Goal: Task Accomplishment & Management: Use online tool/utility

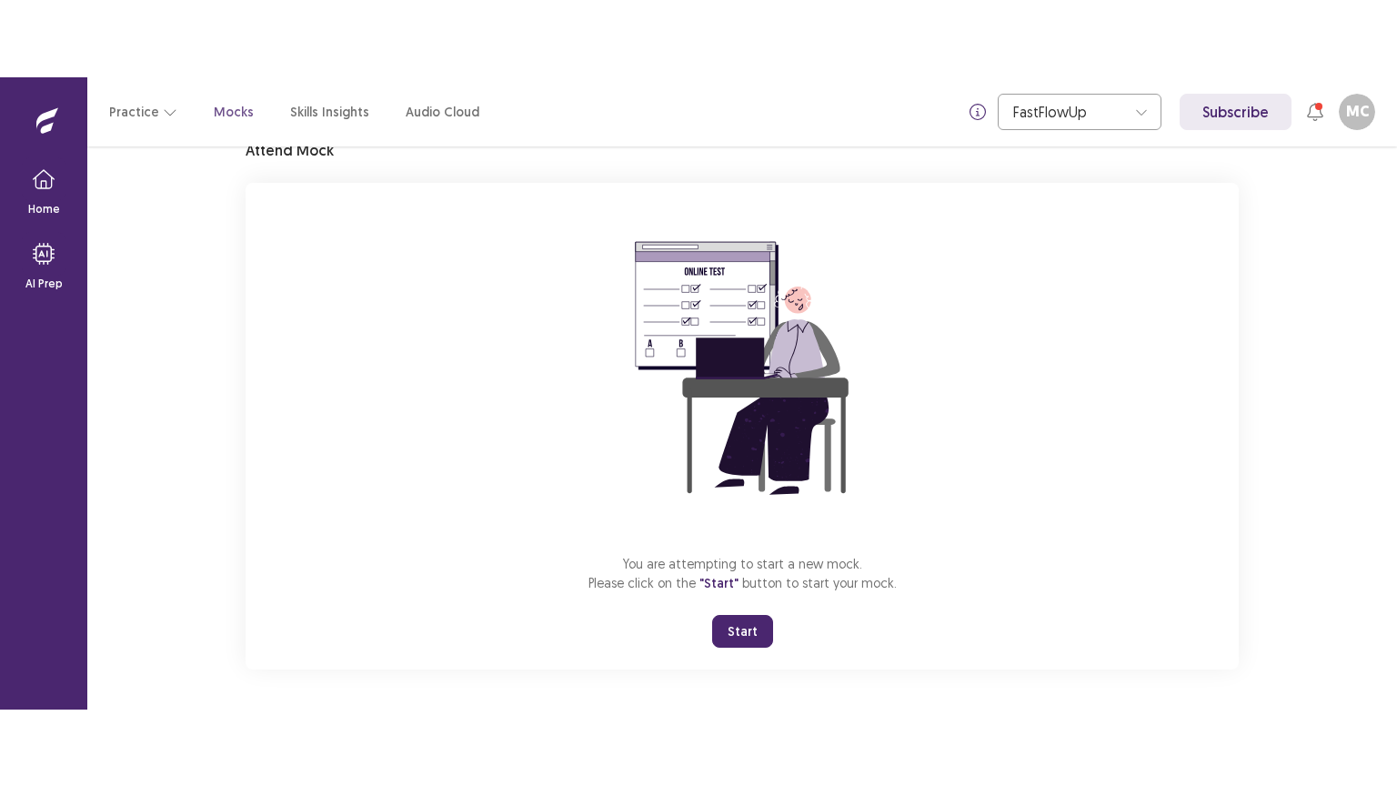
scroll to position [86, 0]
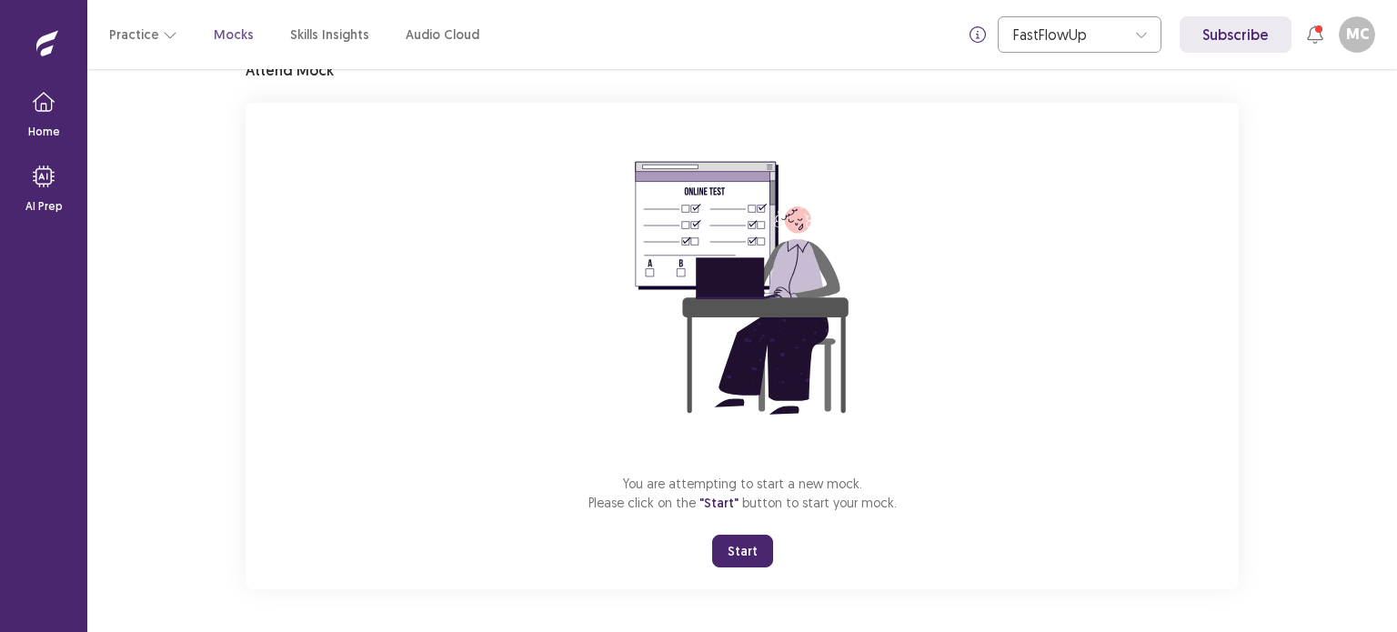
click at [740, 549] on button "Start" at bounding box center [742, 551] width 61 height 33
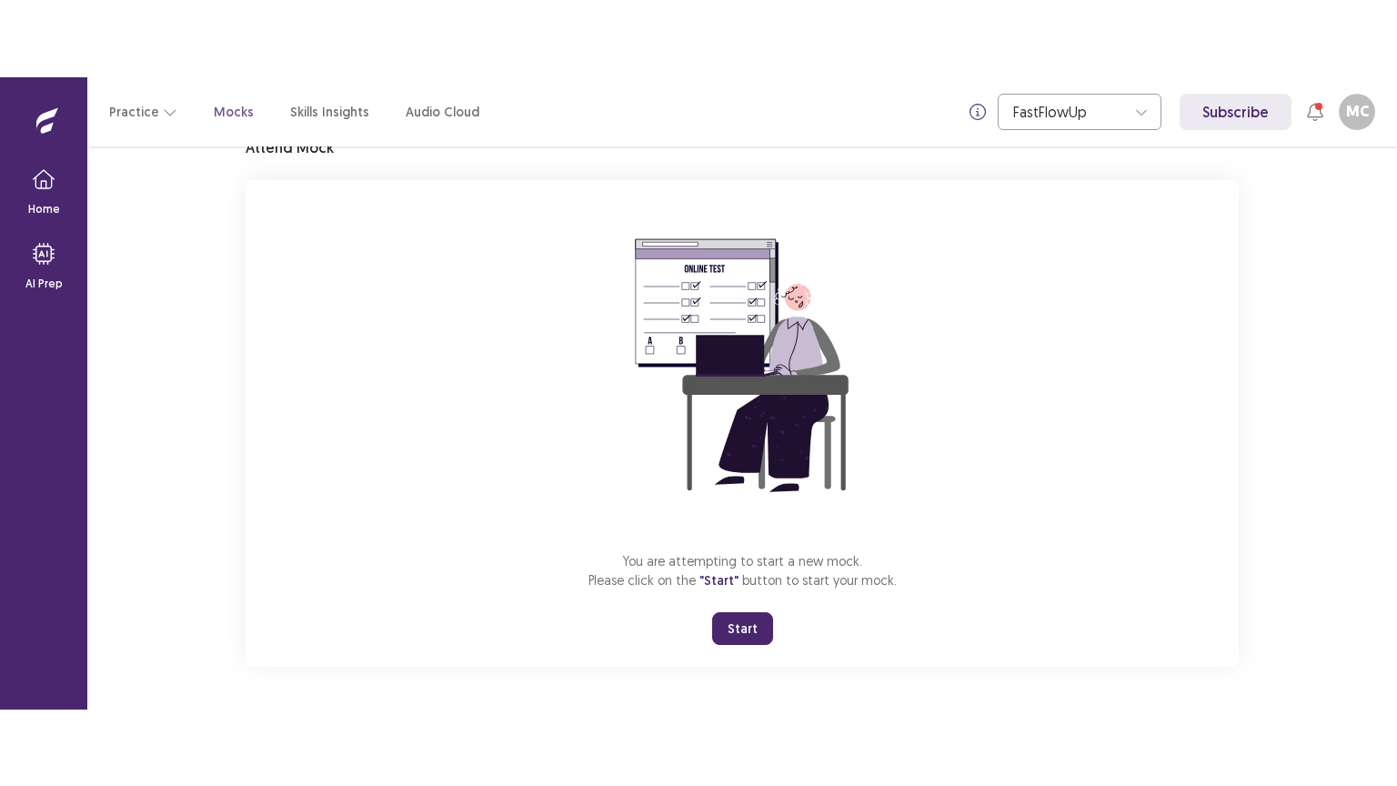
scroll to position [0, 0]
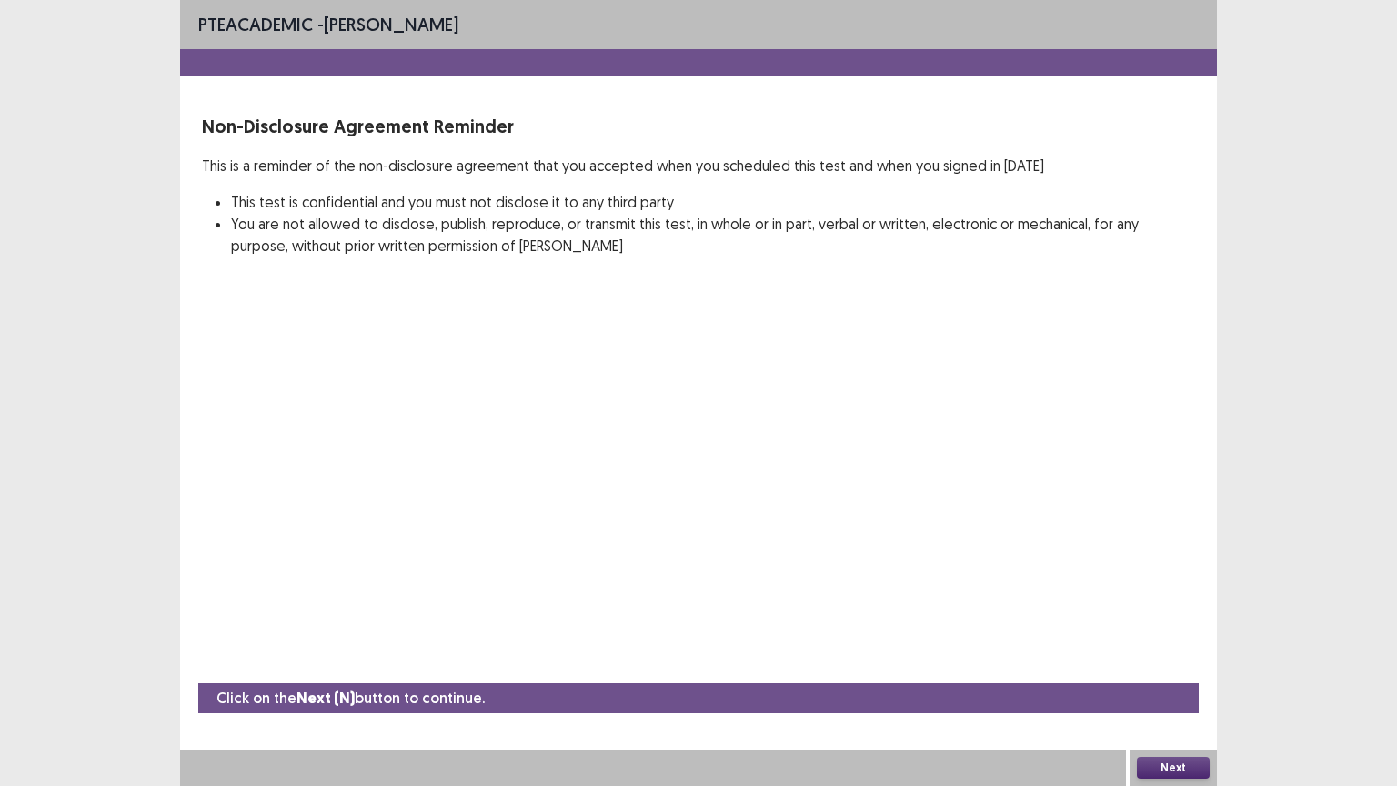
click at [1165, 631] on button "Next" at bounding box center [1173, 768] width 73 height 22
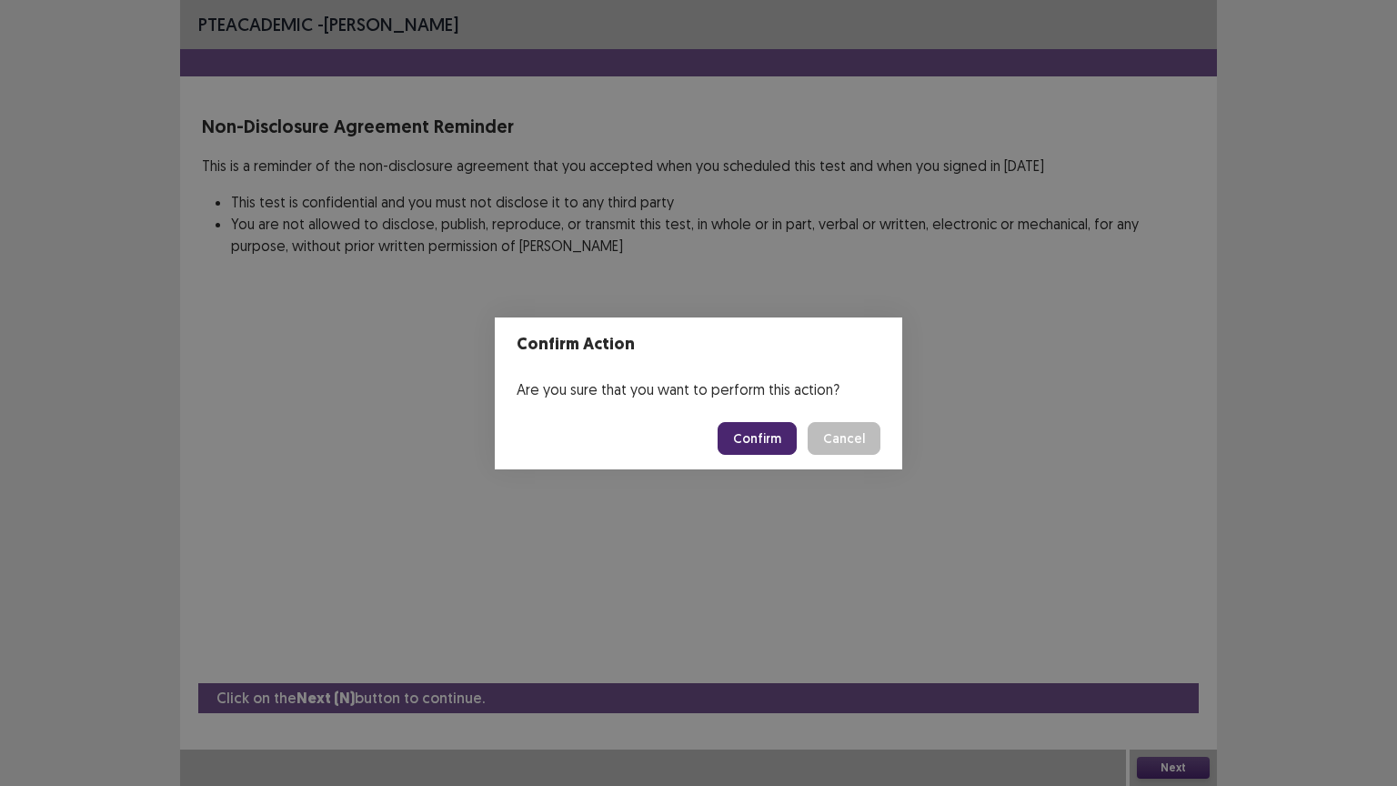
click at [764, 429] on button "Confirm" at bounding box center [757, 438] width 79 height 33
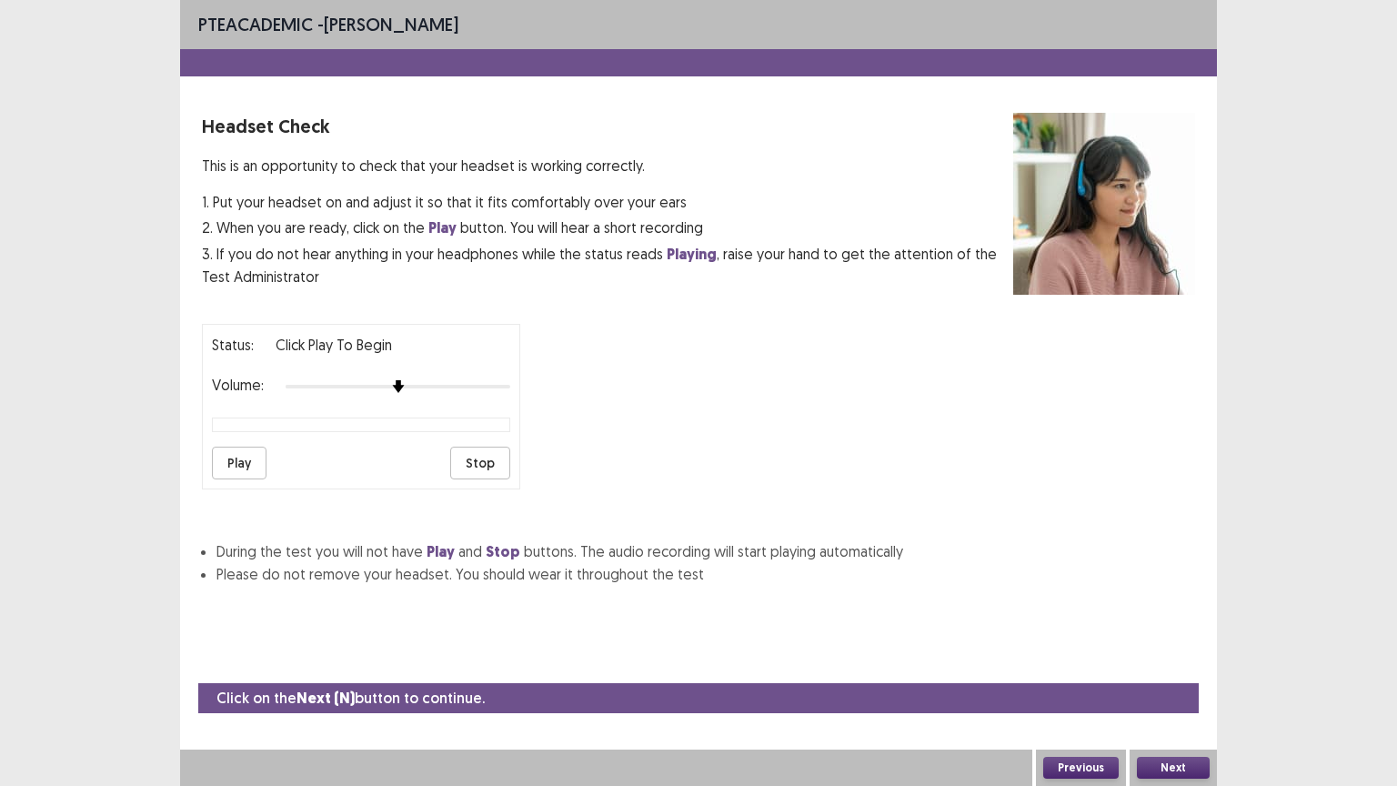
click at [1163, 631] on button "Next" at bounding box center [1173, 768] width 73 height 22
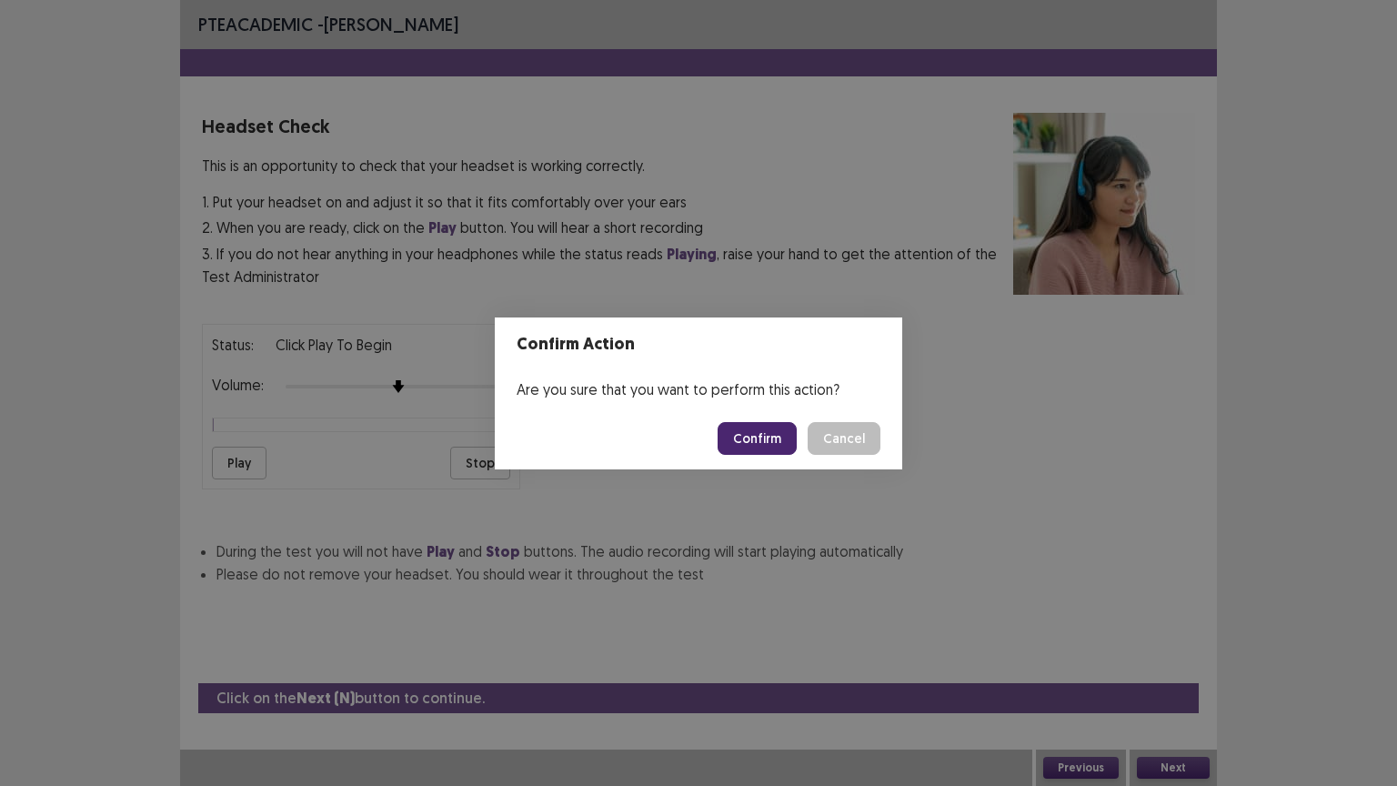
click at [782, 433] on button "Confirm" at bounding box center [757, 438] width 79 height 33
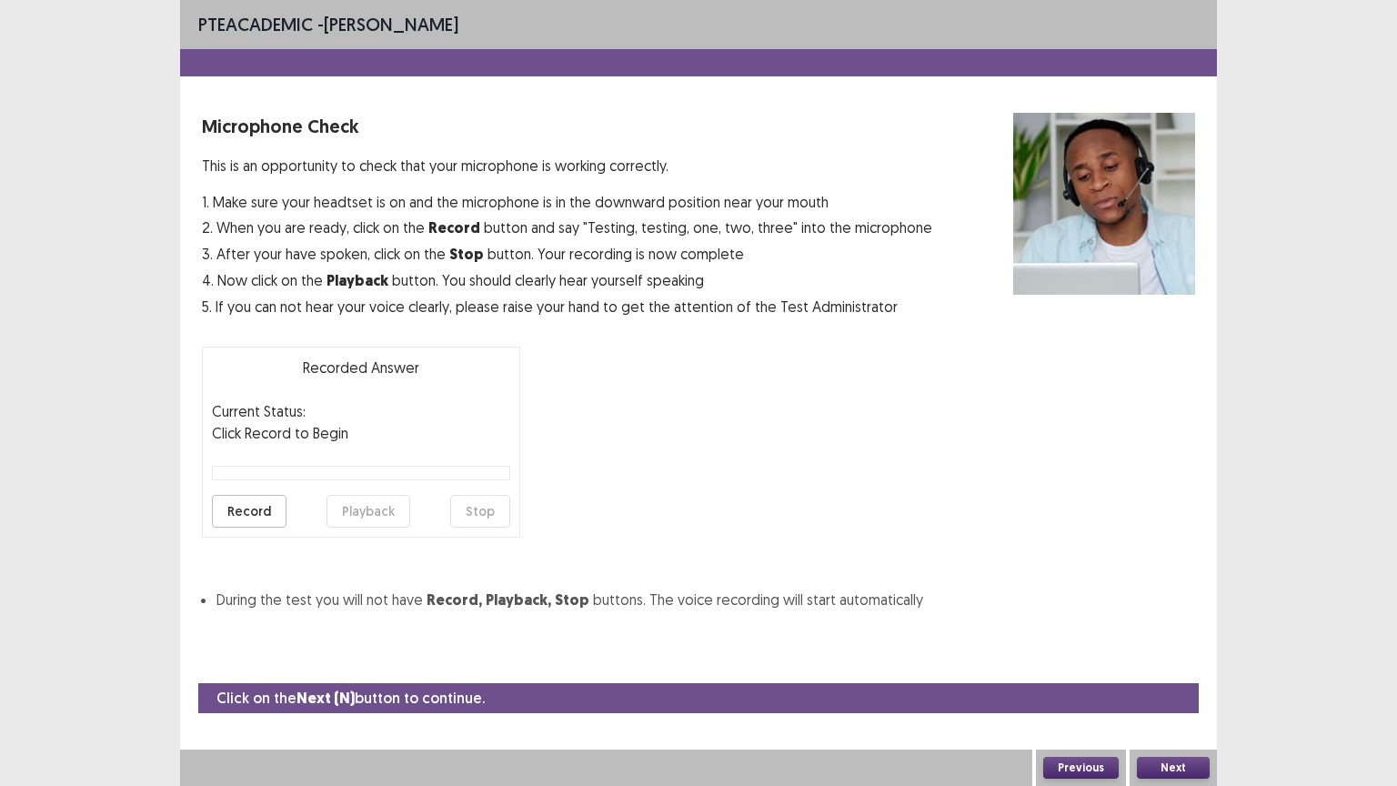
click at [1183, 631] on button "Next" at bounding box center [1173, 768] width 73 height 22
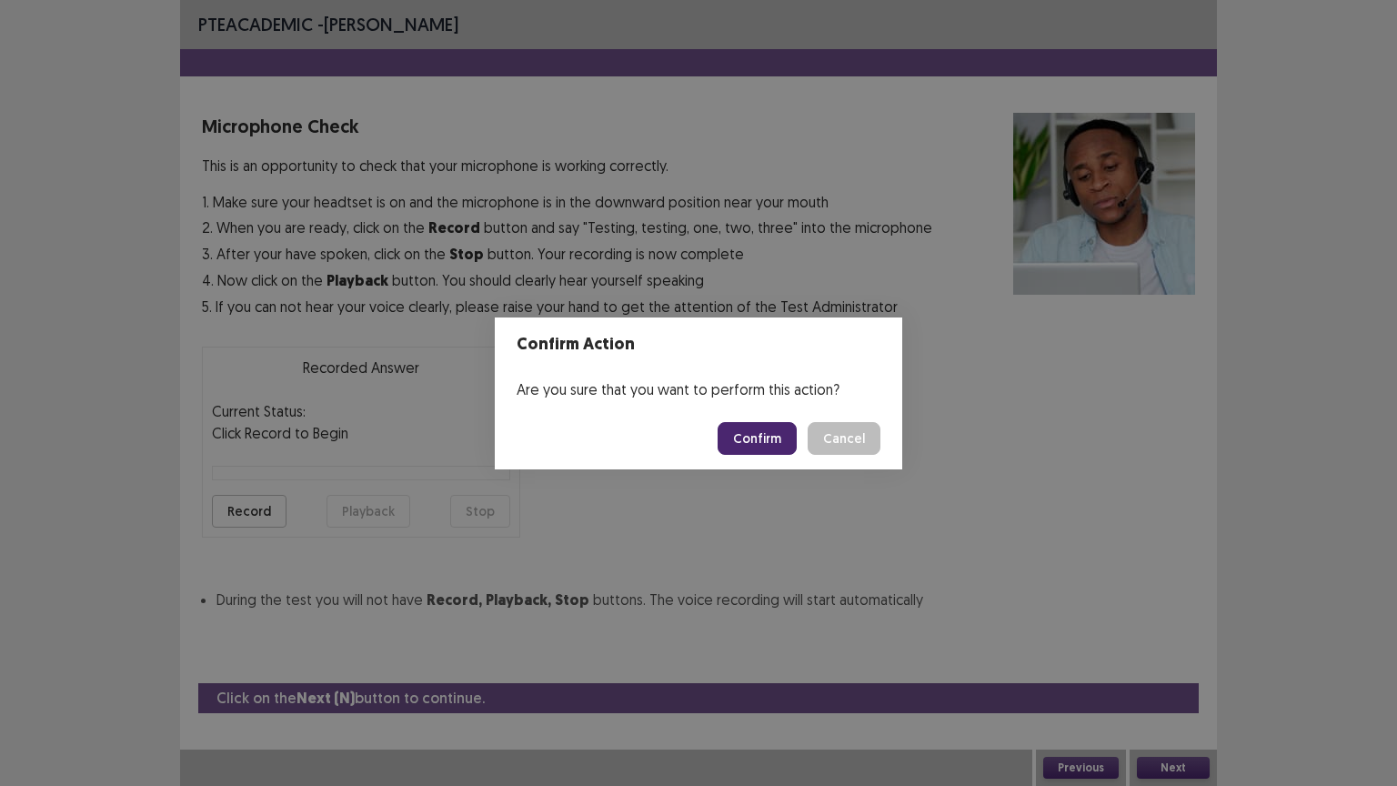
click at [794, 438] on button "Confirm" at bounding box center [757, 438] width 79 height 33
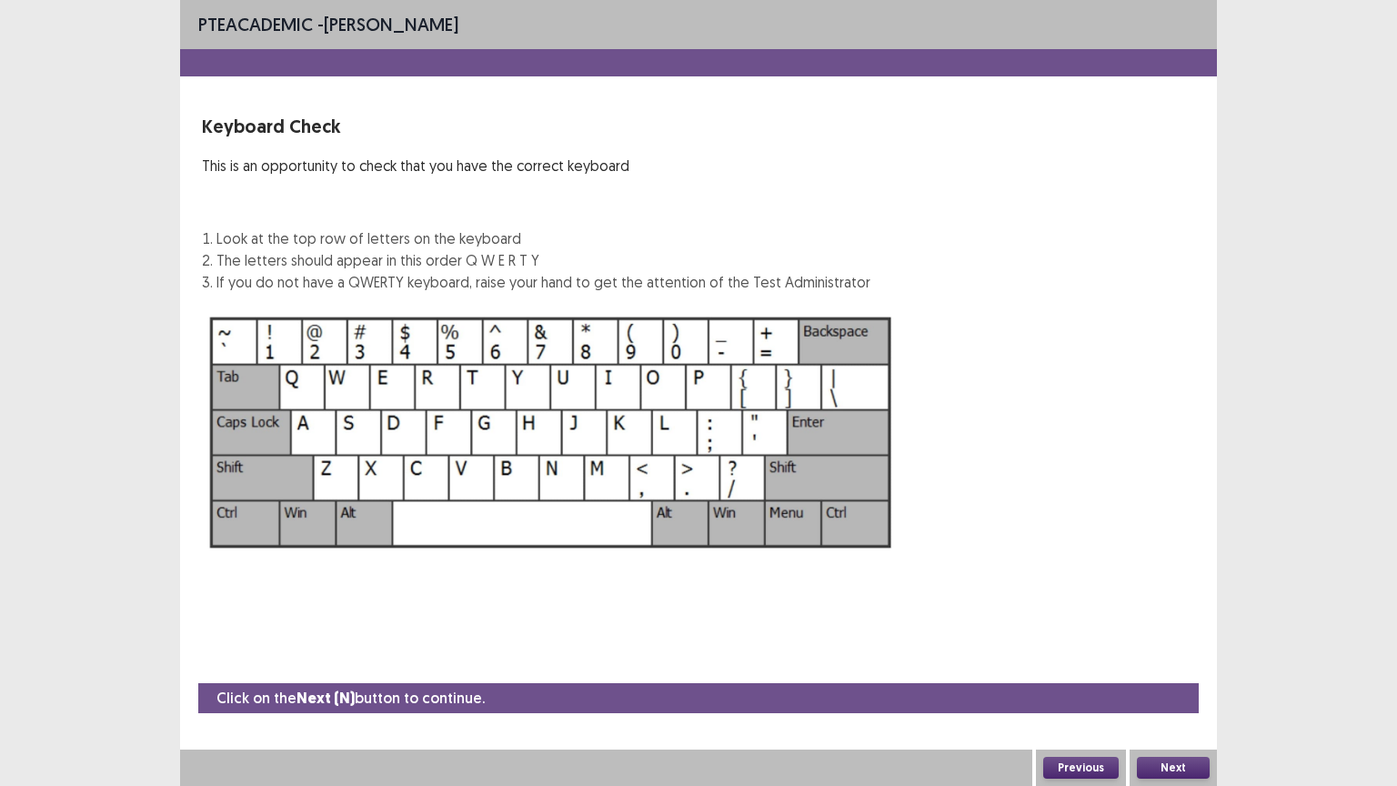
click at [1180, 631] on button "Next" at bounding box center [1173, 768] width 73 height 22
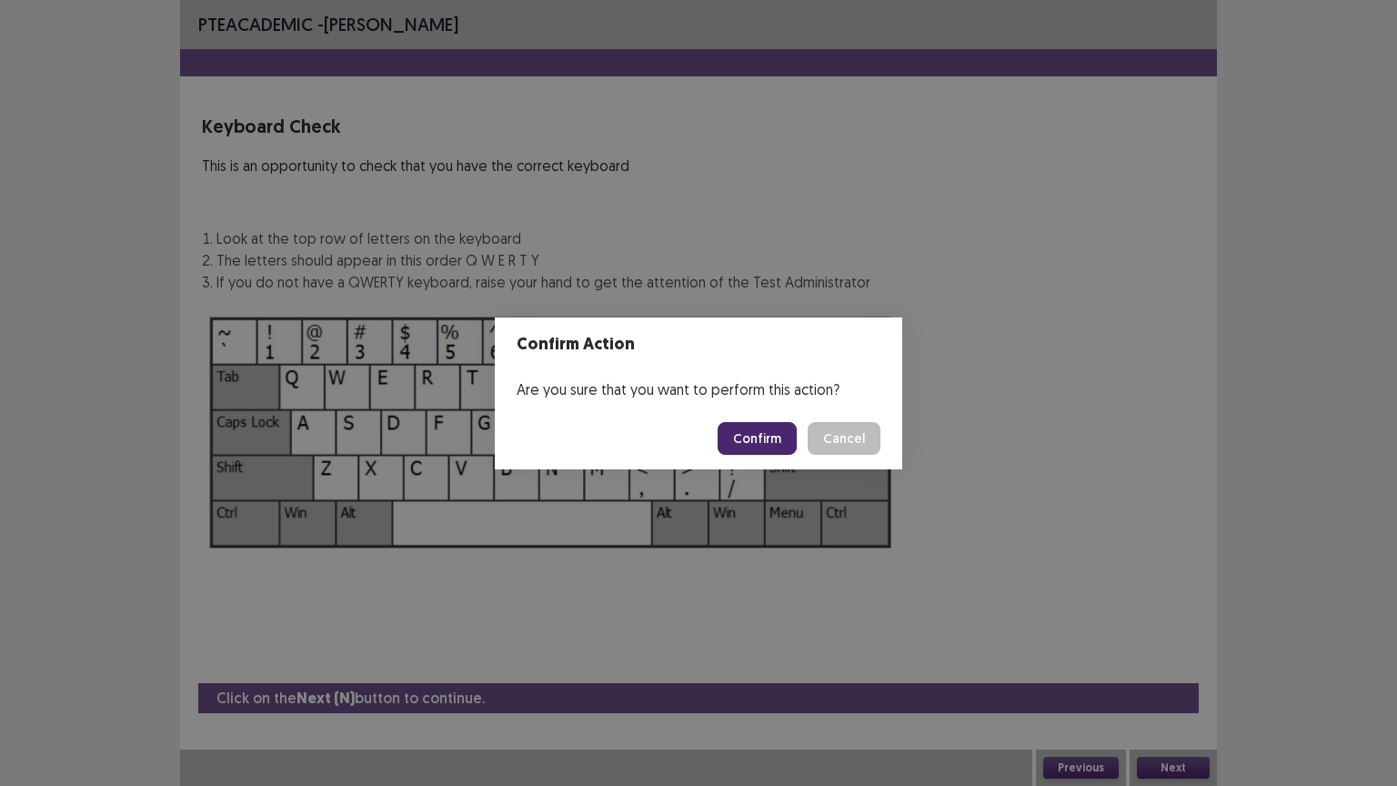
click at [765, 428] on button "Confirm" at bounding box center [757, 438] width 79 height 33
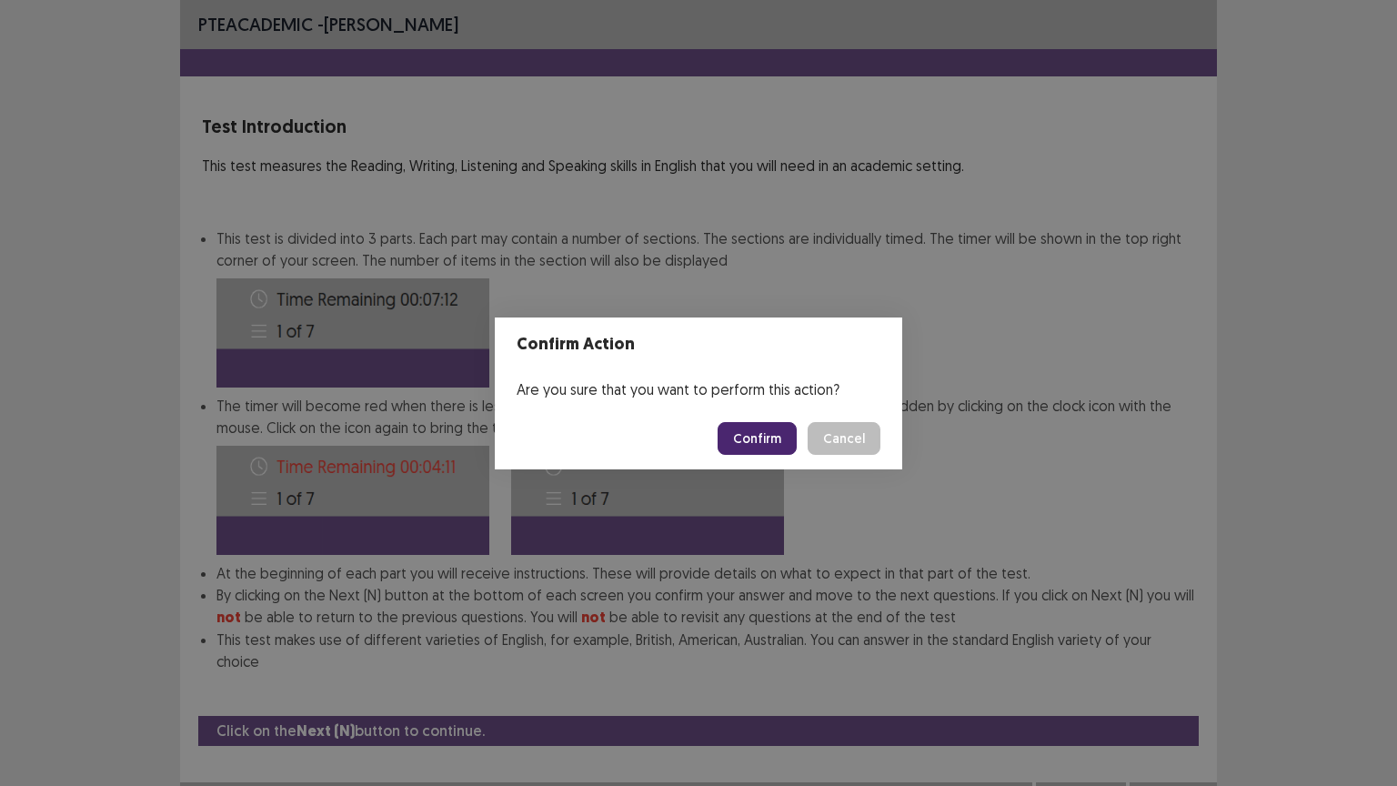
scroll to position [2, 0]
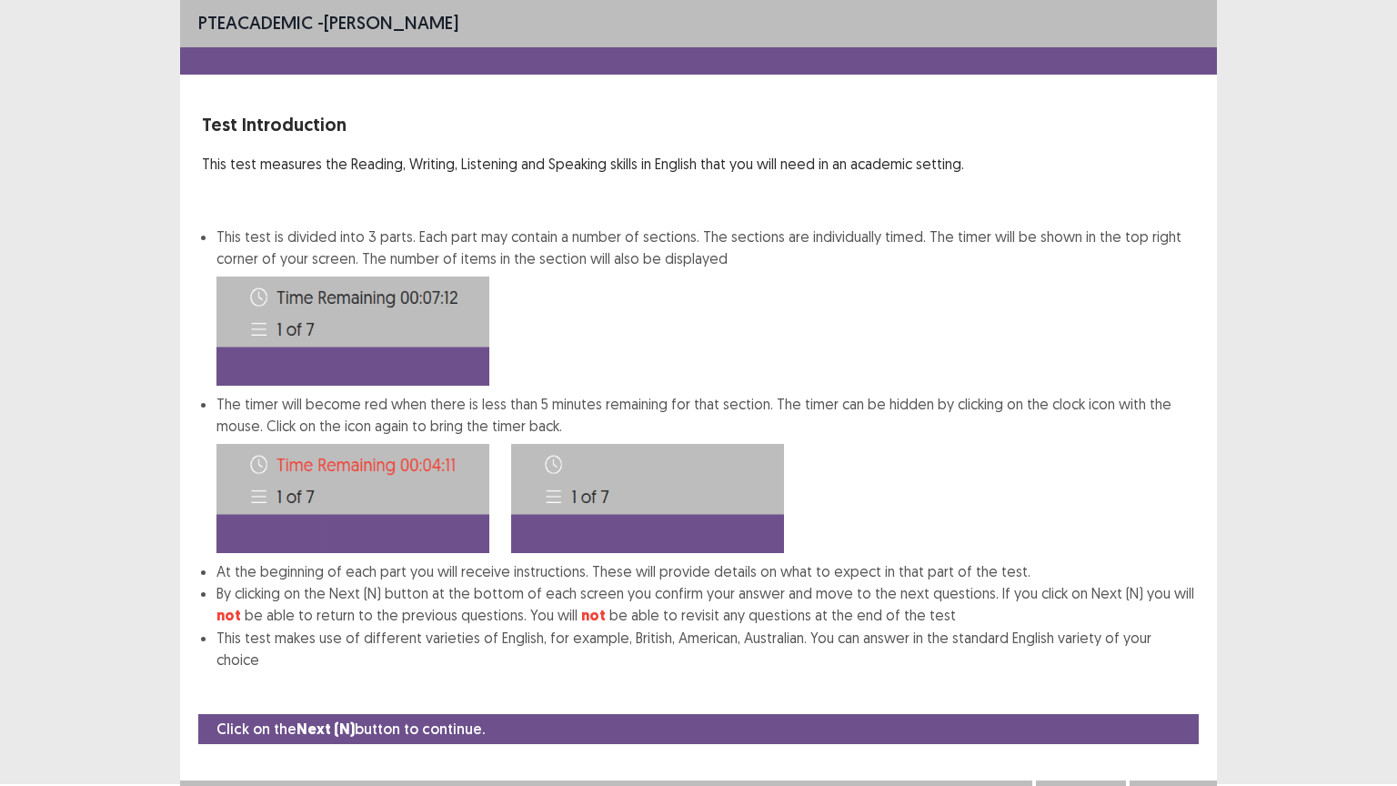
click at [1186, 631] on button "Next" at bounding box center [1173, 799] width 73 height 22
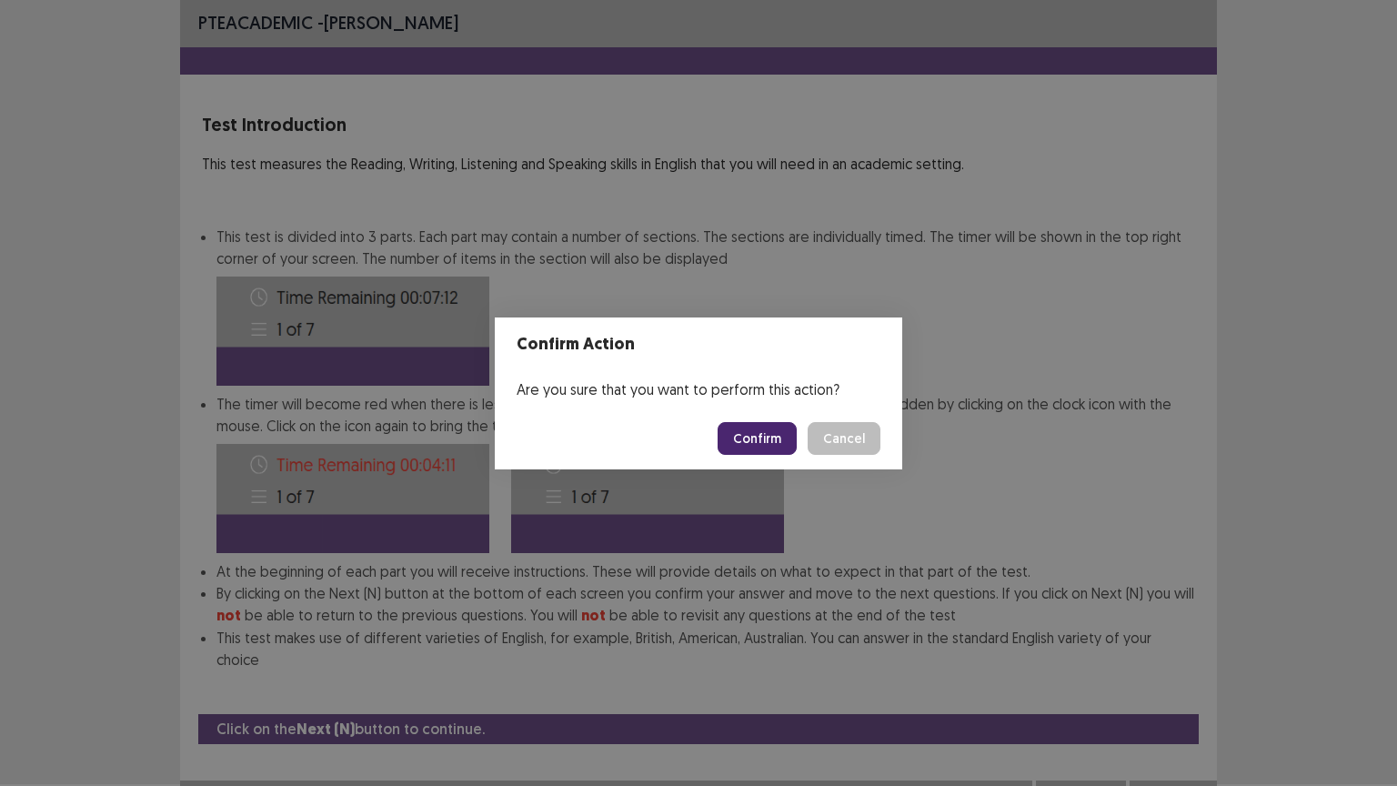
click at [756, 440] on button "Confirm" at bounding box center [757, 438] width 79 height 33
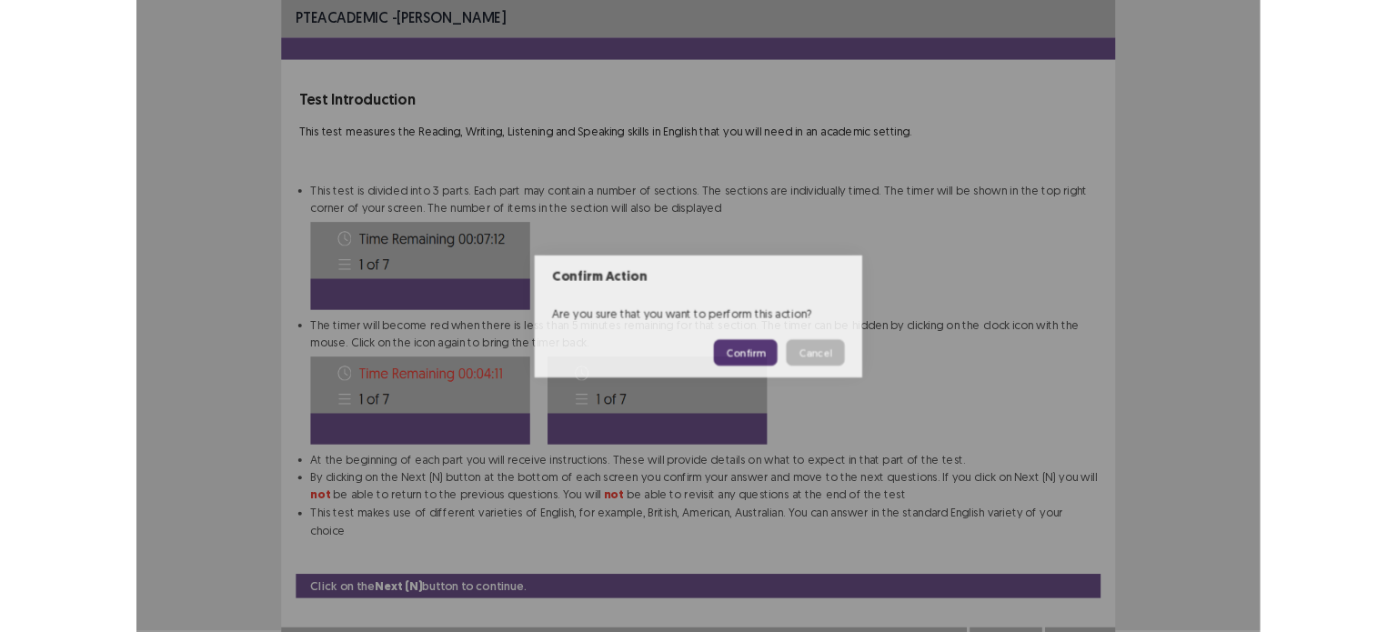
scroll to position [0, 0]
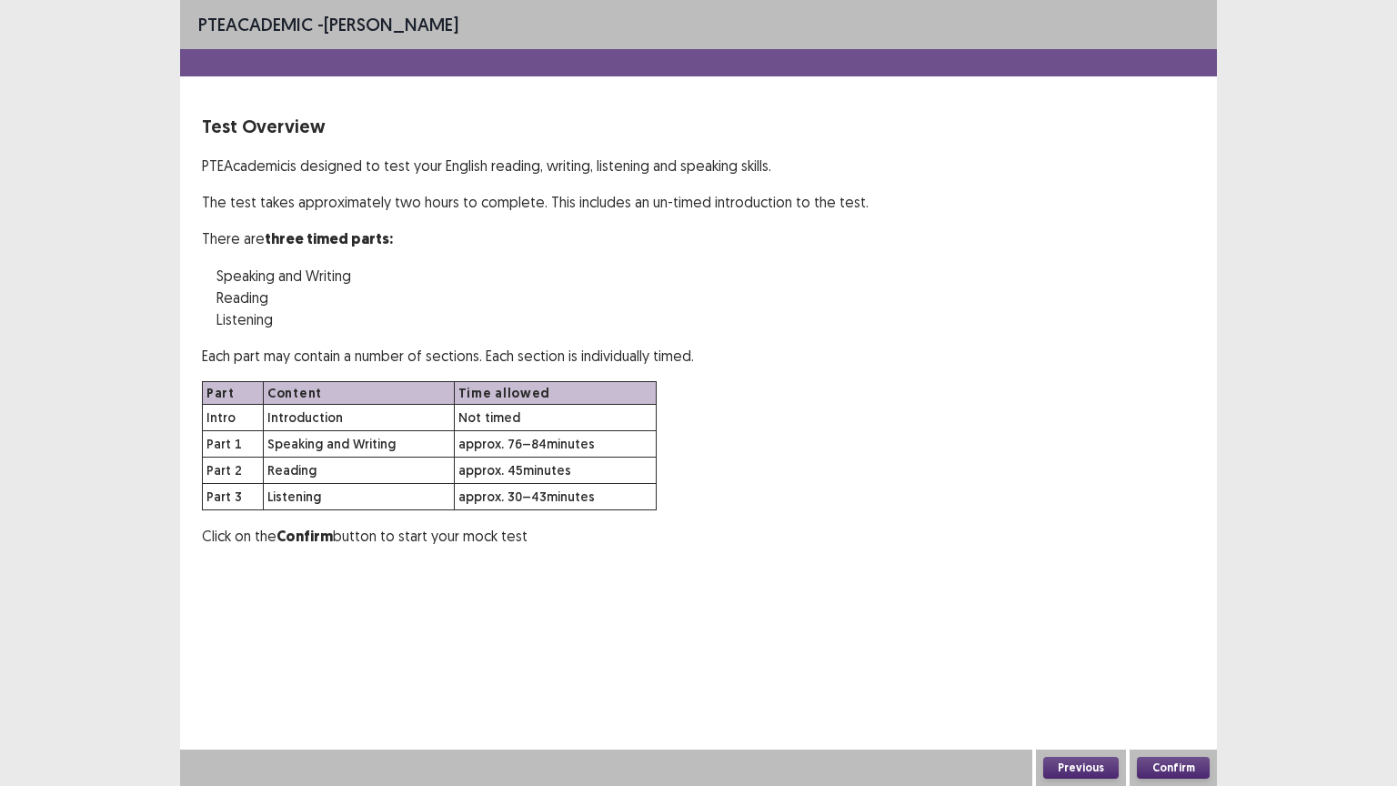
click at [1139, 631] on button "Confirm" at bounding box center [1173, 768] width 73 height 22
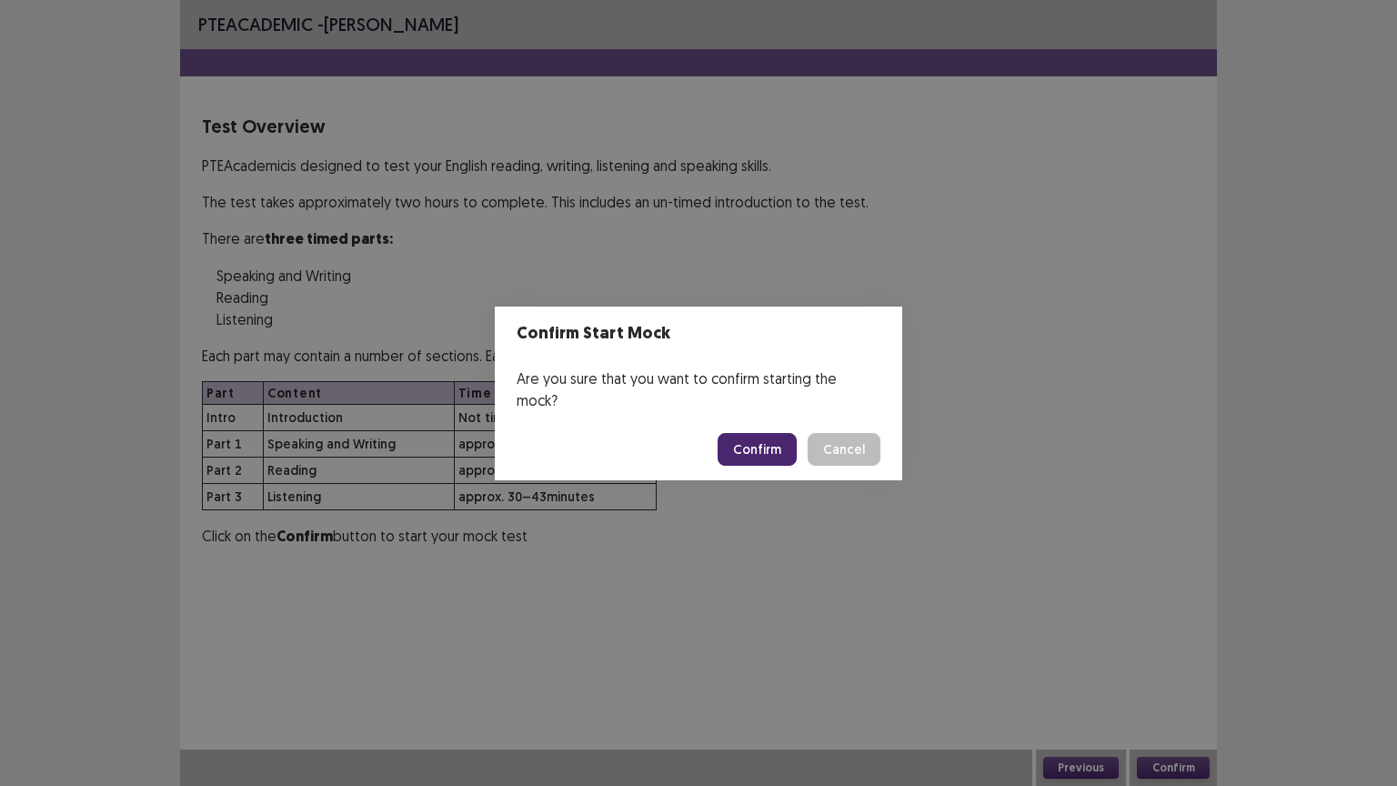
click at [771, 433] on button "Confirm" at bounding box center [757, 449] width 79 height 33
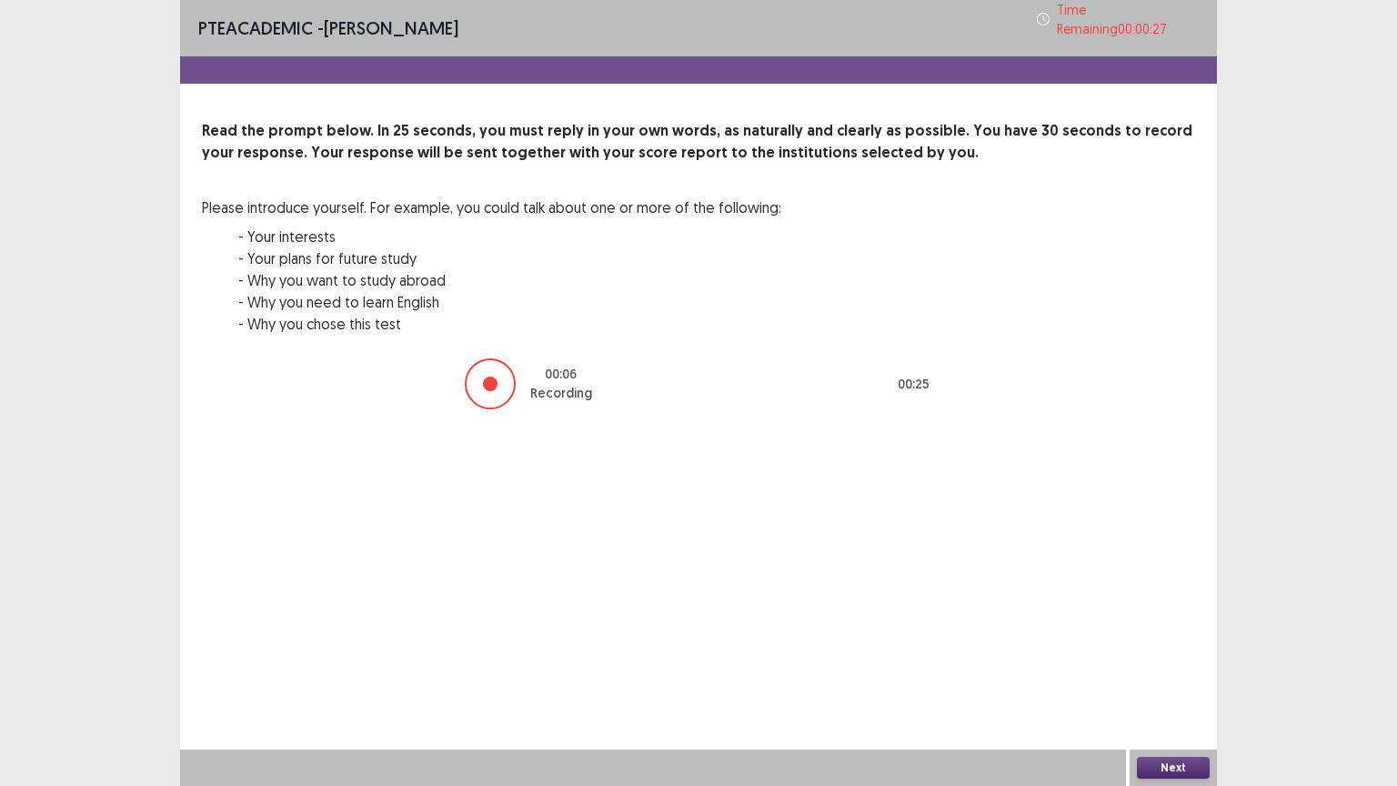
click at [1159, 631] on button "Next" at bounding box center [1173, 768] width 73 height 22
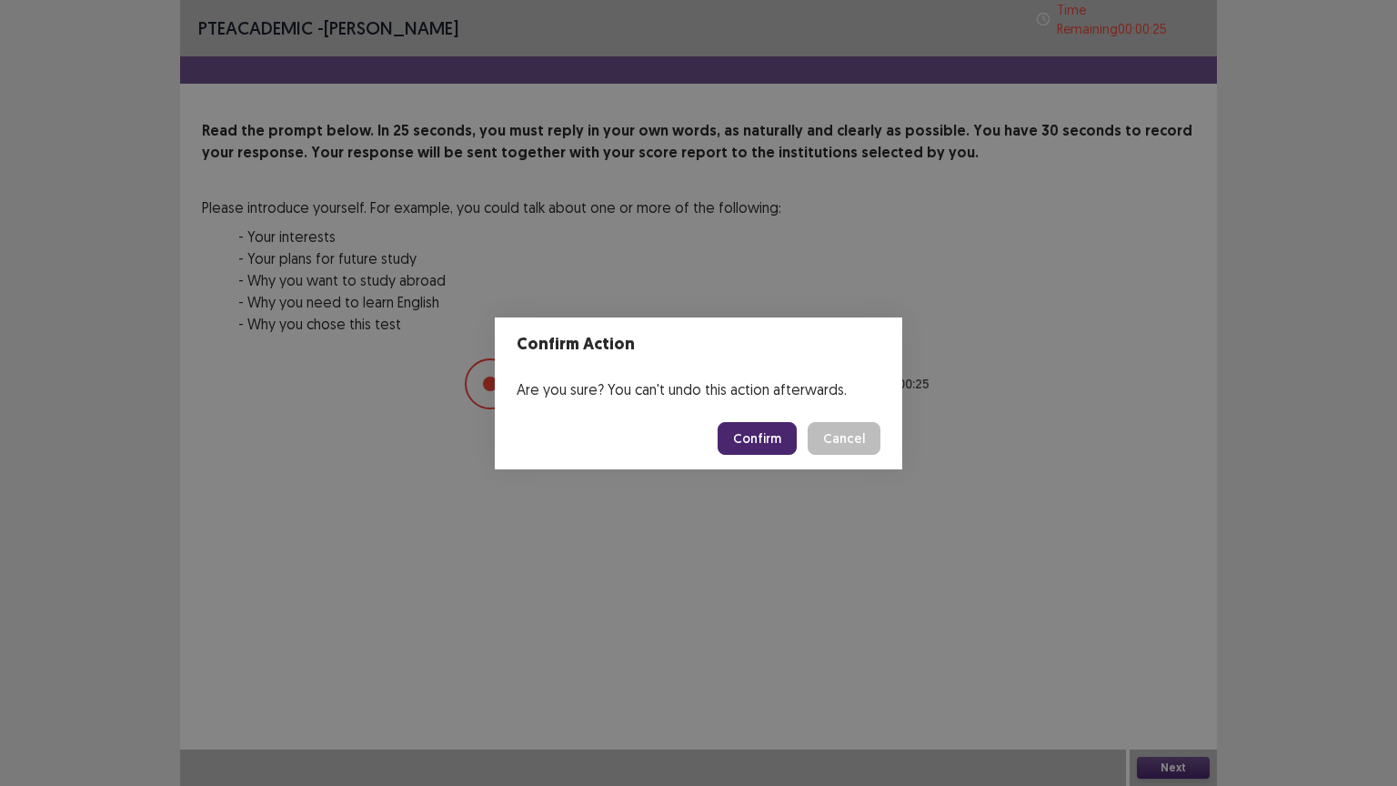
click at [785, 433] on button "Confirm" at bounding box center [757, 438] width 79 height 33
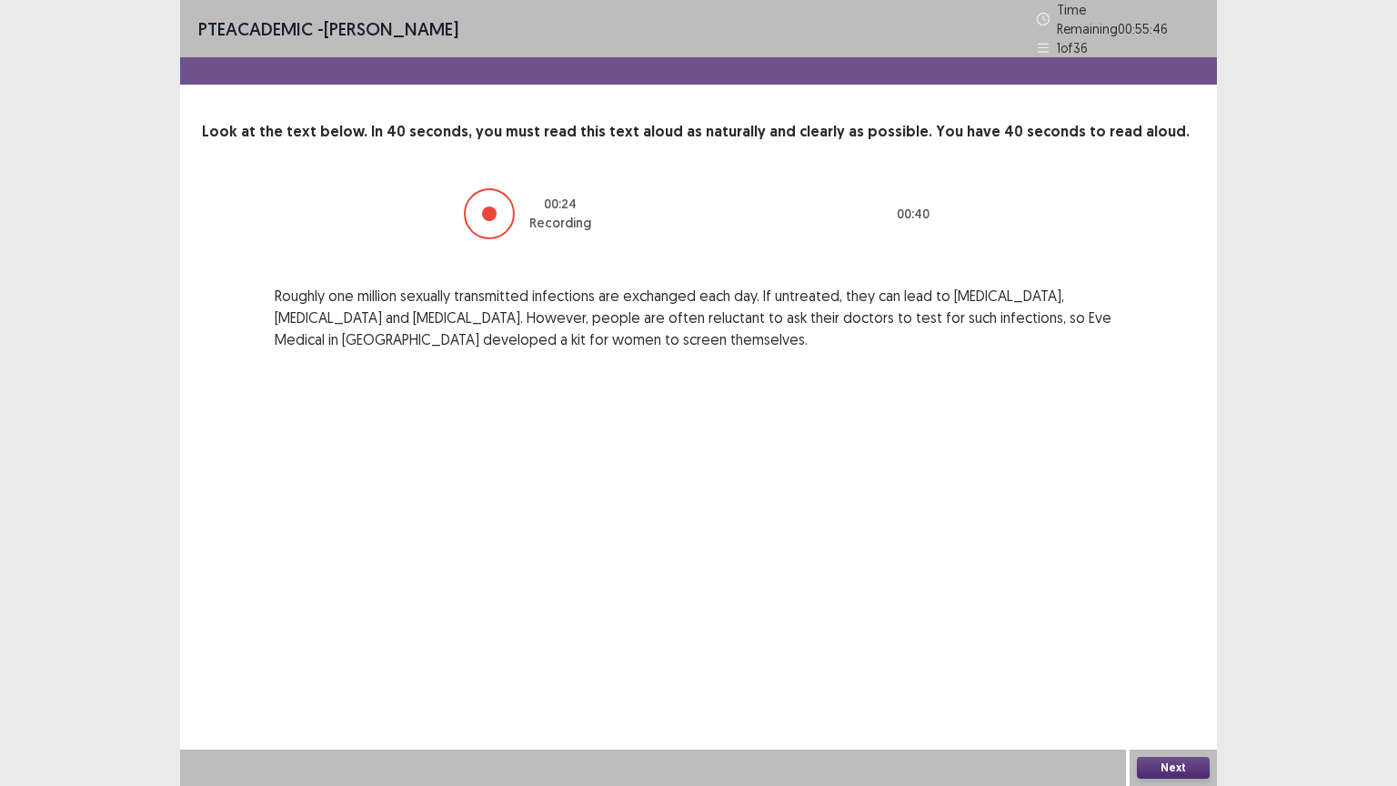
click at [1153, 631] on button "Next" at bounding box center [1173, 768] width 73 height 22
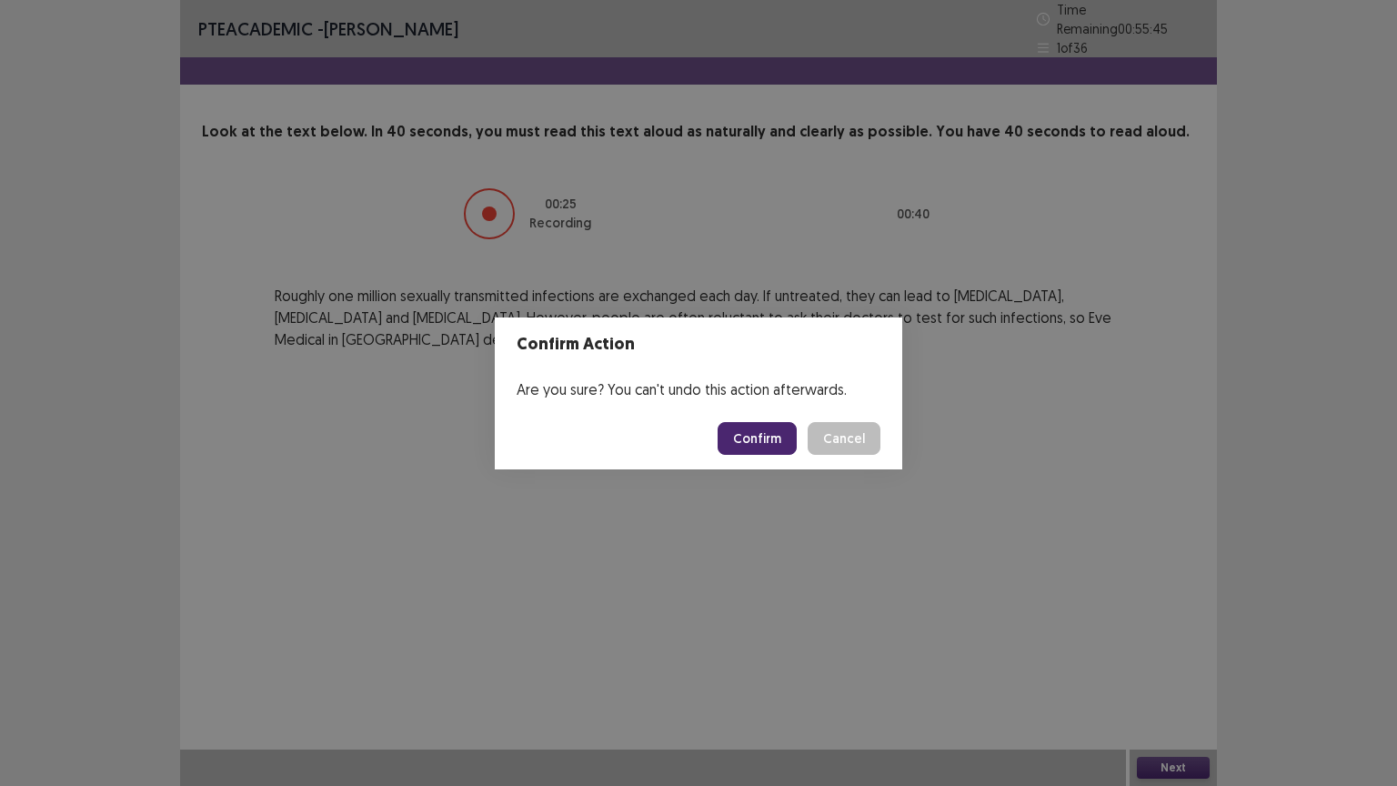
click at [762, 437] on button "Confirm" at bounding box center [757, 438] width 79 height 33
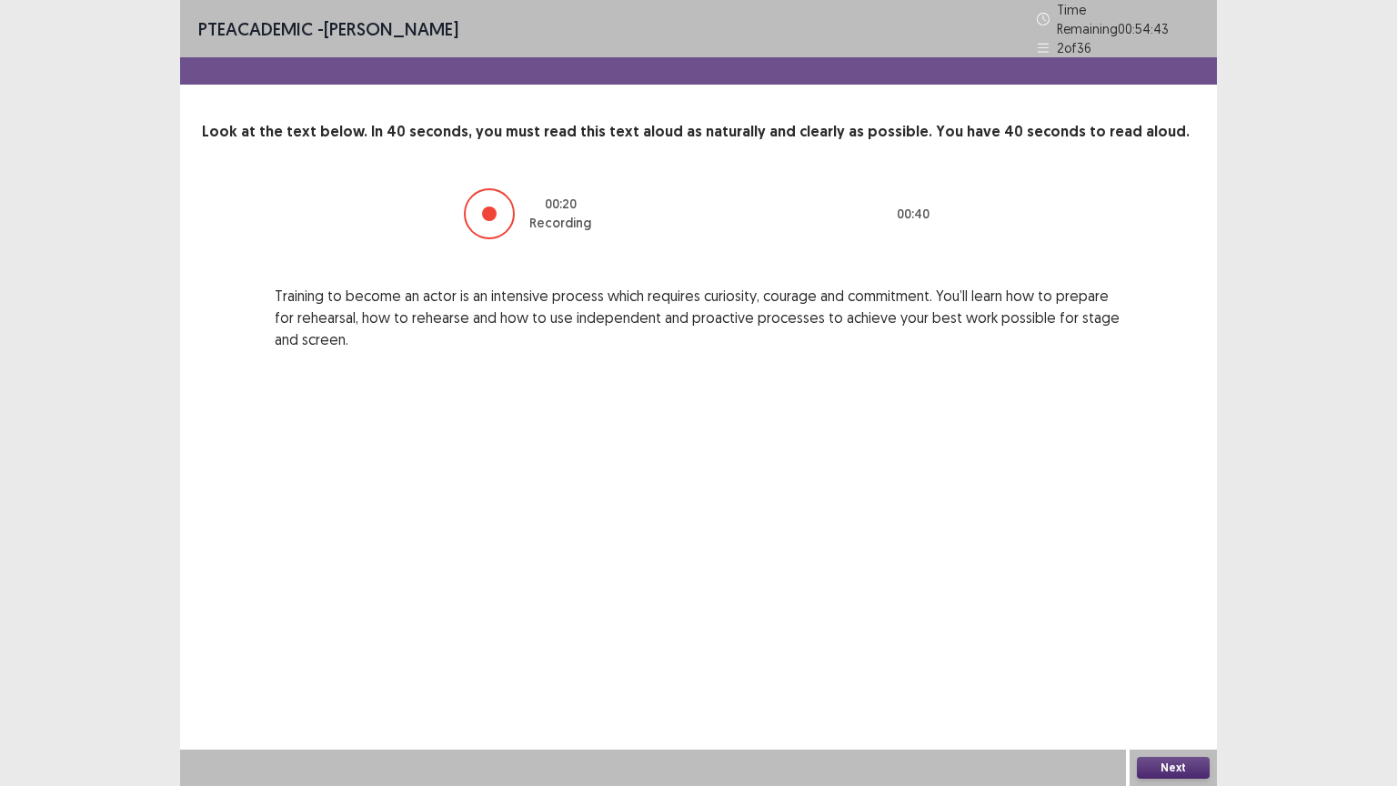
click at [1188, 631] on button "Next" at bounding box center [1173, 768] width 73 height 22
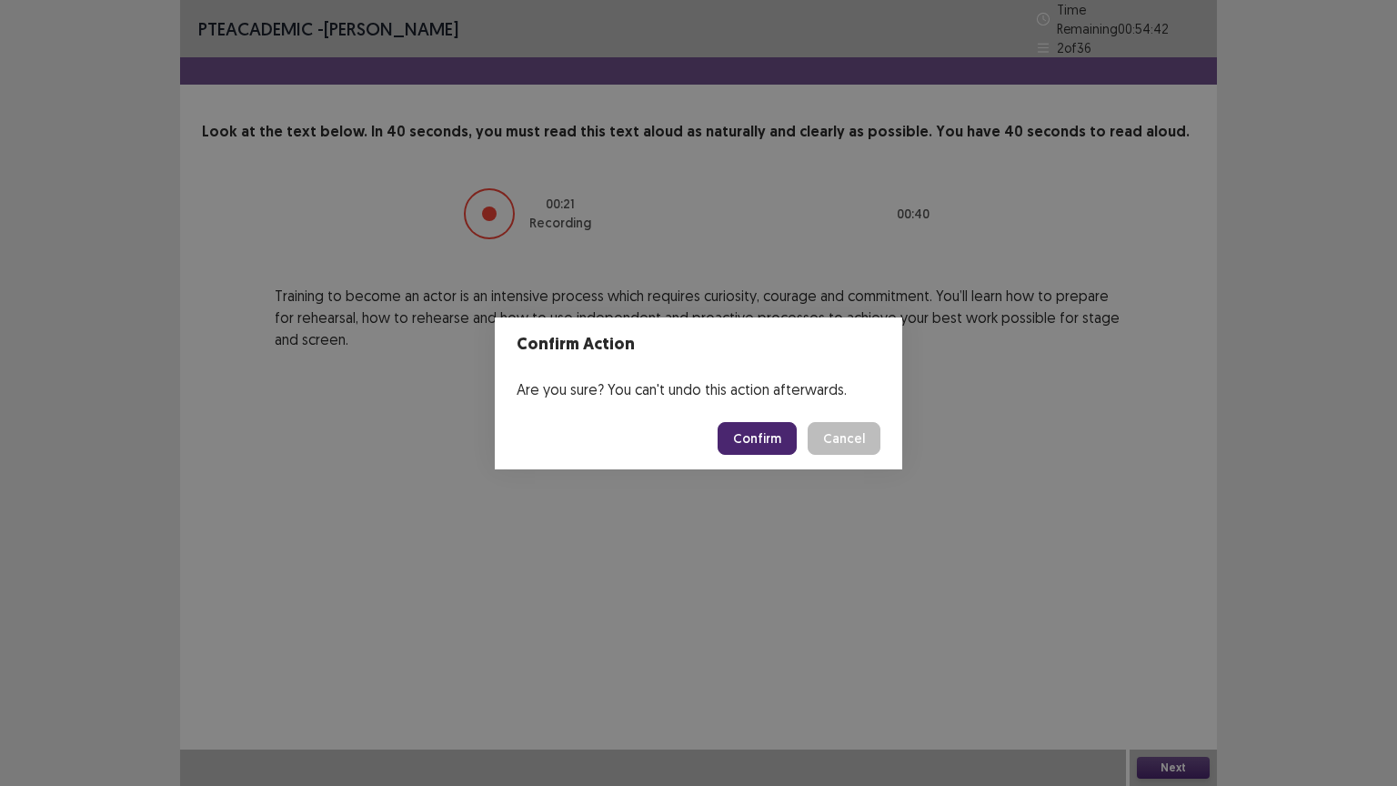
click at [757, 428] on button "Confirm" at bounding box center [757, 438] width 79 height 33
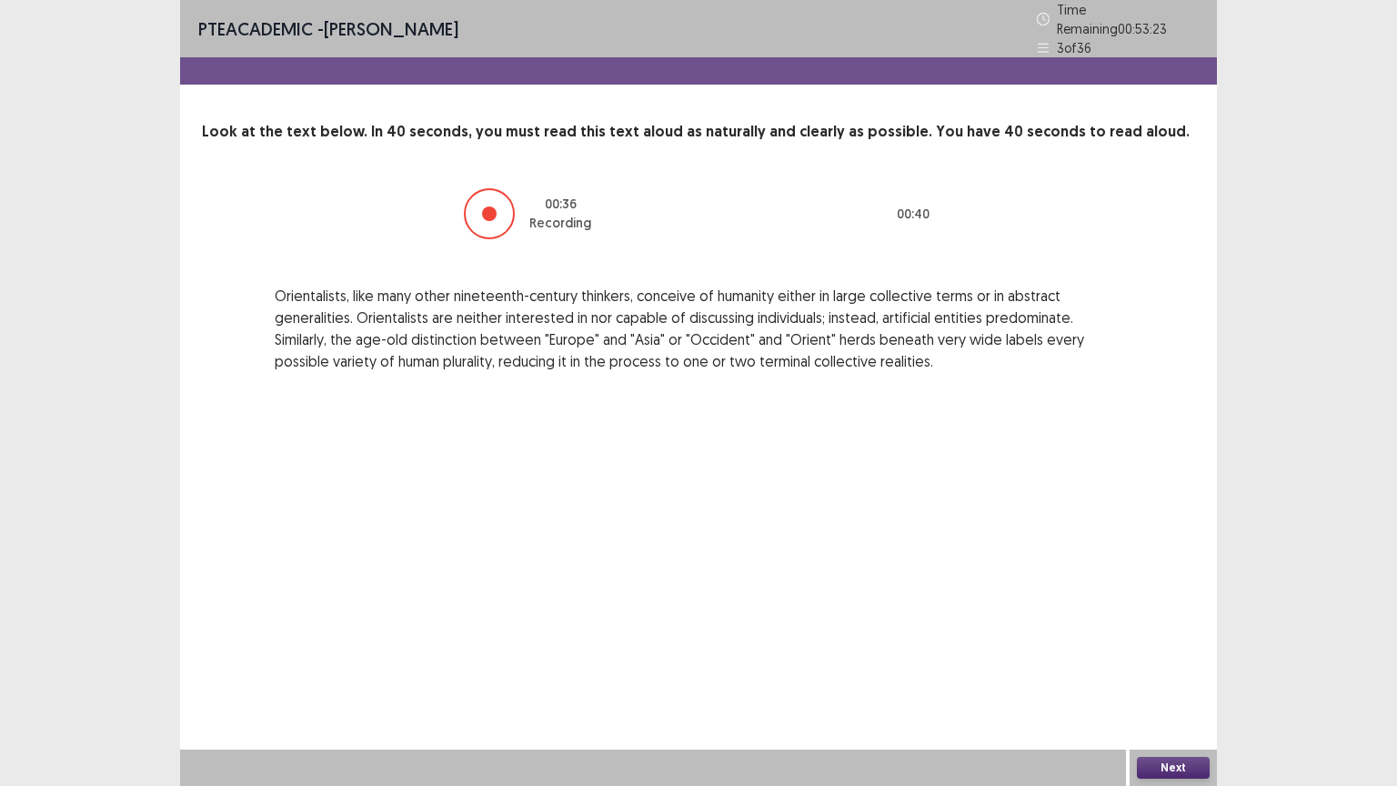
click at [1157, 631] on button "Next" at bounding box center [1173, 768] width 73 height 22
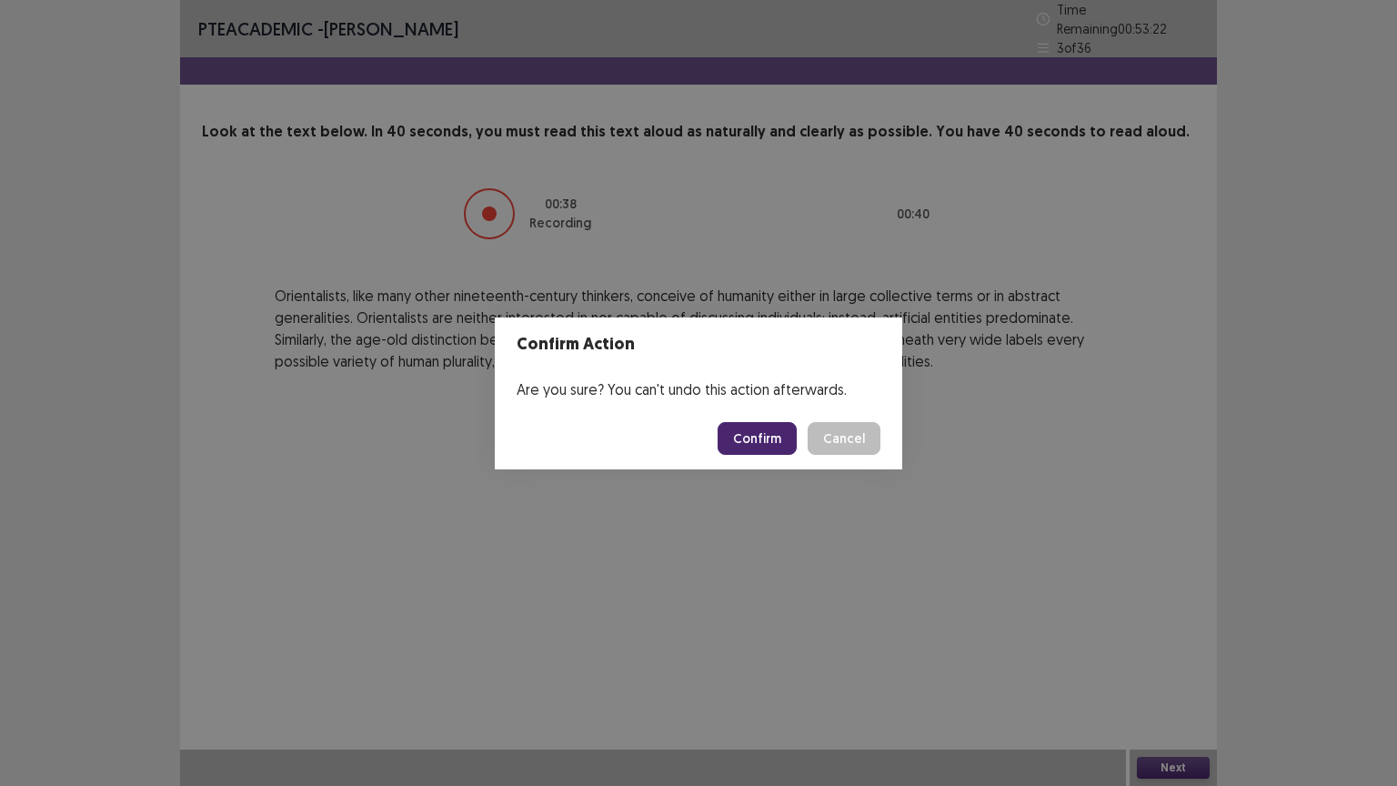
click at [783, 426] on button "Confirm" at bounding box center [757, 438] width 79 height 33
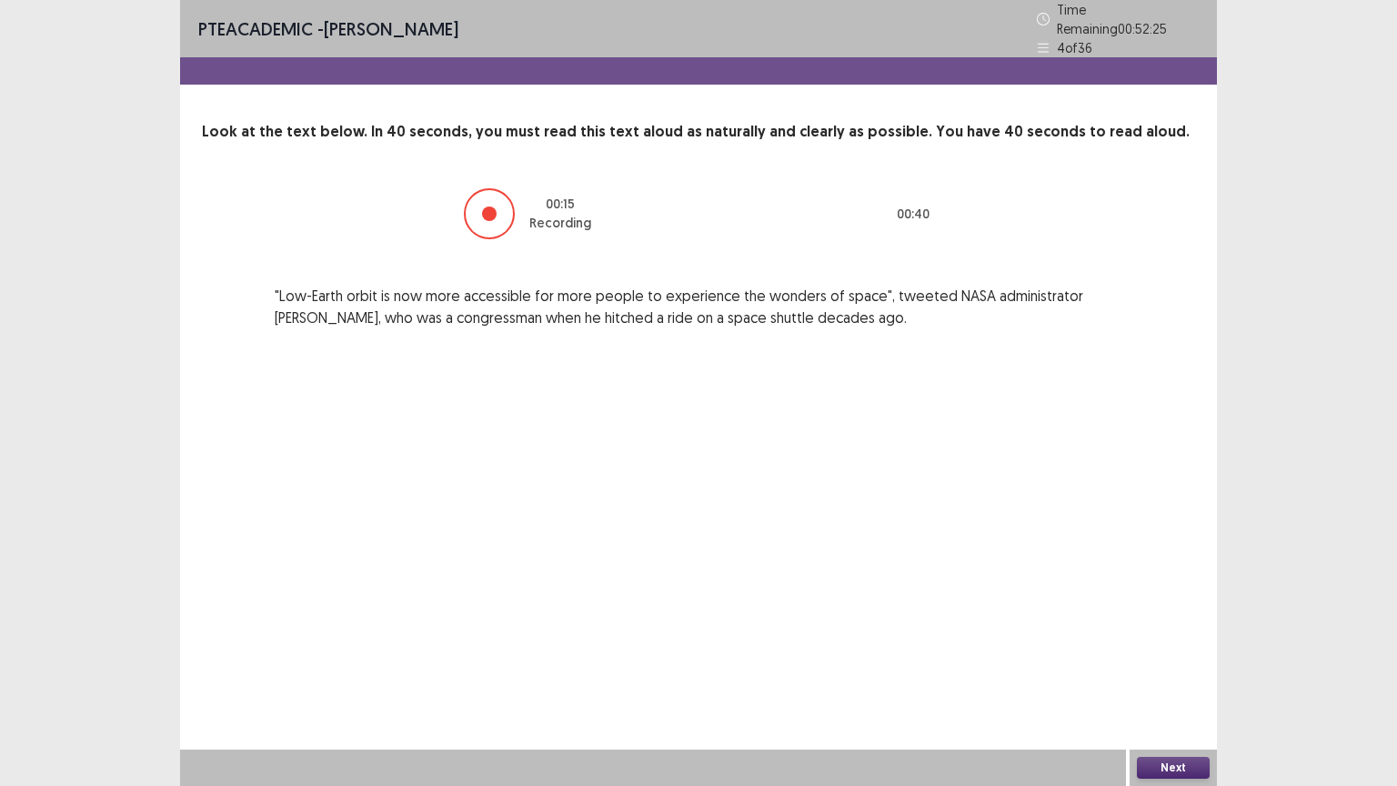
click at [1208, 631] on div "Next" at bounding box center [1173, 768] width 87 height 36
click at [1192, 631] on button "Next" at bounding box center [1173, 768] width 73 height 22
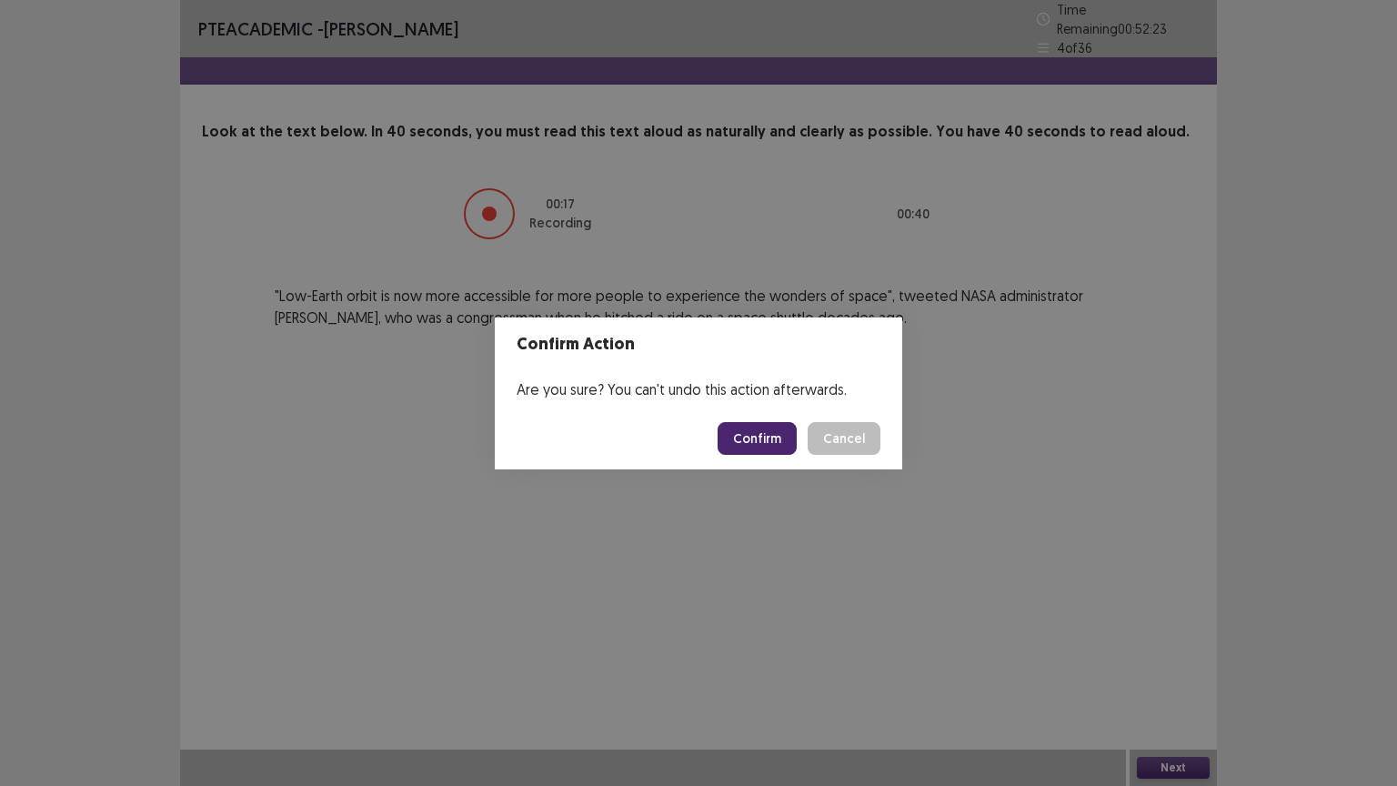
click at [776, 445] on button "Confirm" at bounding box center [757, 438] width 79 height 33
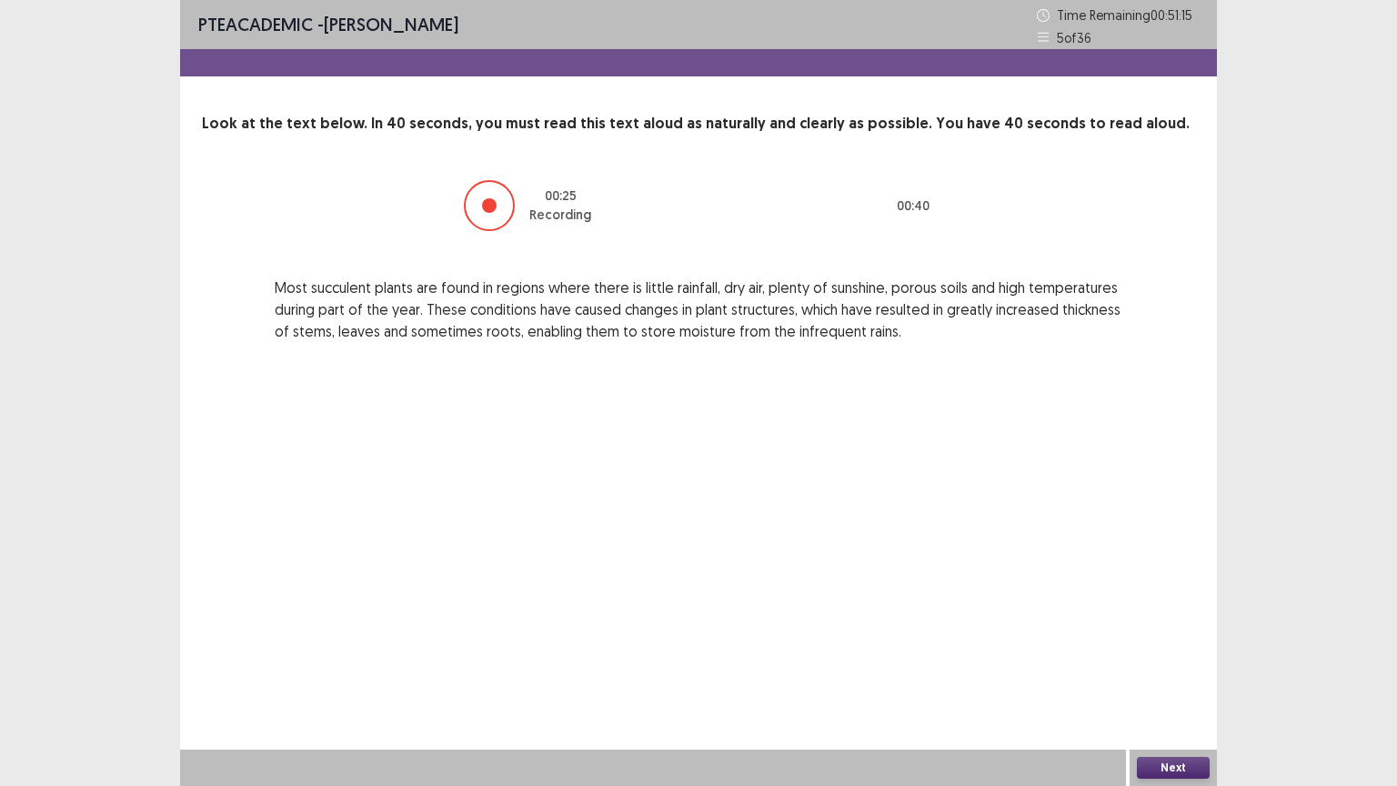
click at [1159, 631] on button "Next" at bounding box center [1173, 768] width 73 height 22
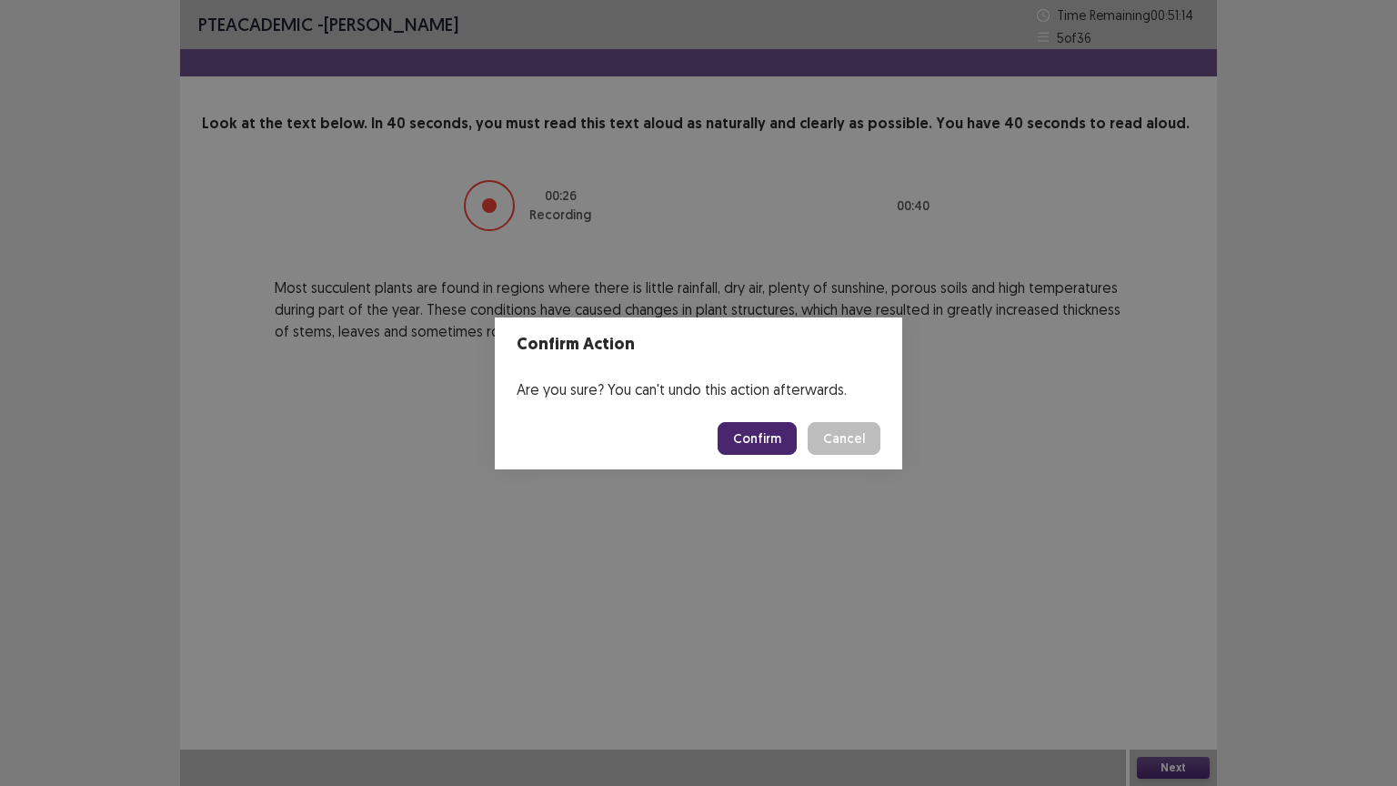
click at [771, 435] on button "Confirm" at bounding box center [757, 438] width 79 height 33
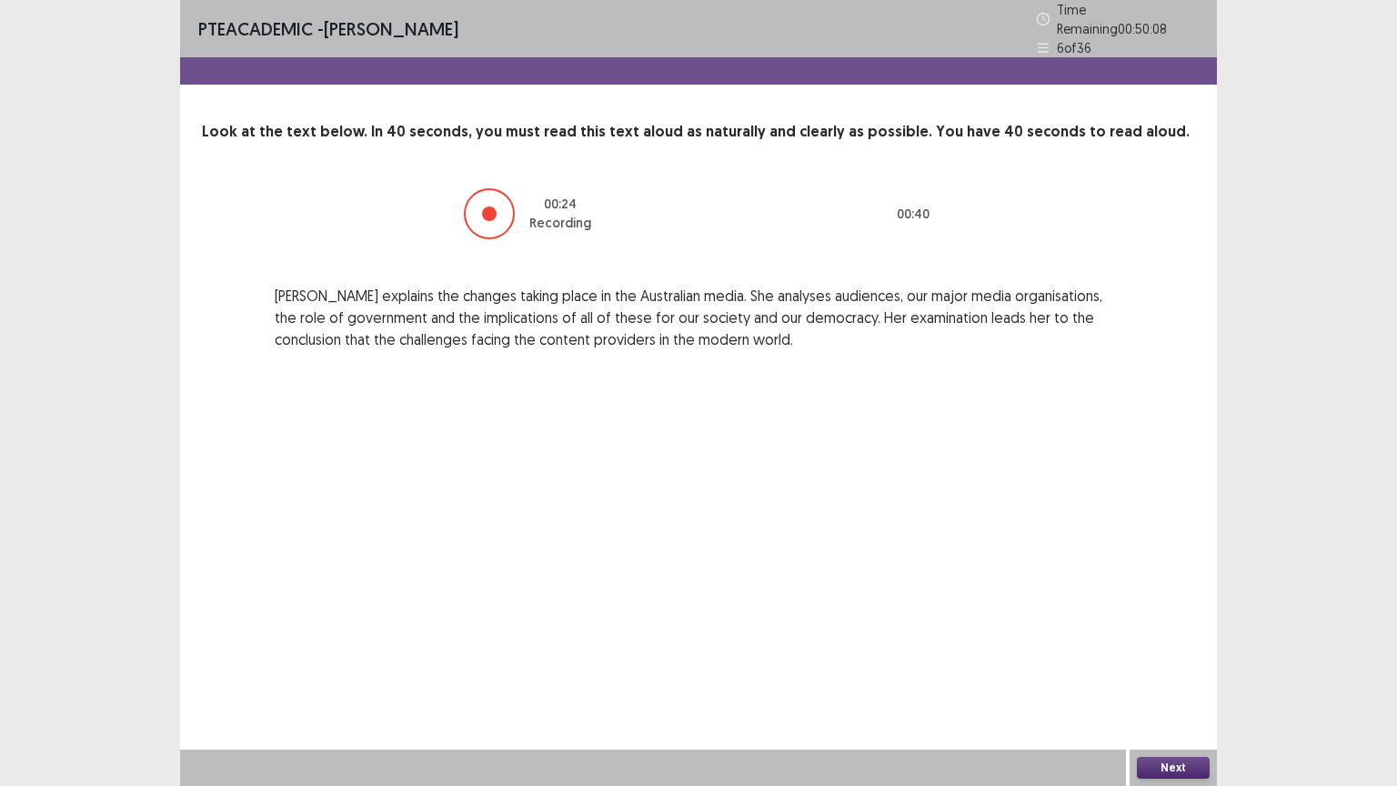
click at [1155, 631] on button "Next" at bounding box center [1173, 768] width 73 height 22
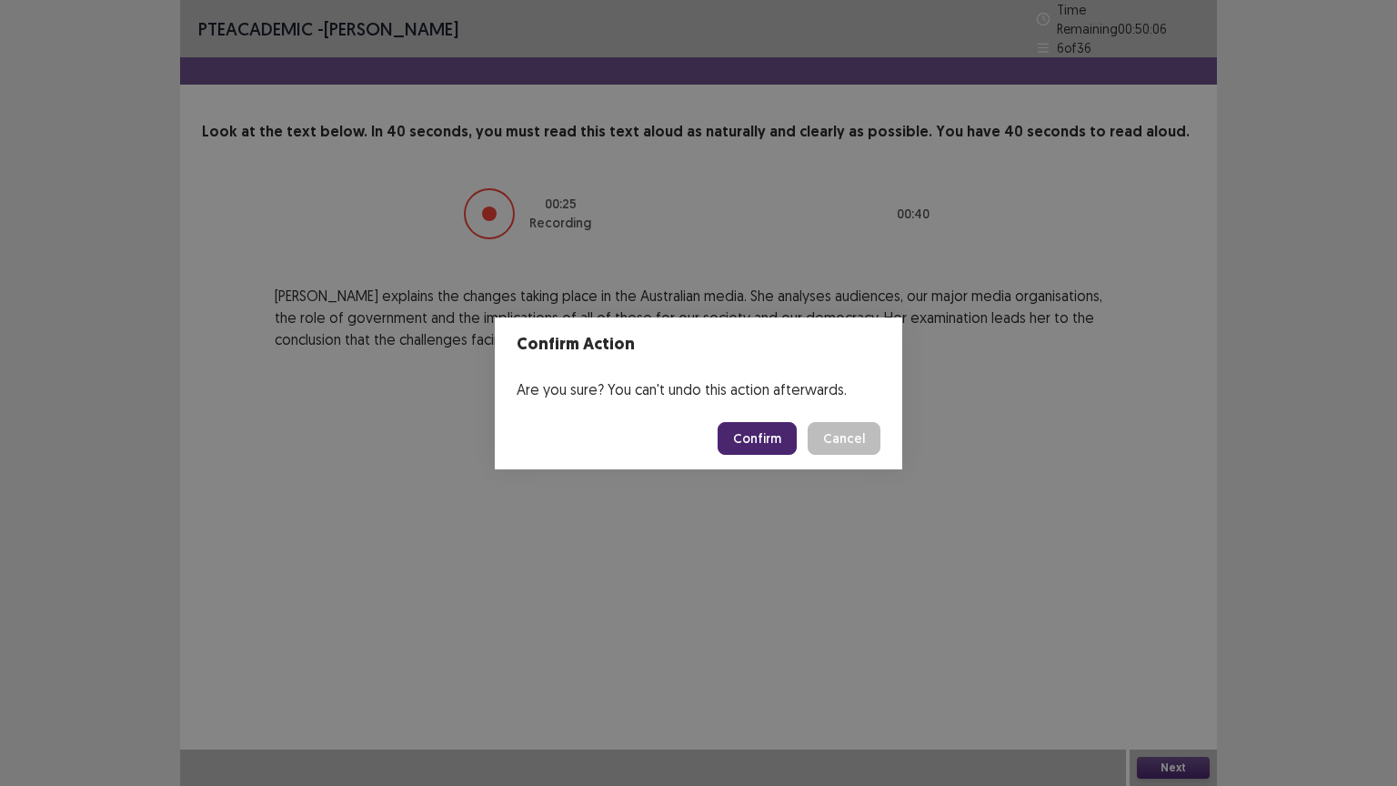
click at [779, 436] on button "Confirm" at bounding box center [757, 438] width 79 height 33
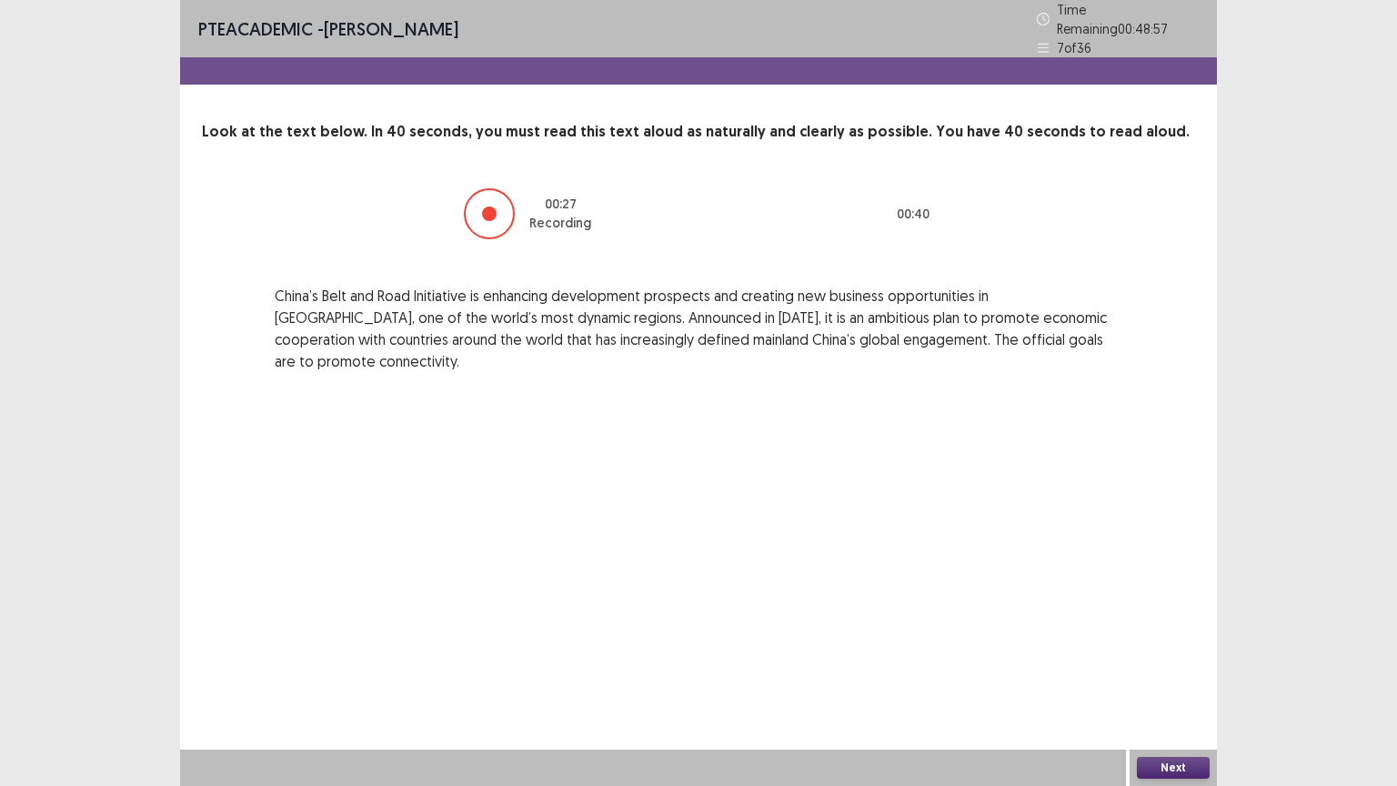
click at [1165, 631] on button "Next" at bounding box center [1173, 768] width 73 height 22
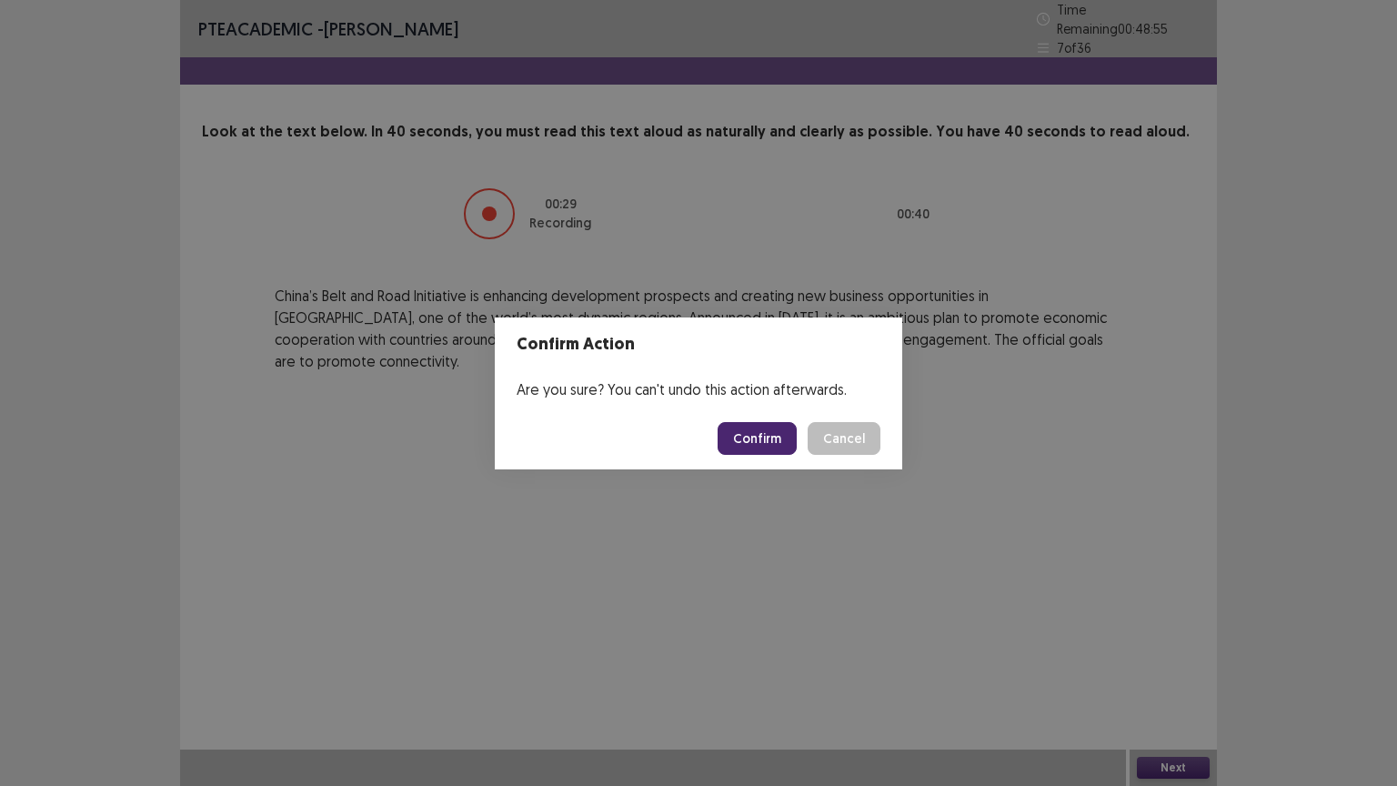
click at [770, 431] on button "Confirm" at bounding box center [757, 438] width 79 height 33
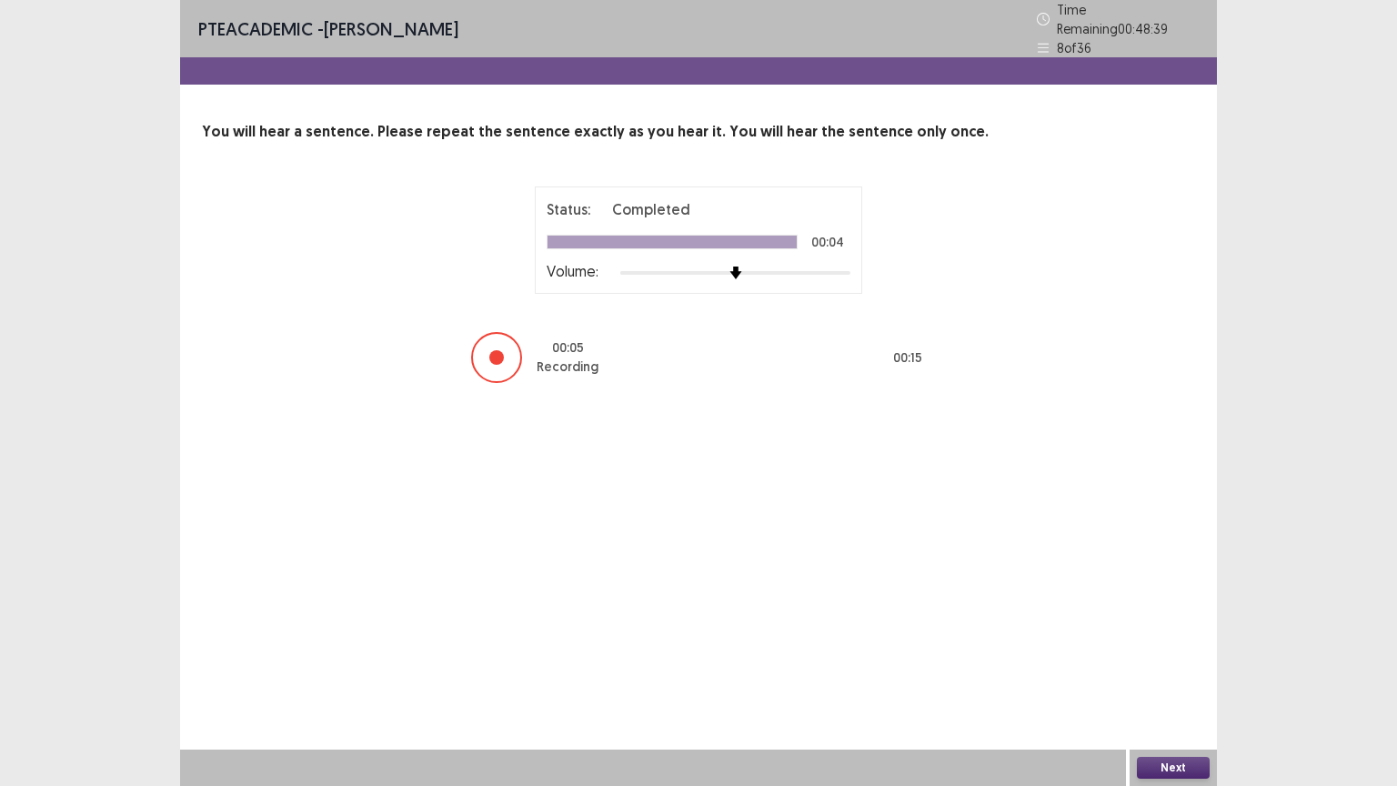
click at [1173, 631] on button "Next" at bounding box center [1173, 768] width 73 height 22
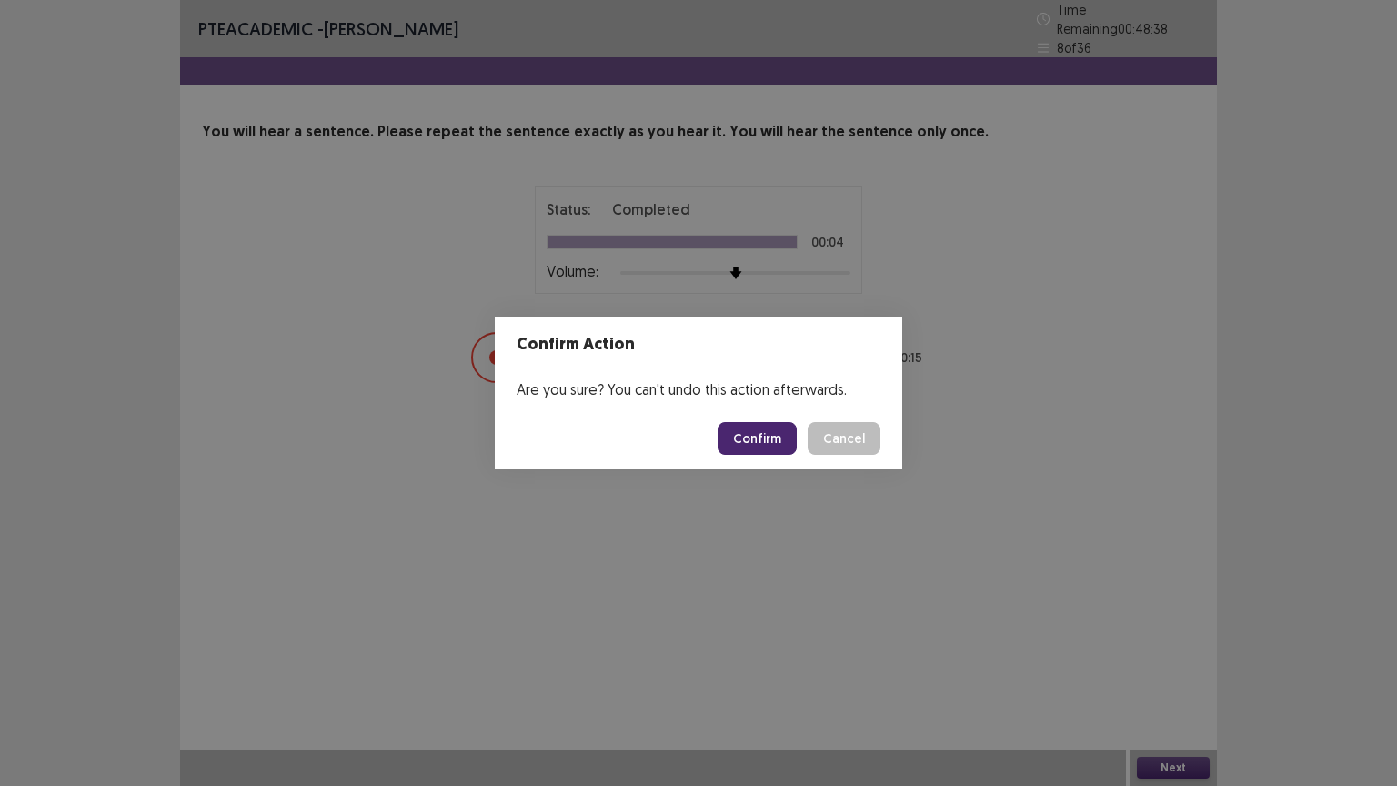
click at [772, 422] on button "Confirm" at bounding box center [757, 438] width 79 height 33
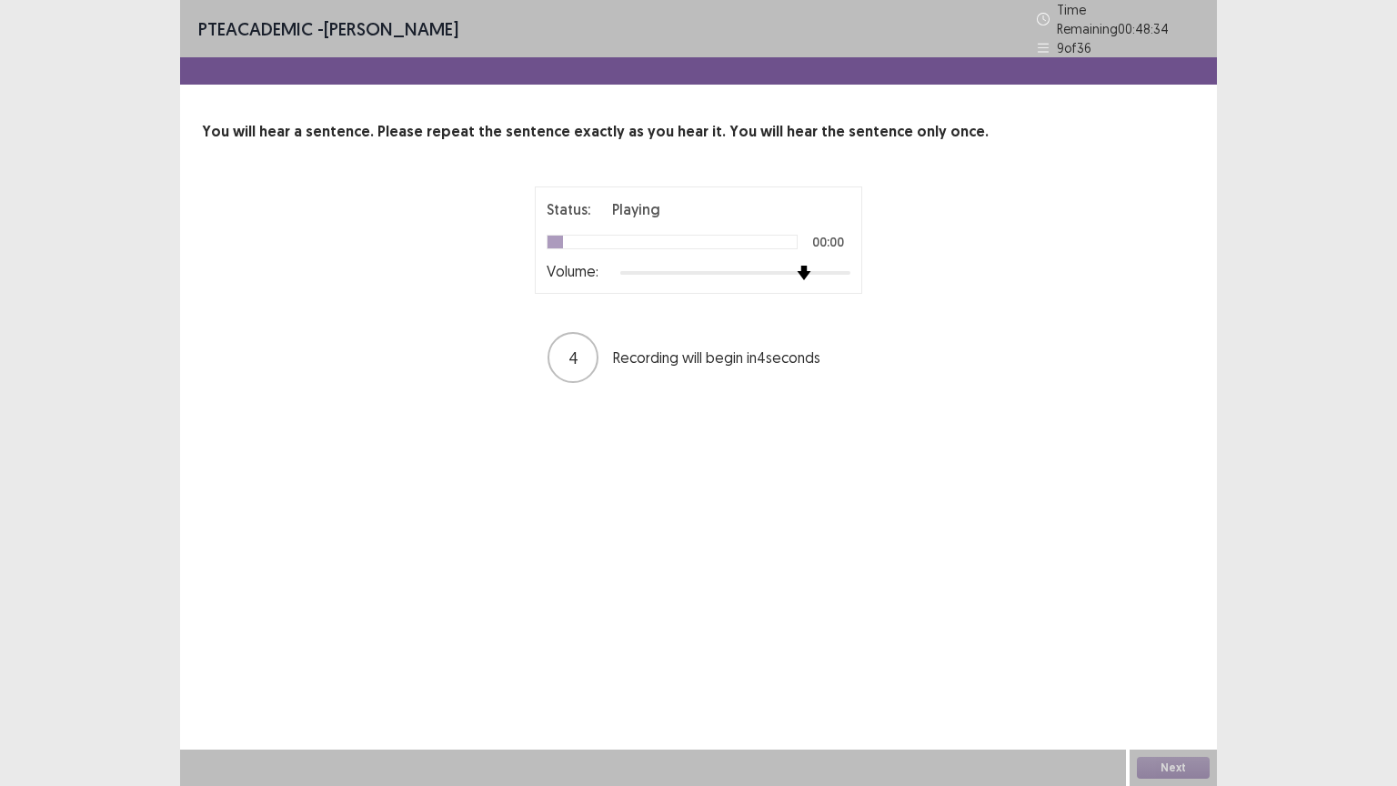
click at [801, 266] on div at bounding box center [735, 273] width 230 height 15
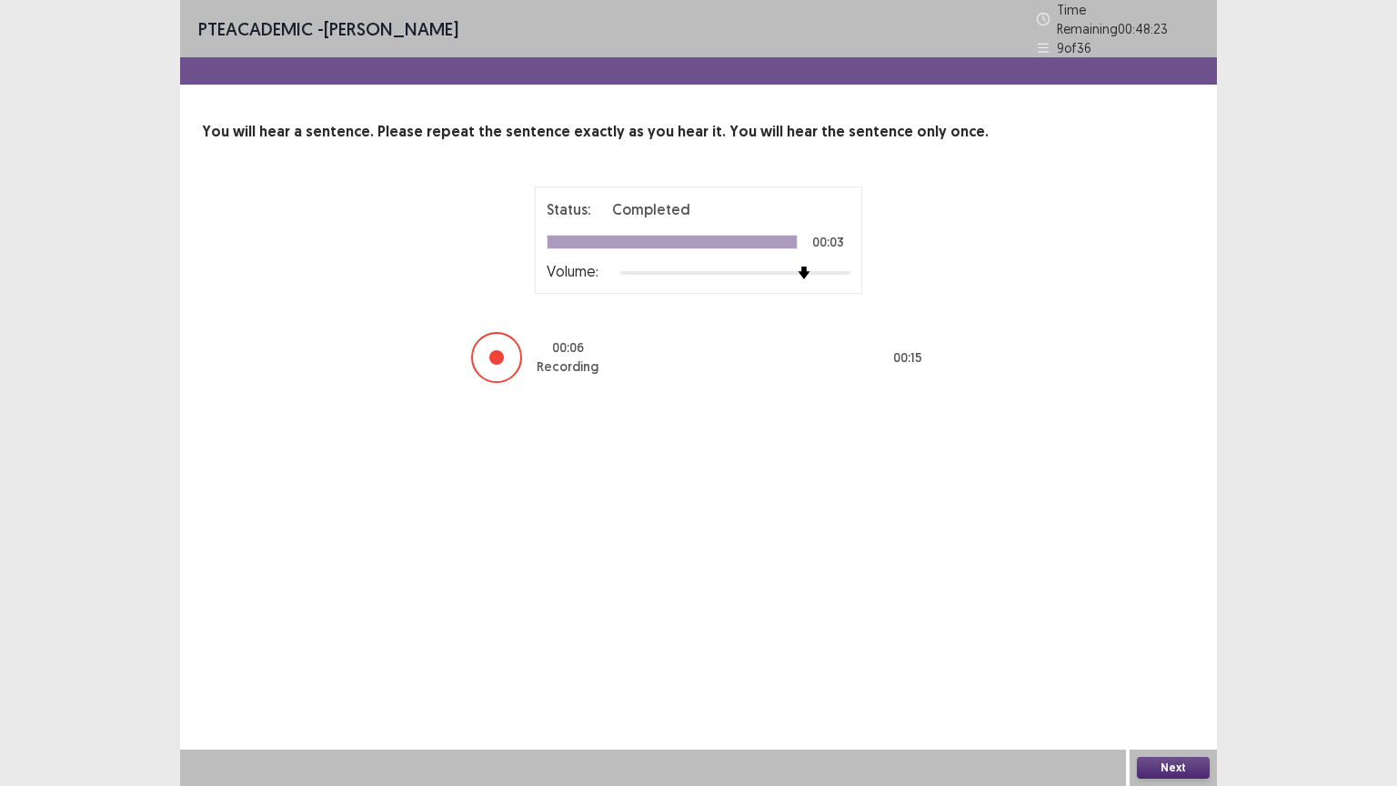
click at [1172, 631] on button "Next" at bounding box center [1173, 768] width 73 height 22
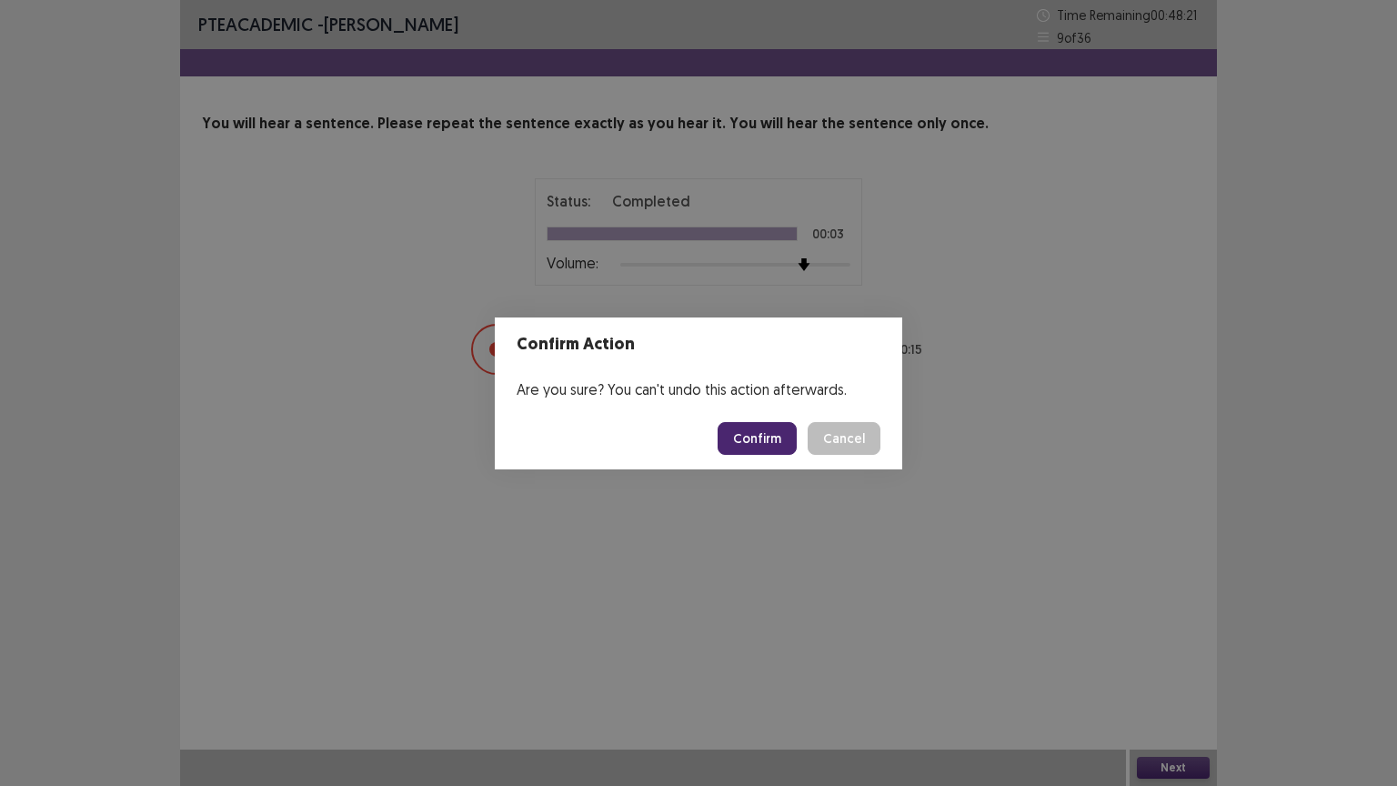
click at [768, 439] on button "Confirm" at bounding box center [757, 438] width 79 height 33
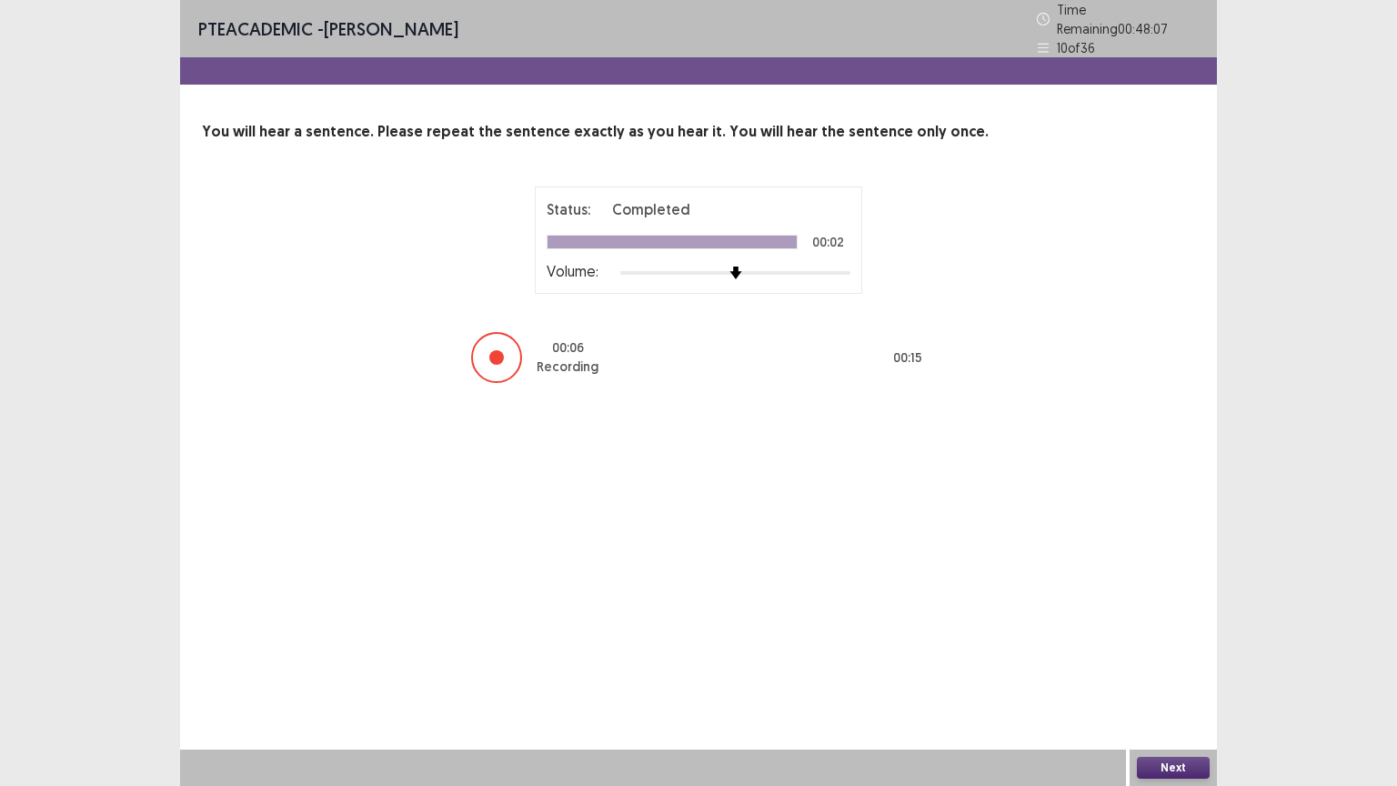
click at [1191, 631] on button "Next" at bounding box center [1173, 768] width 73 height 22
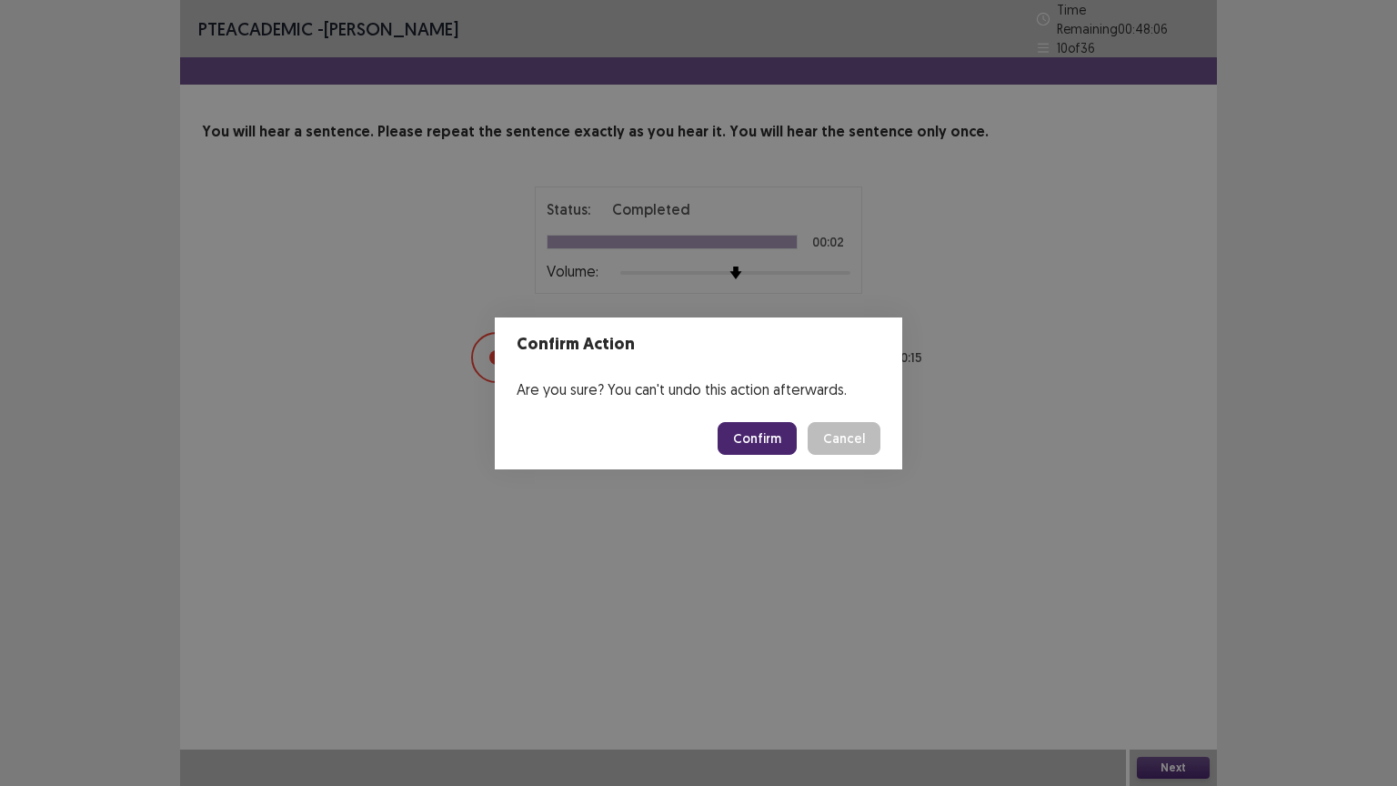
click at [764, 429] on button "Confirm" at bounding box center [757, 438] width 79 height 33
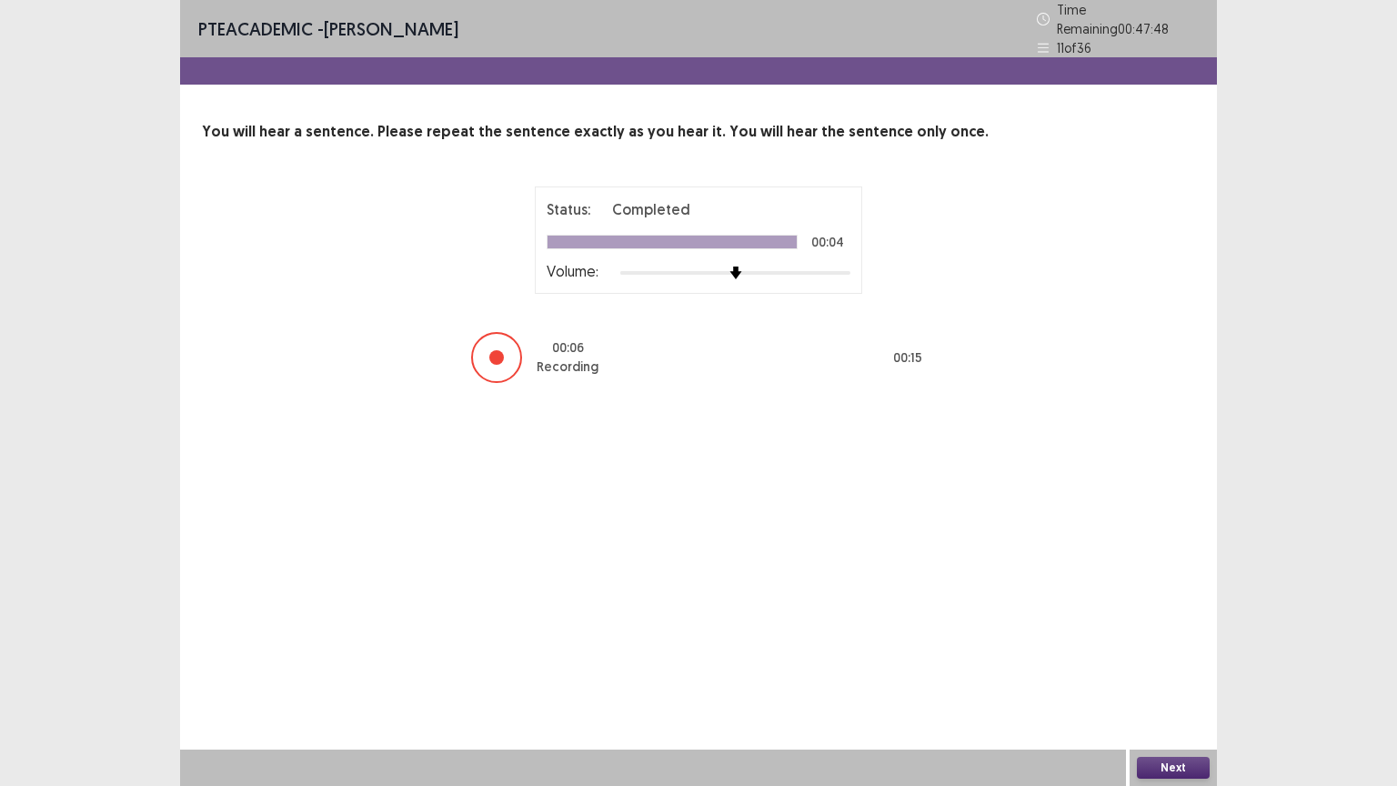
click at [1181, 631] on button "Next" at bounding box center [1173, 768] width 73 height 22
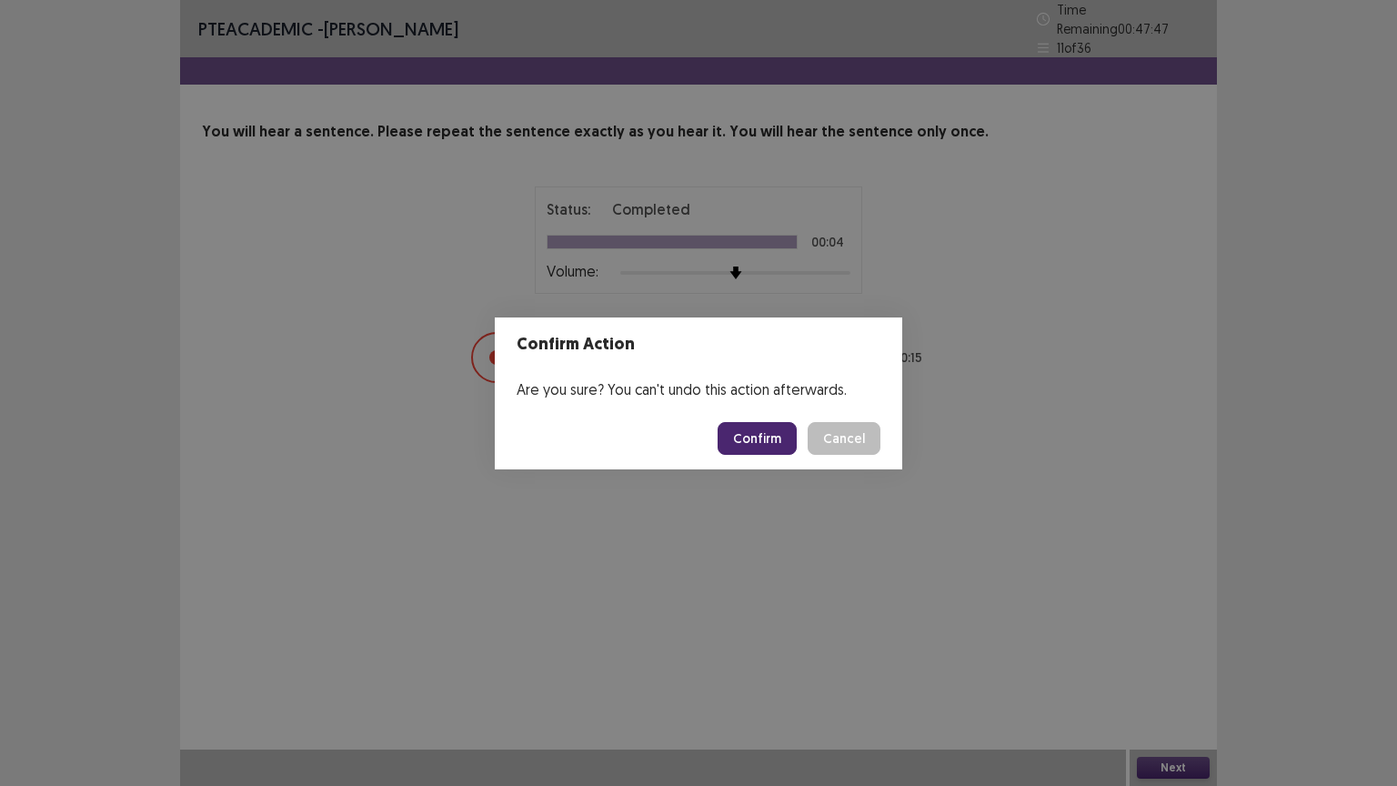
click at [786, 433] on button "Confirm" at bounding box center [757, 438] width 79 height 33
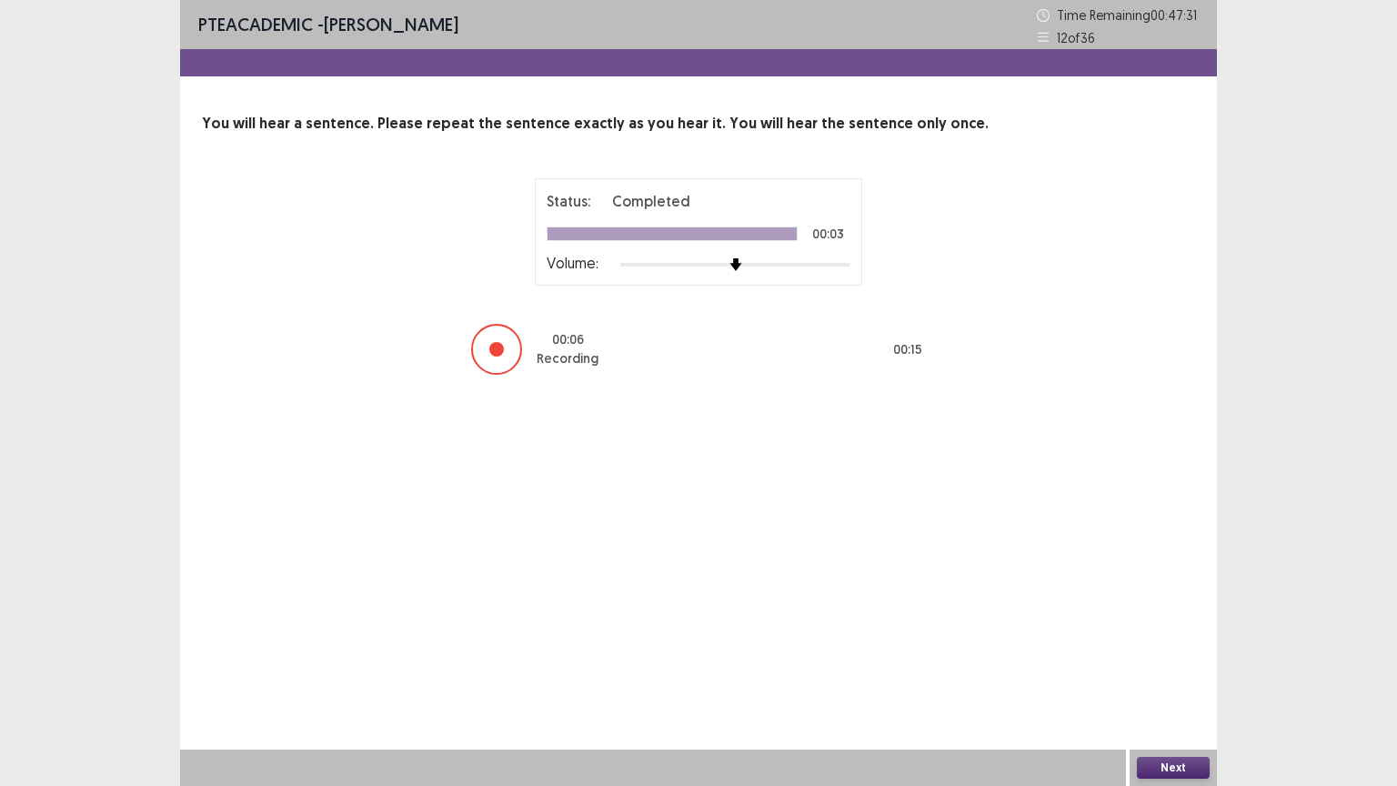
click at [1173, 631] on button "Next" at bounding box center [1173, 768] width 73 height 22
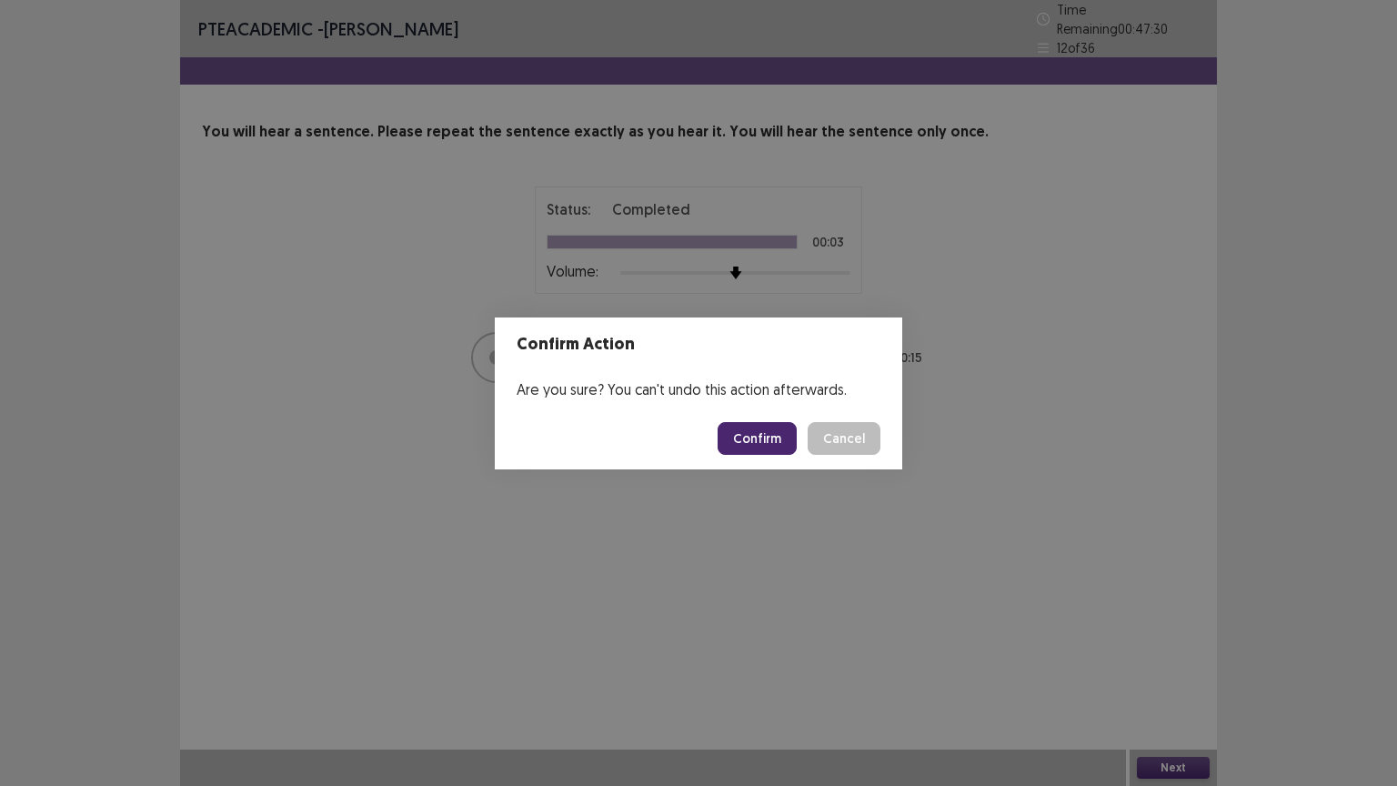
click at [756, 436] on button "Confirm" at bounding box center [757, 438] width 79 height 33
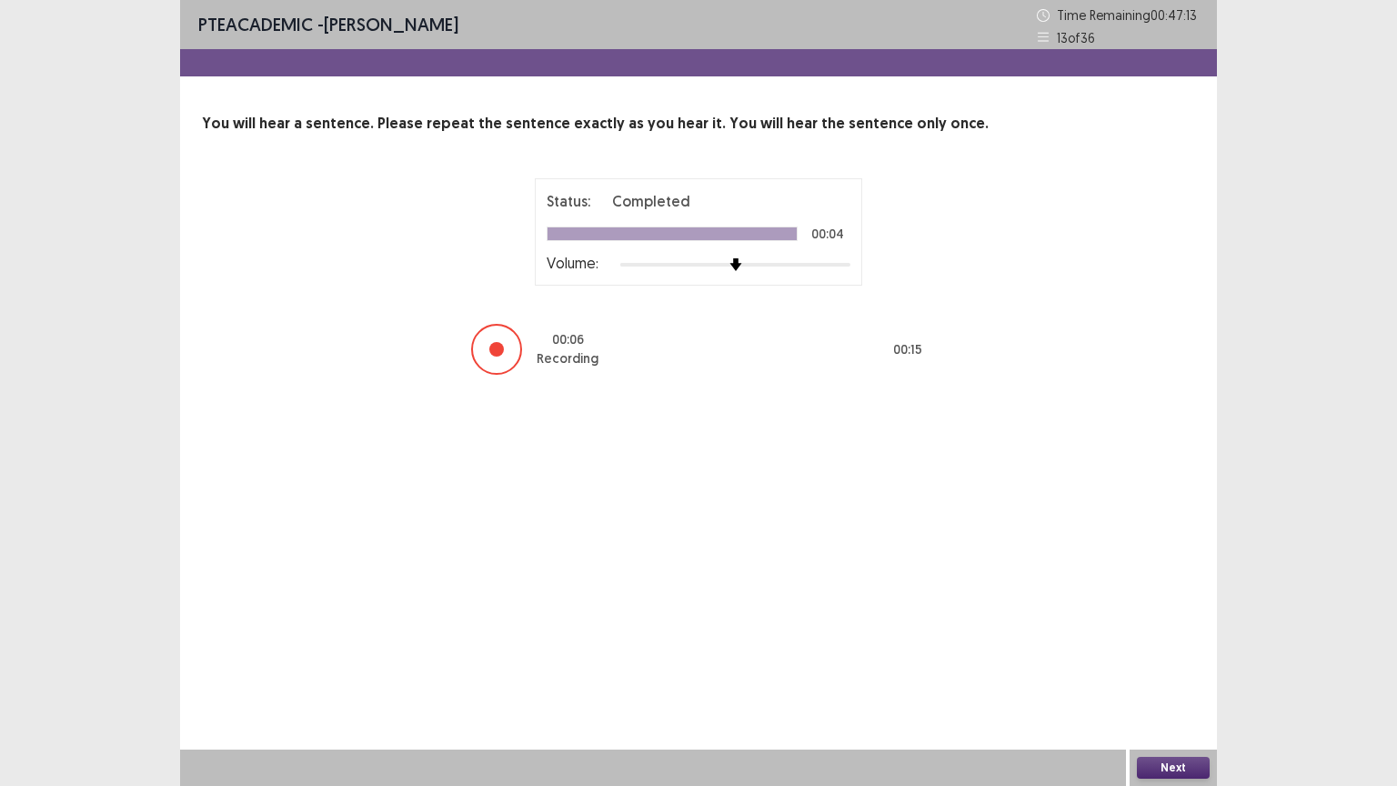
click at [1188, 631] on button "Next" at bounding box center [1173, 768] width 73 height 22
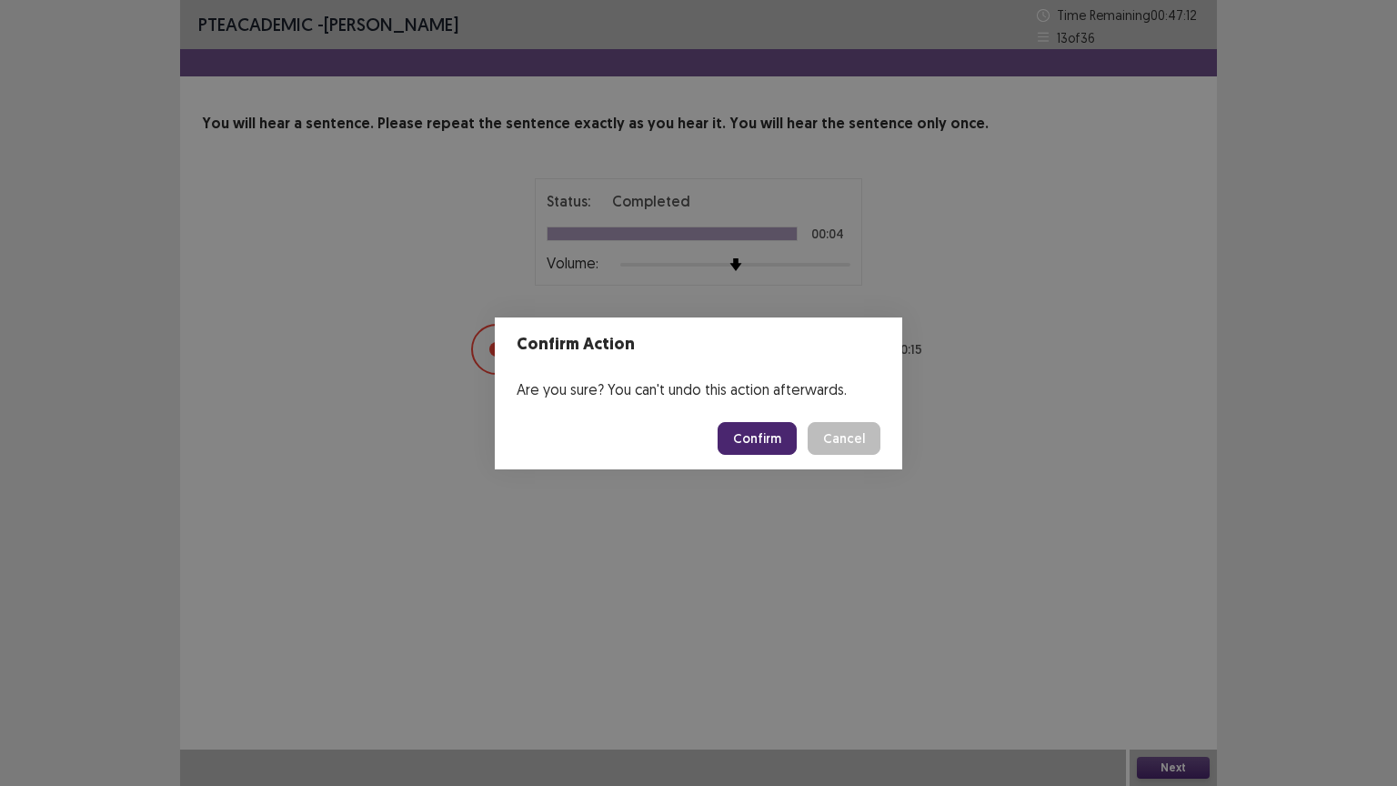
click at [774, 431] on button "Confirm" at bounding box center [757, 438] width 79 height 33
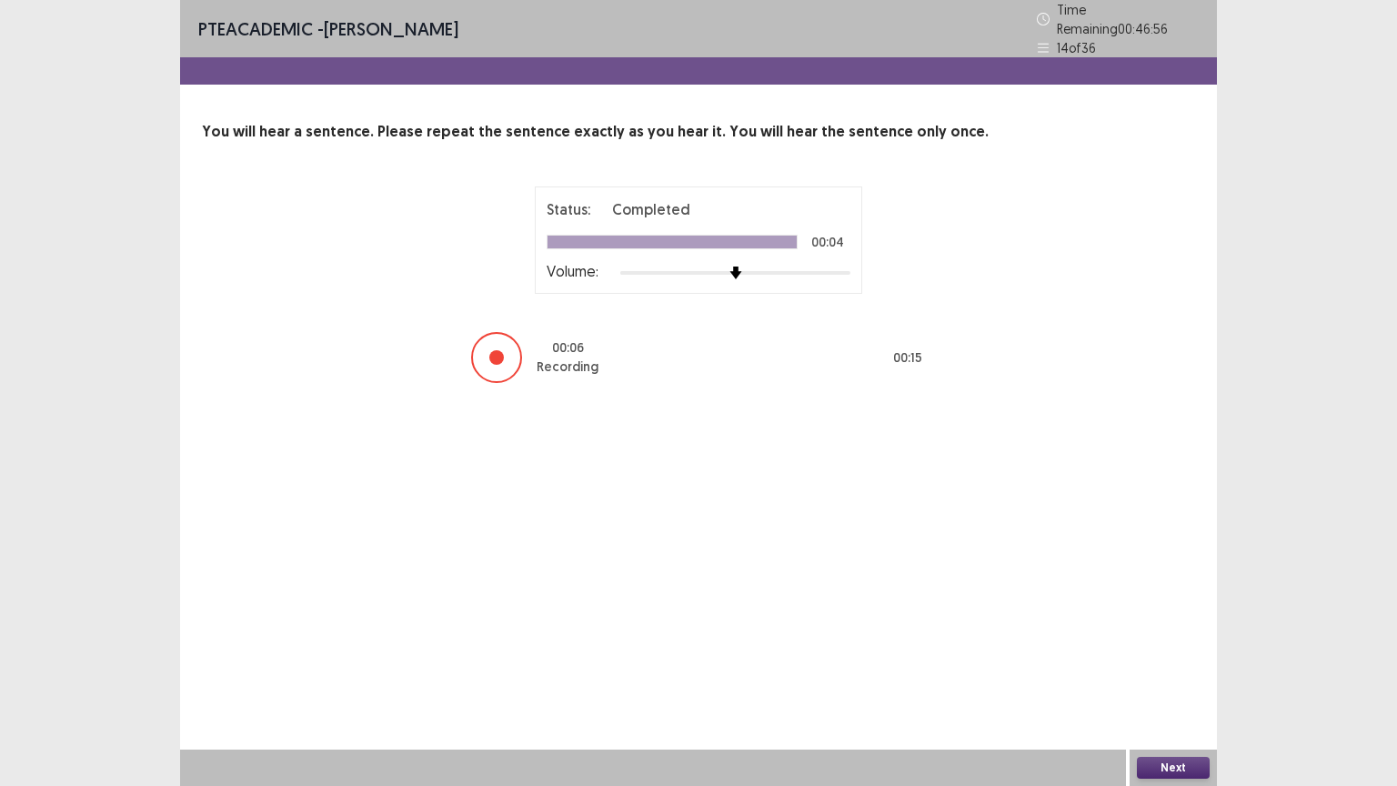
click at [1194, 631] on button "Next" at bounding box center [1173, 768] width 73 height 22
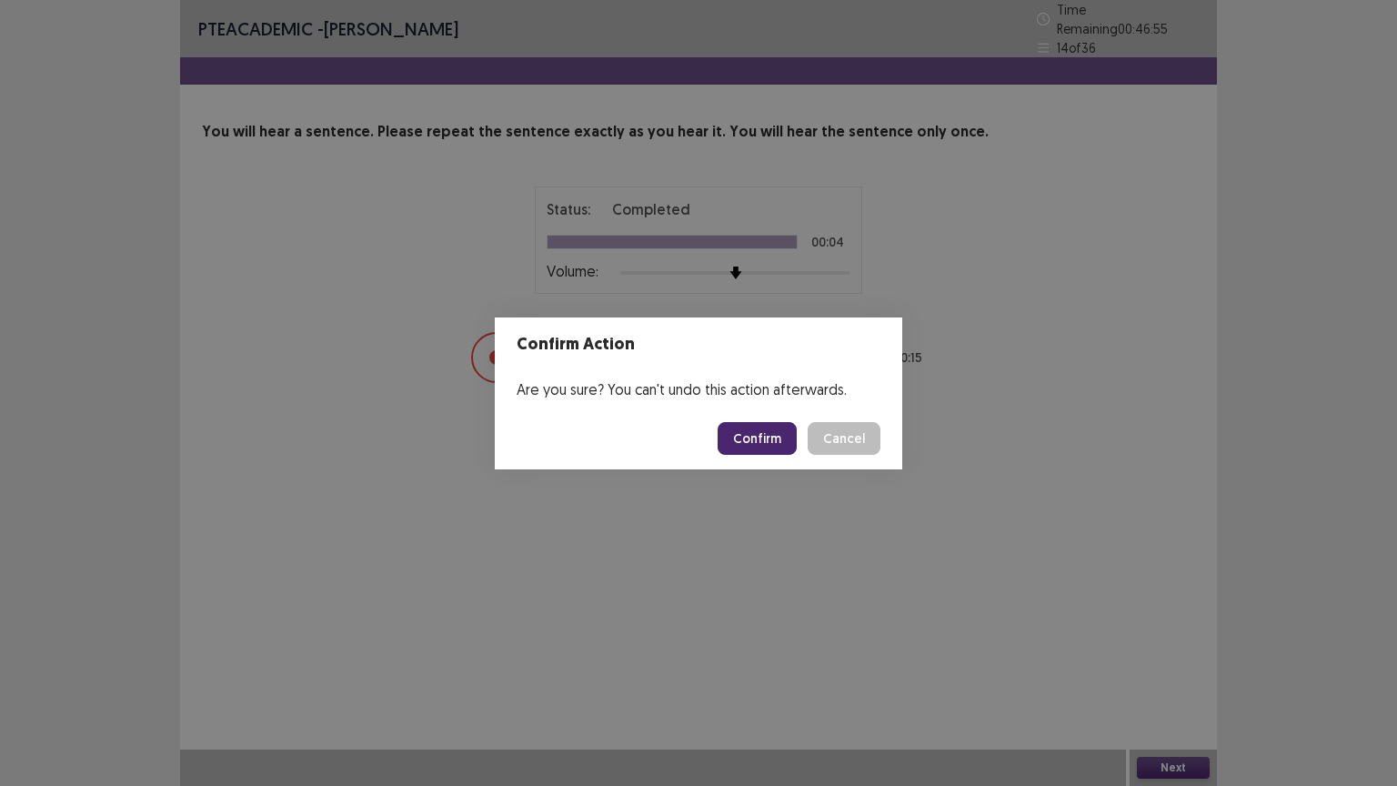
click at [761, 445] on button "Confirm" at bounding box center [757, 438] width 79 height 33
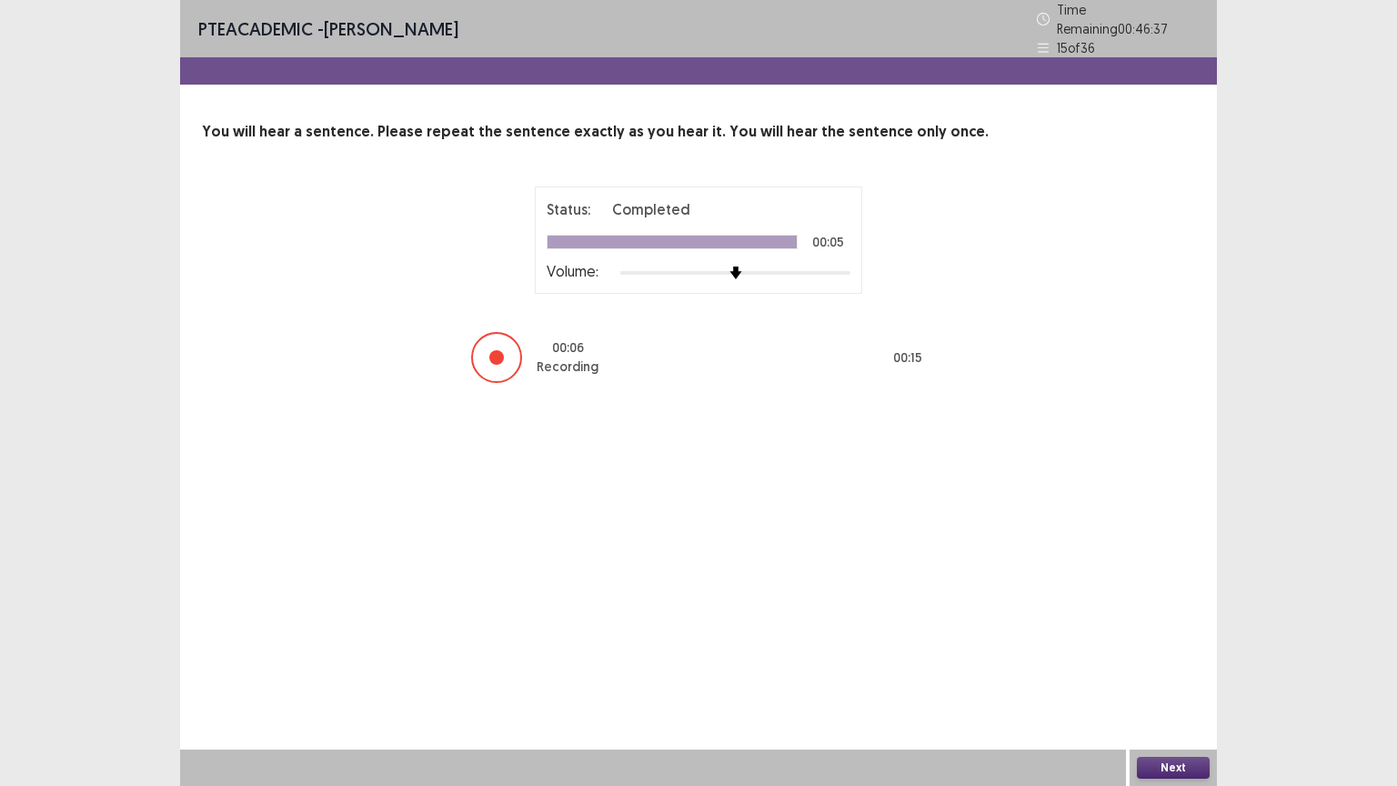
click at [1167, 631] on button "Next" at bounding box center [1173, 768] width 73 height 22
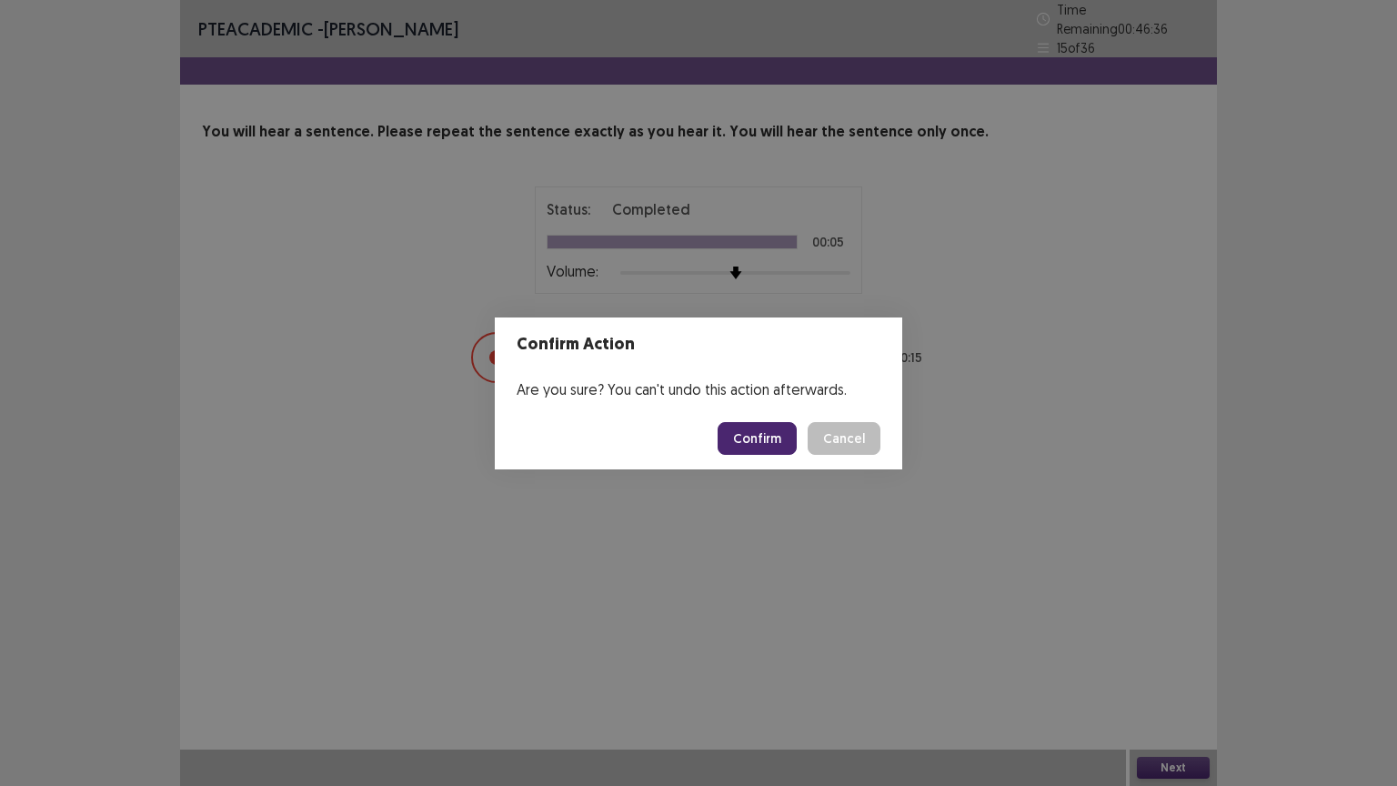
click at [783, 431] on button "Confirm" at bounding box center [757, 438] width 79 height 33
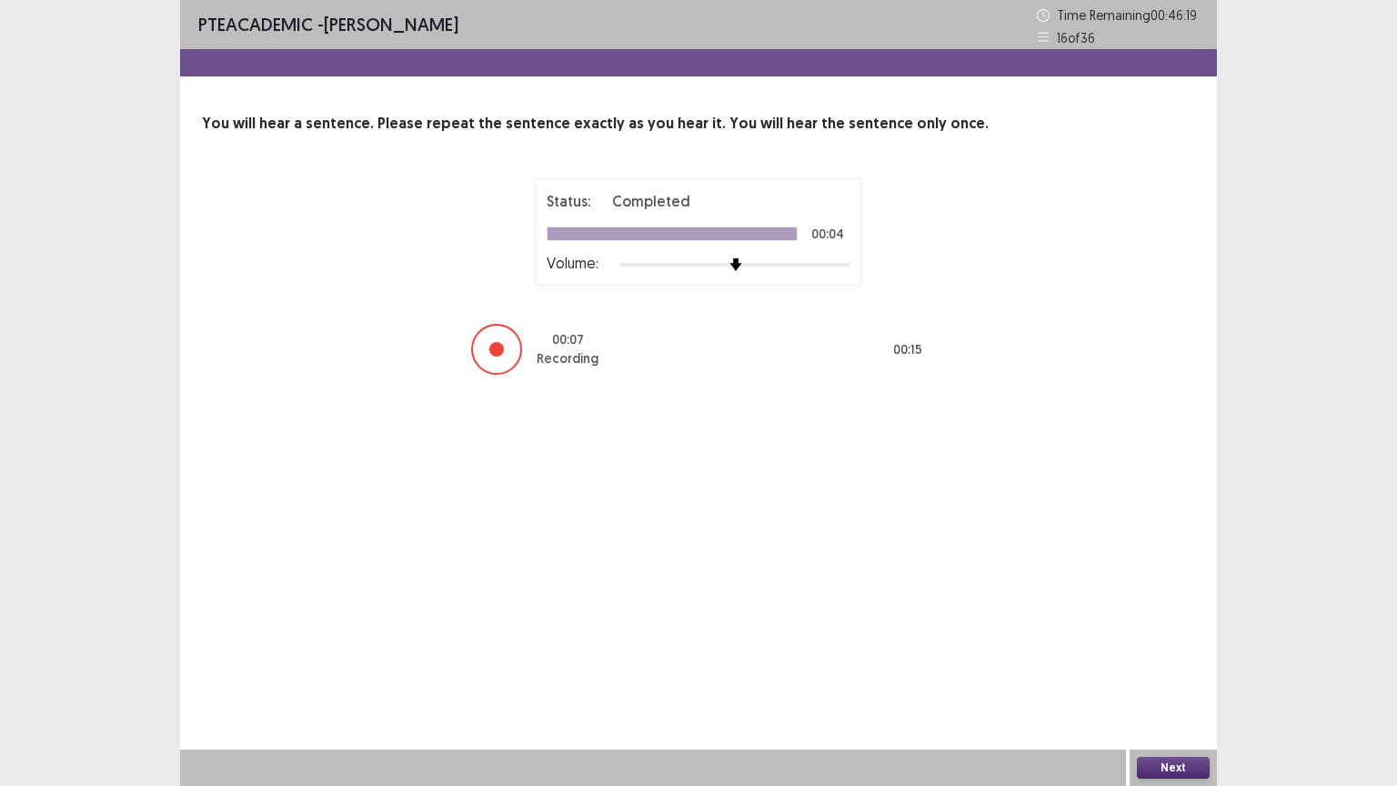
click at [1158, 631] on button "Next" at bounding box center [1173, 768] width 73 height 22
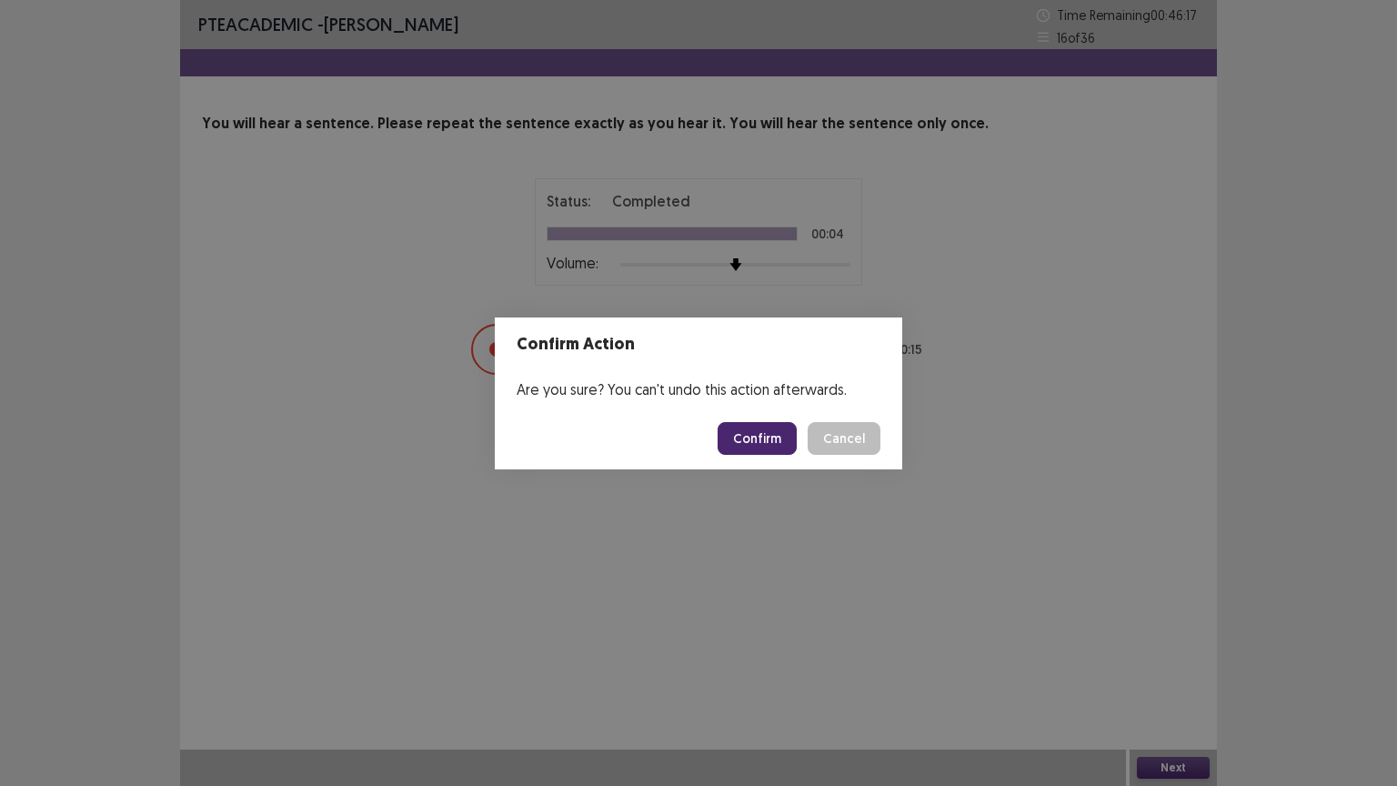
click at [768, 435] on button "Confirm" at bounding box center [757, 438] width 79 height 33
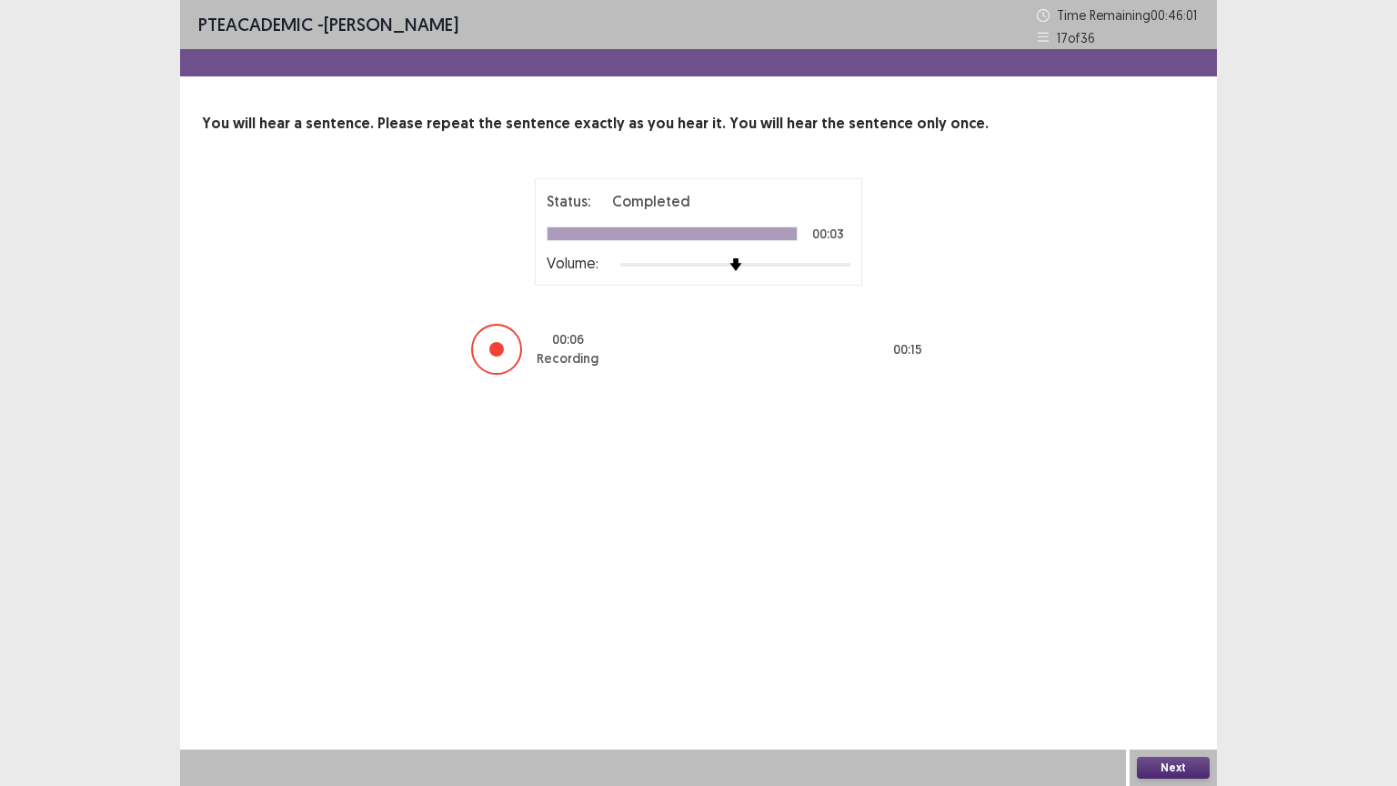
click at [1153, 631] on button "Next" at bounding box center [1173, 768] width 73 height 22
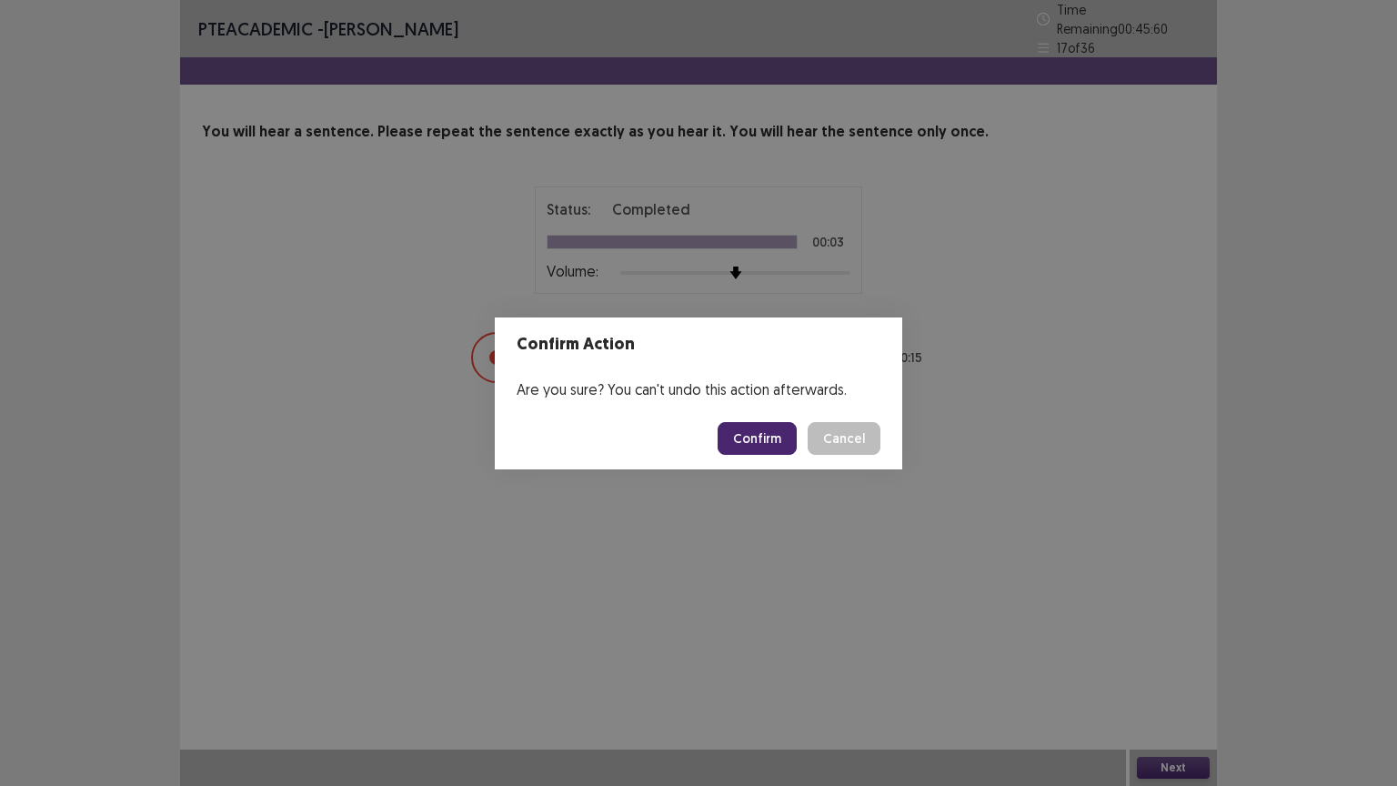
click at [742, 438] on button "Confirm" at bounding box center [757, 438] width 79 height 33
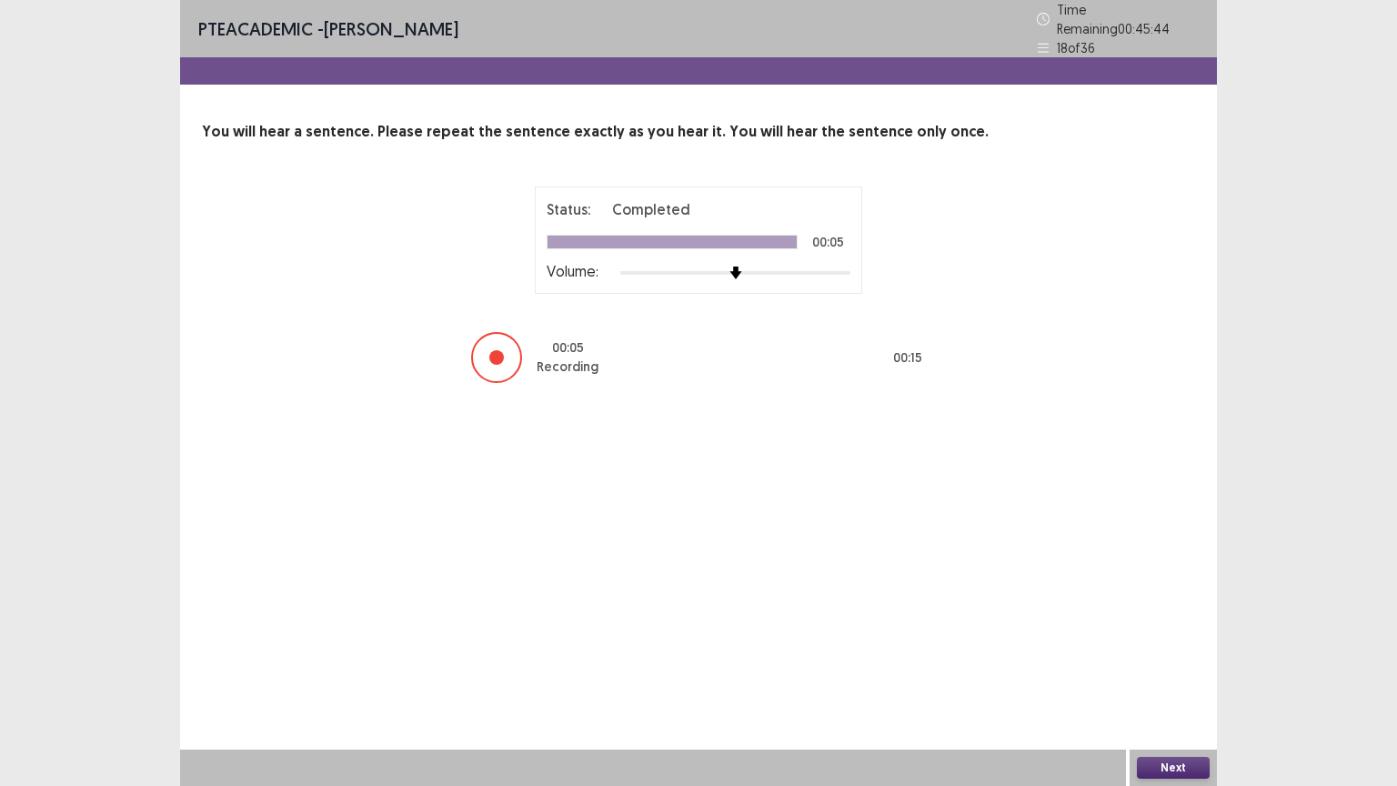
click at [1164, 631] on button "Next" at bounding box center [1173, 768] width 73 height 22
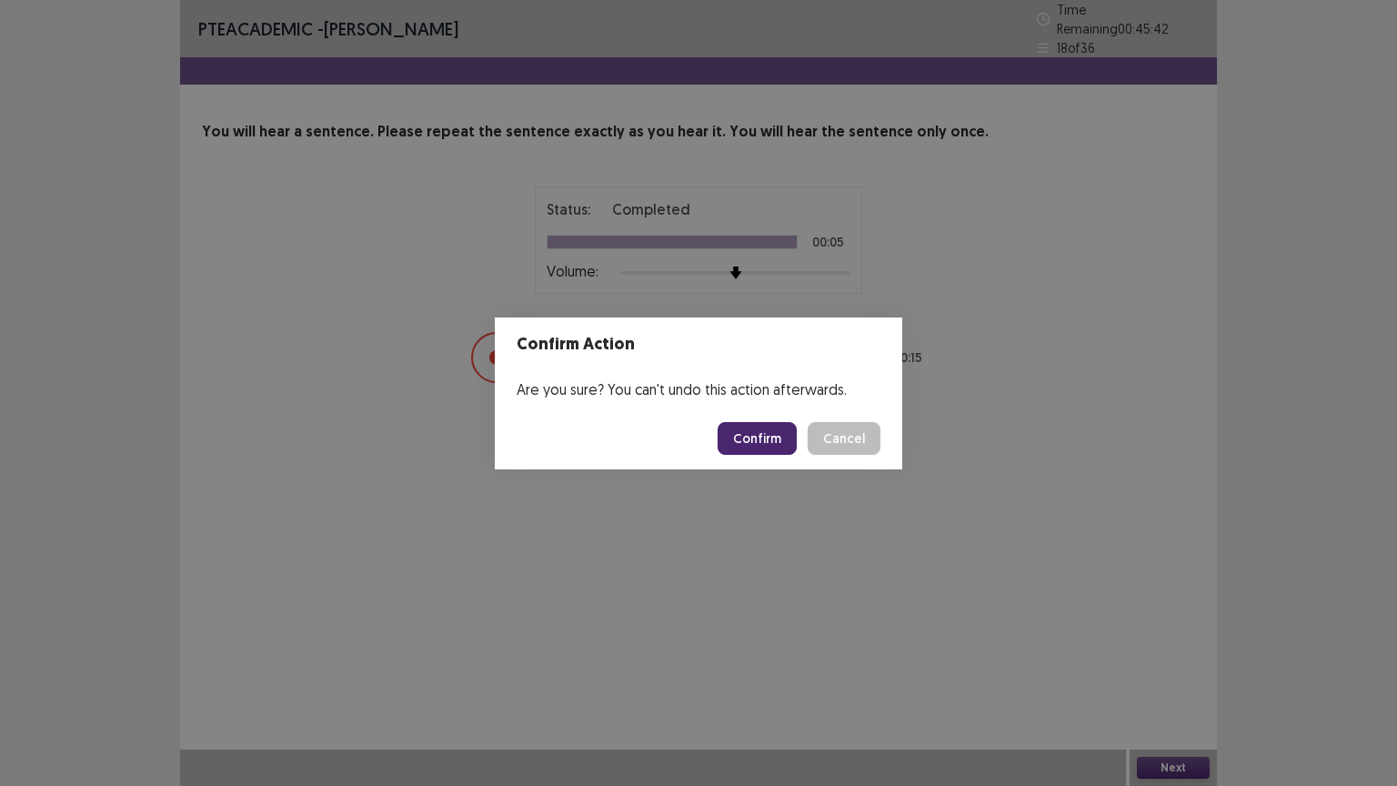
click at [735, 432] on button "Confirm" at bounding box center [757, 438] width 79 height 33
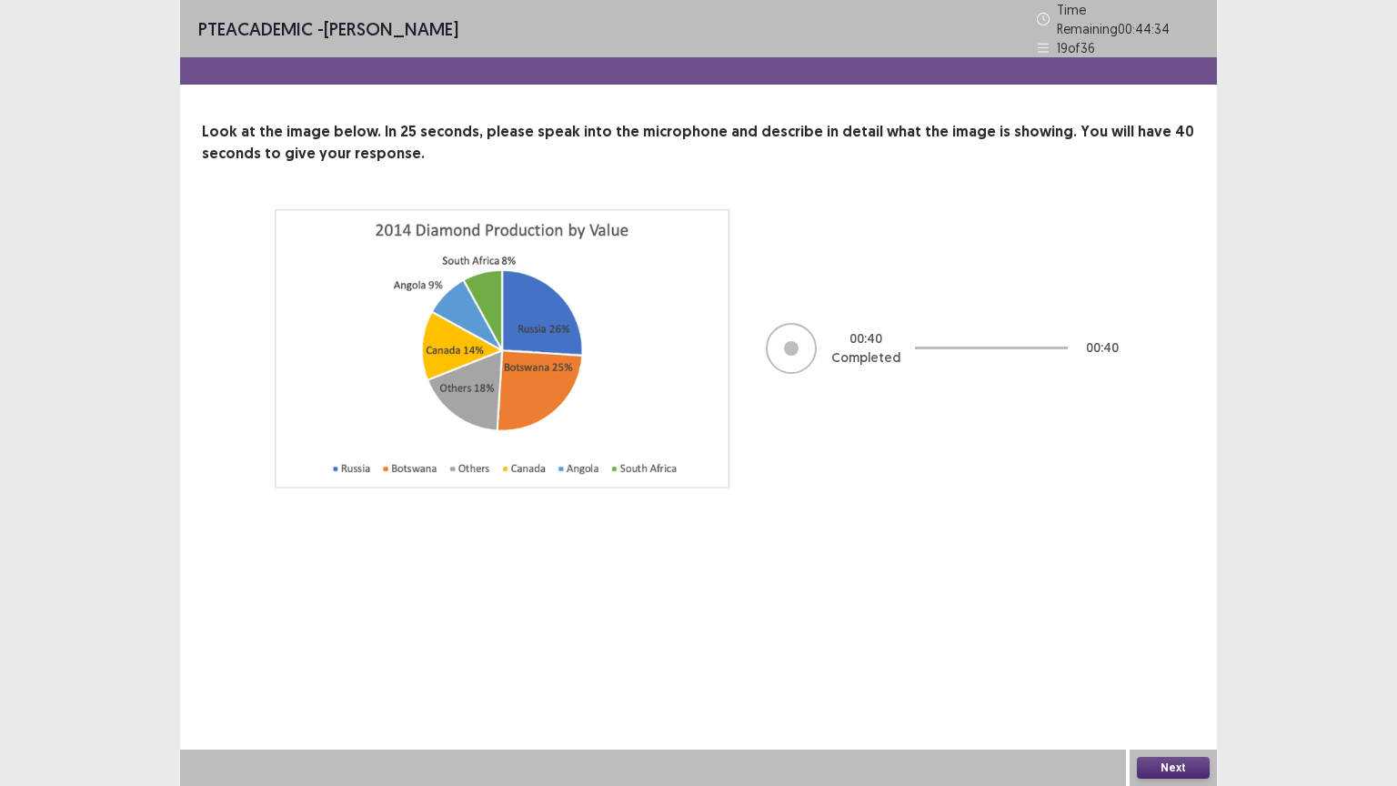
click at [1204, 631] on button "Next" at bounding box center [1173, 768] width 73 height 22
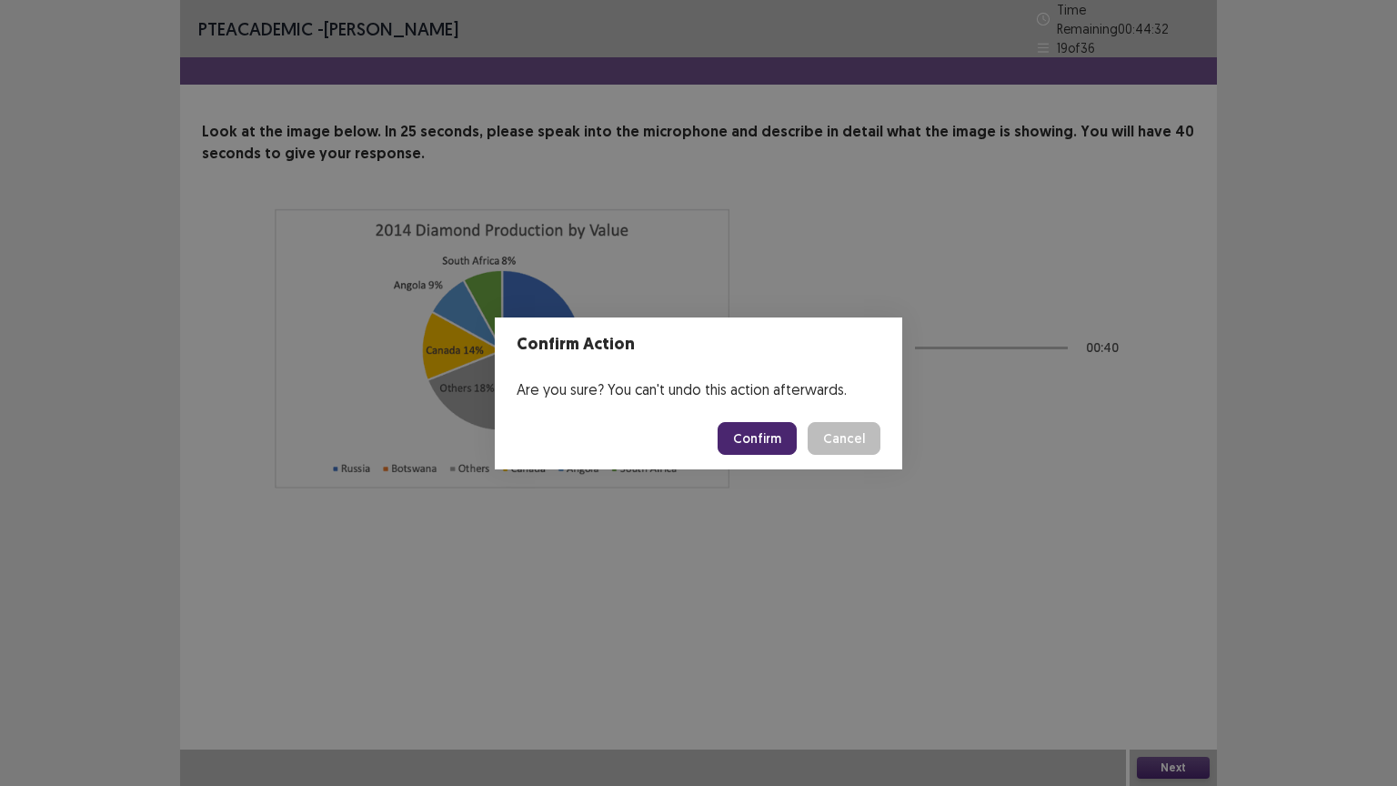
click at [775, 438] on button "Confirm" at bounding box center [757, 438] width 79 height 33
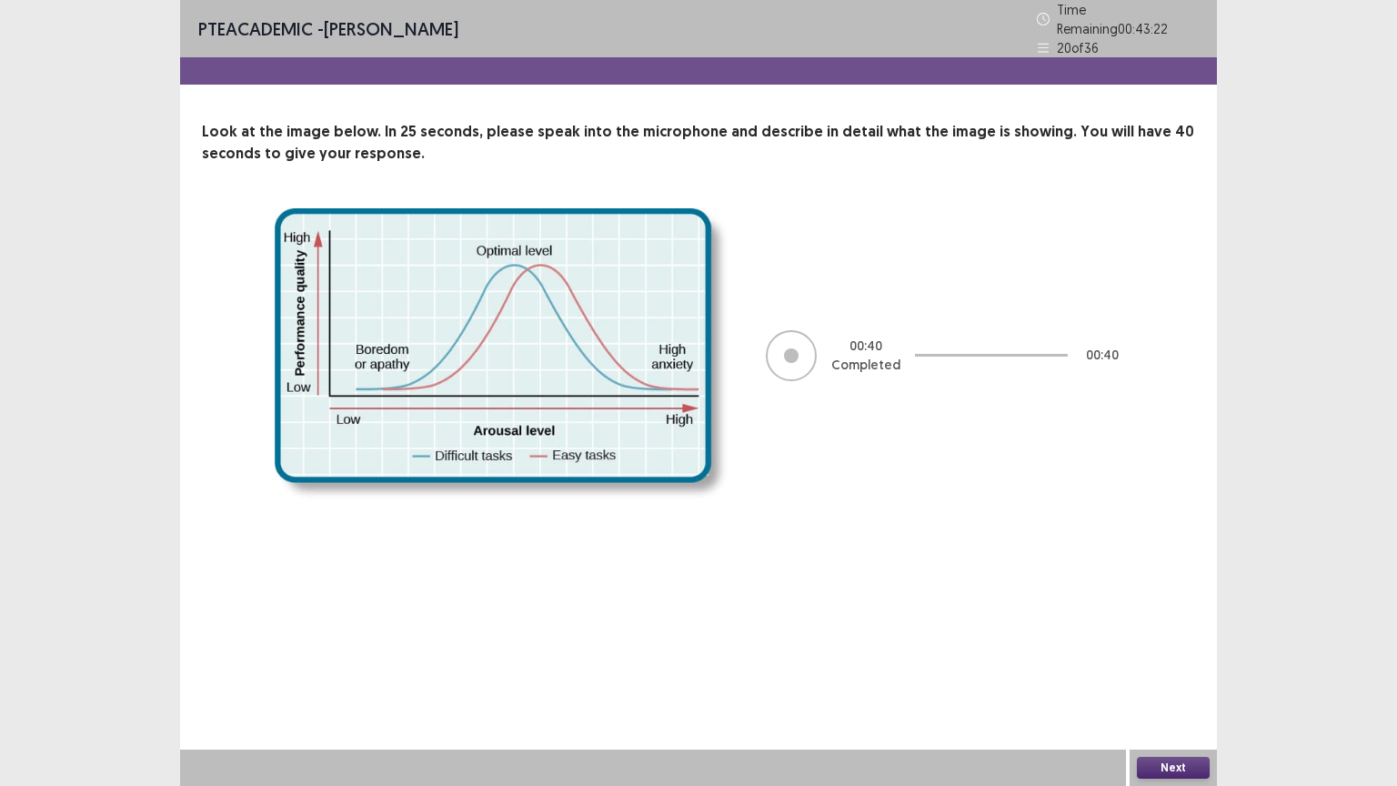
click at [1169, 631] on button "Next" at bounding box center [1173, 768] width 73 height 22
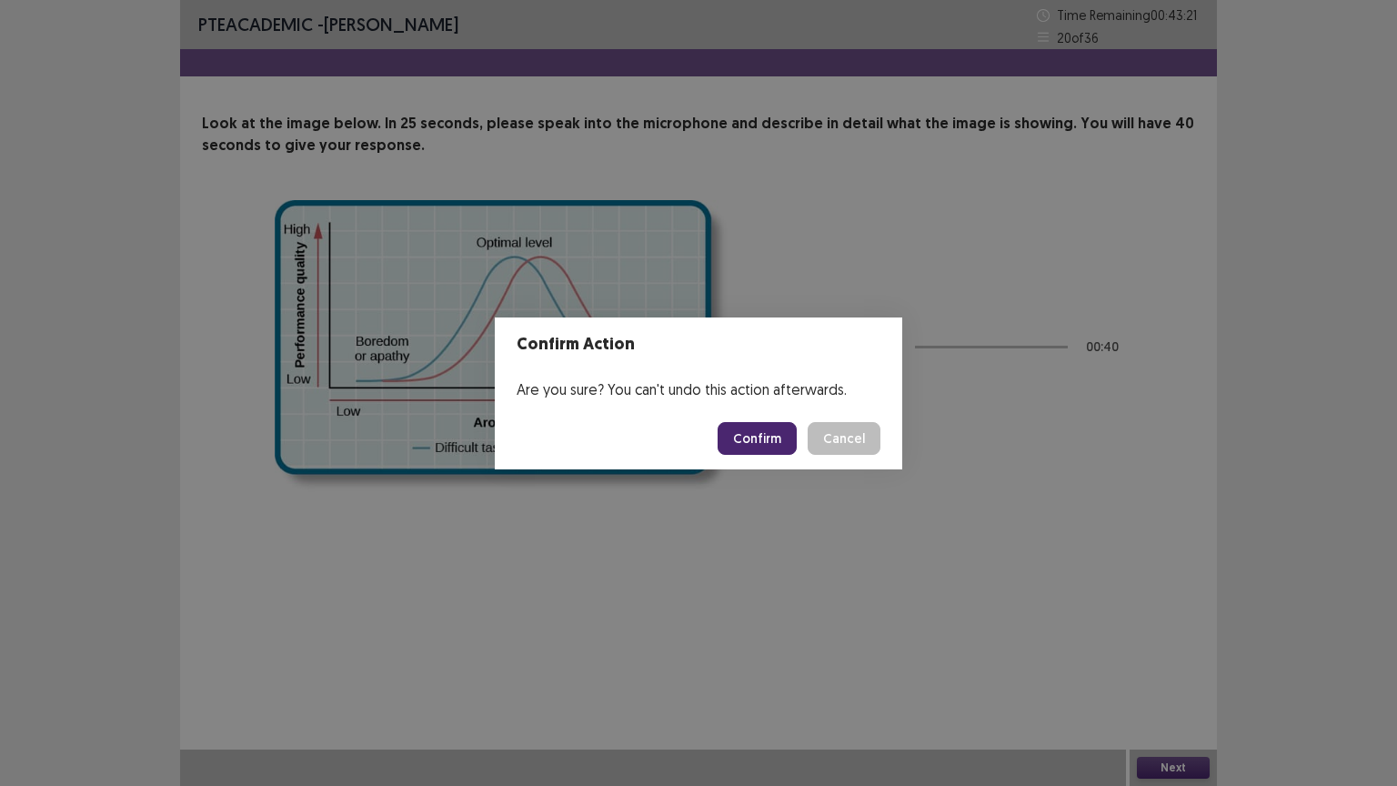
click at [766, 428] on button "Confirm" at bounding box center [757, 438] width 79 height 33
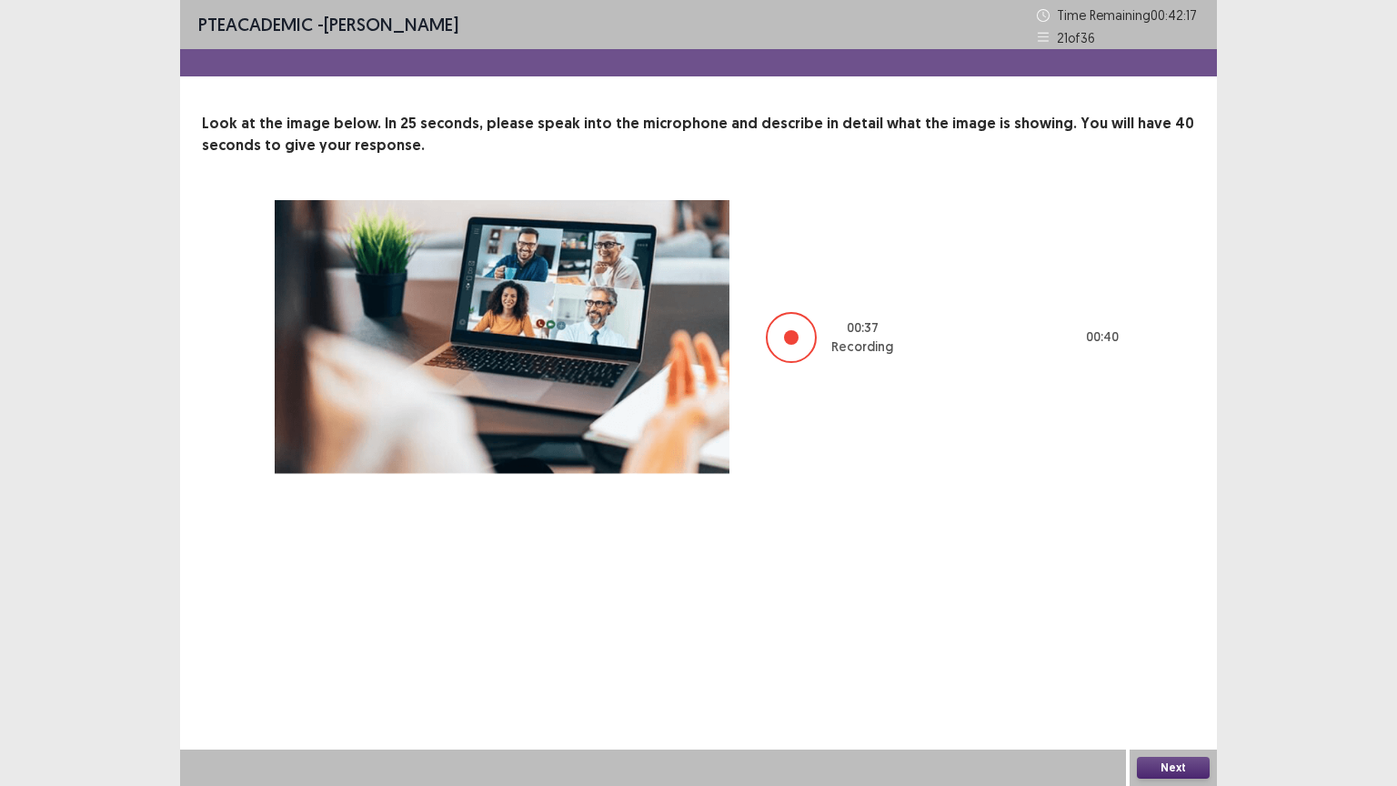
click at [1165, 631] on button "Next" at bounding box center [1173, 768] width 73 height 22
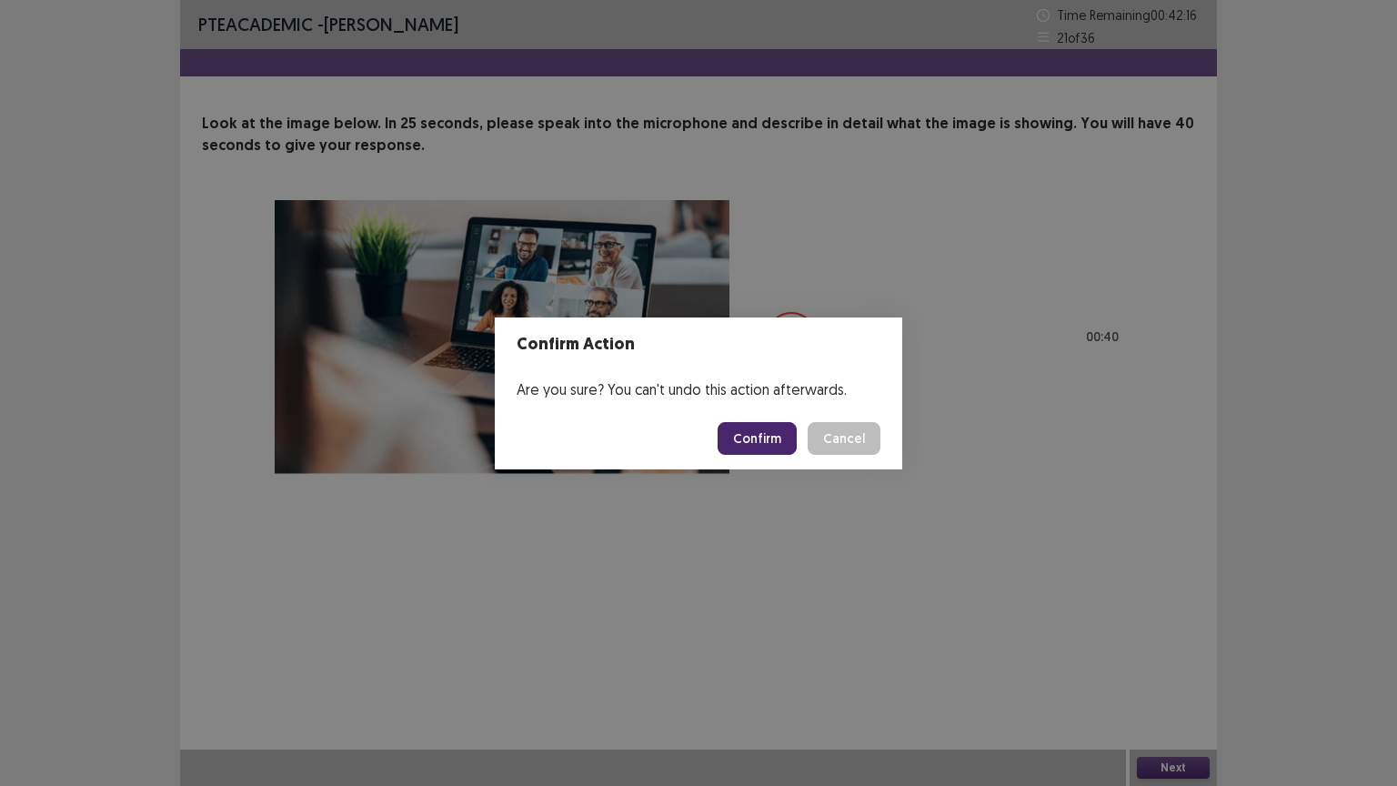
click at [760, 437] on button "Confirm" at bounding box center [757, 438] width 79 height 33
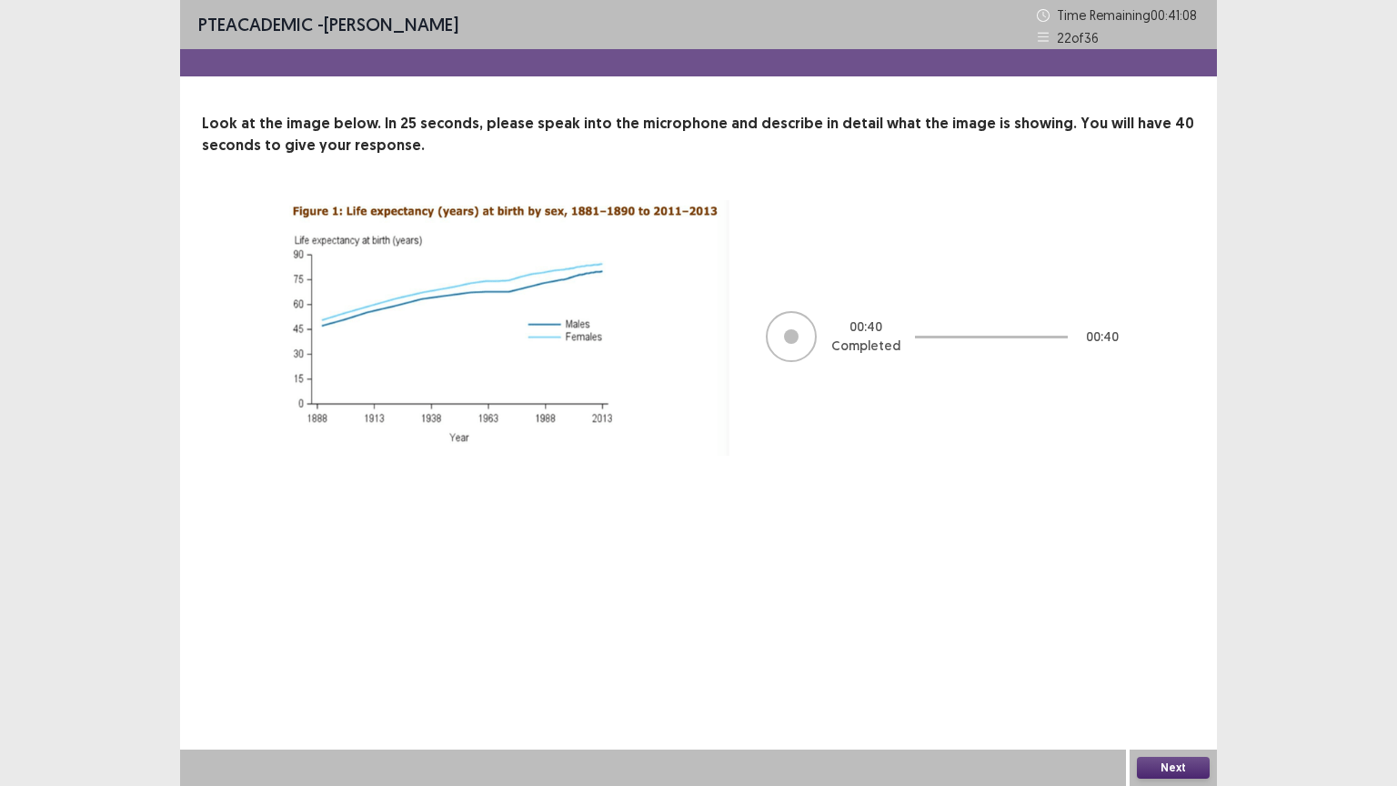
click at [1155, 631] on button "Next" at bounding box center [1173, 768] width 73 height 22
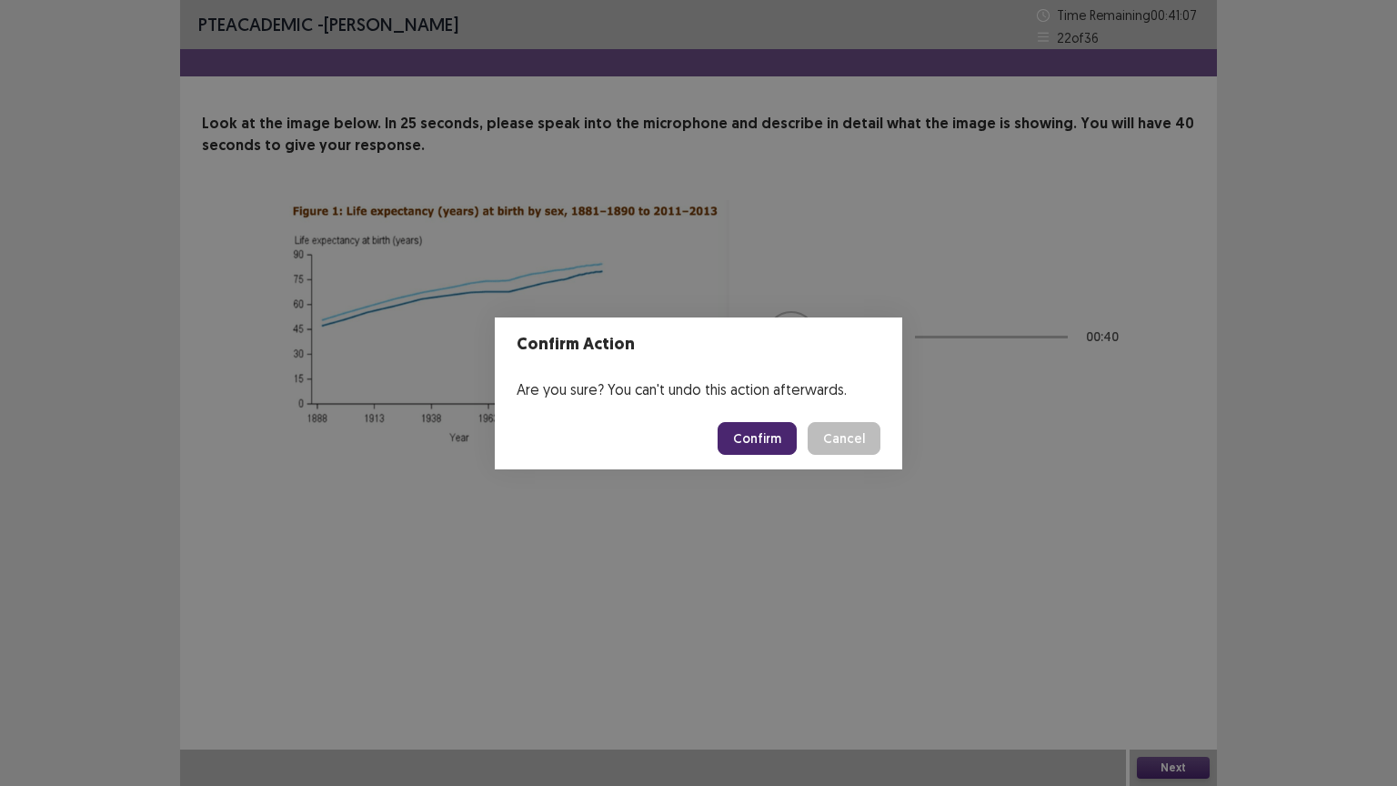
click at [763, 442] on button "Confirm" at bounding box center [757, 438] width 79 height 33
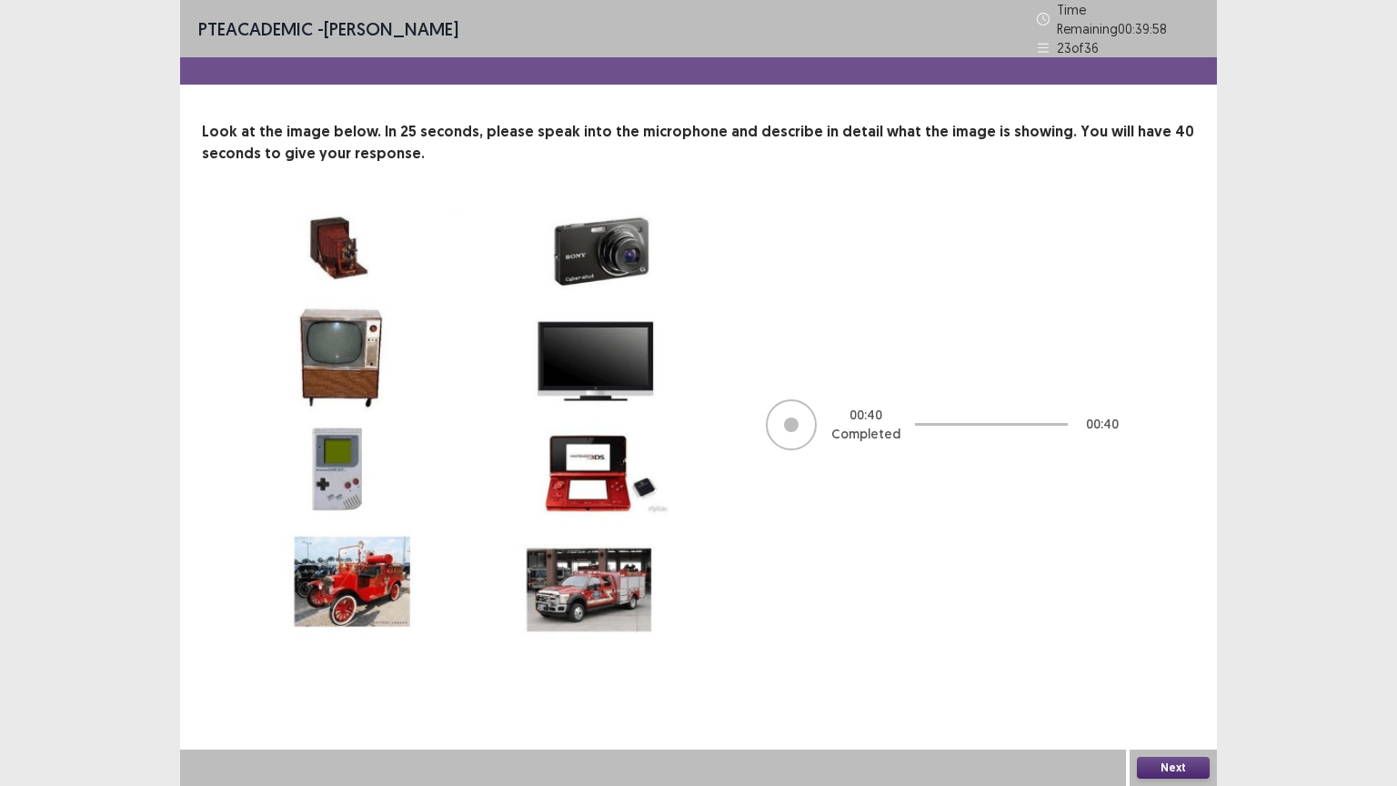
click at [1196, 631] on button "Next" at bounding box center [1173, 768] width 73 height 22
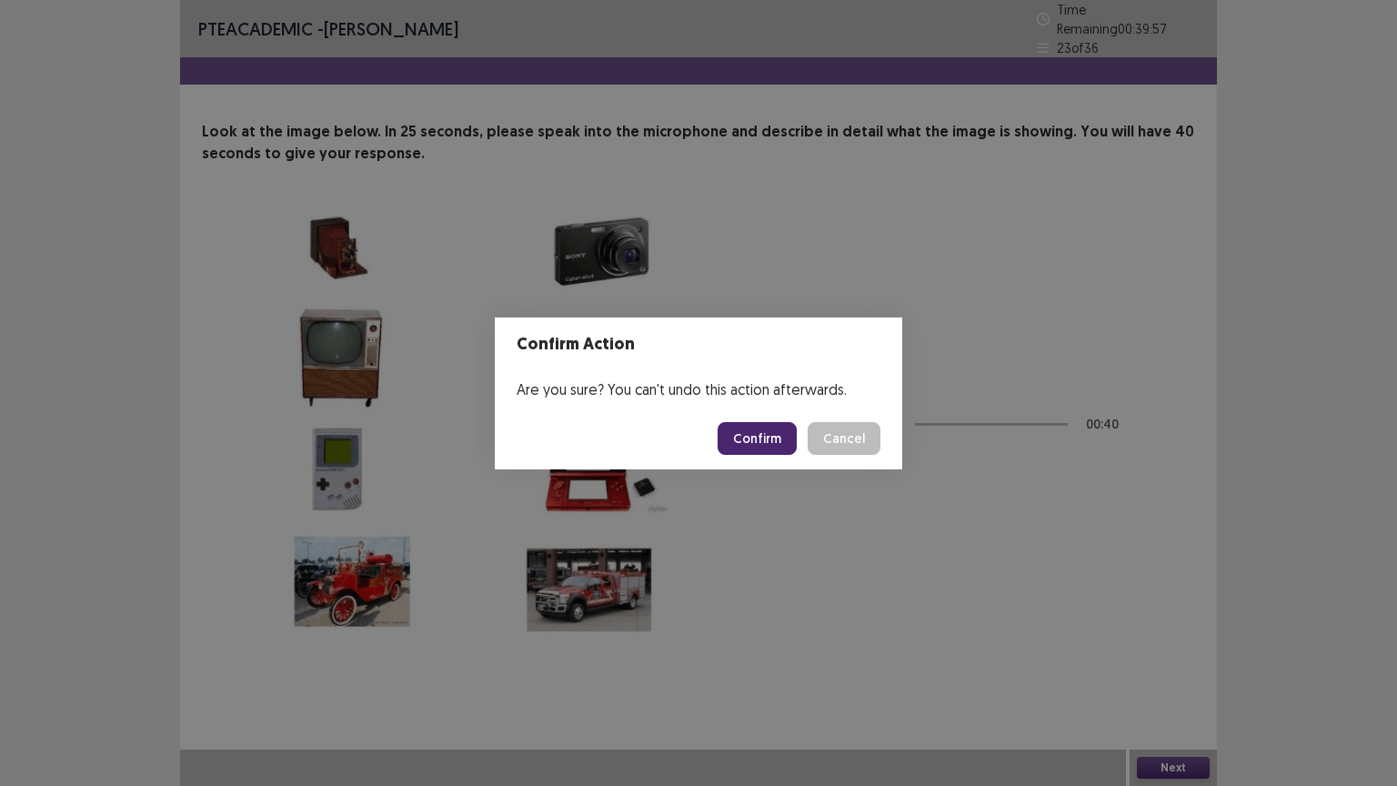
click at [750, 441] on button "Confirm" at bounding box center [757, 438] width 79 height 33
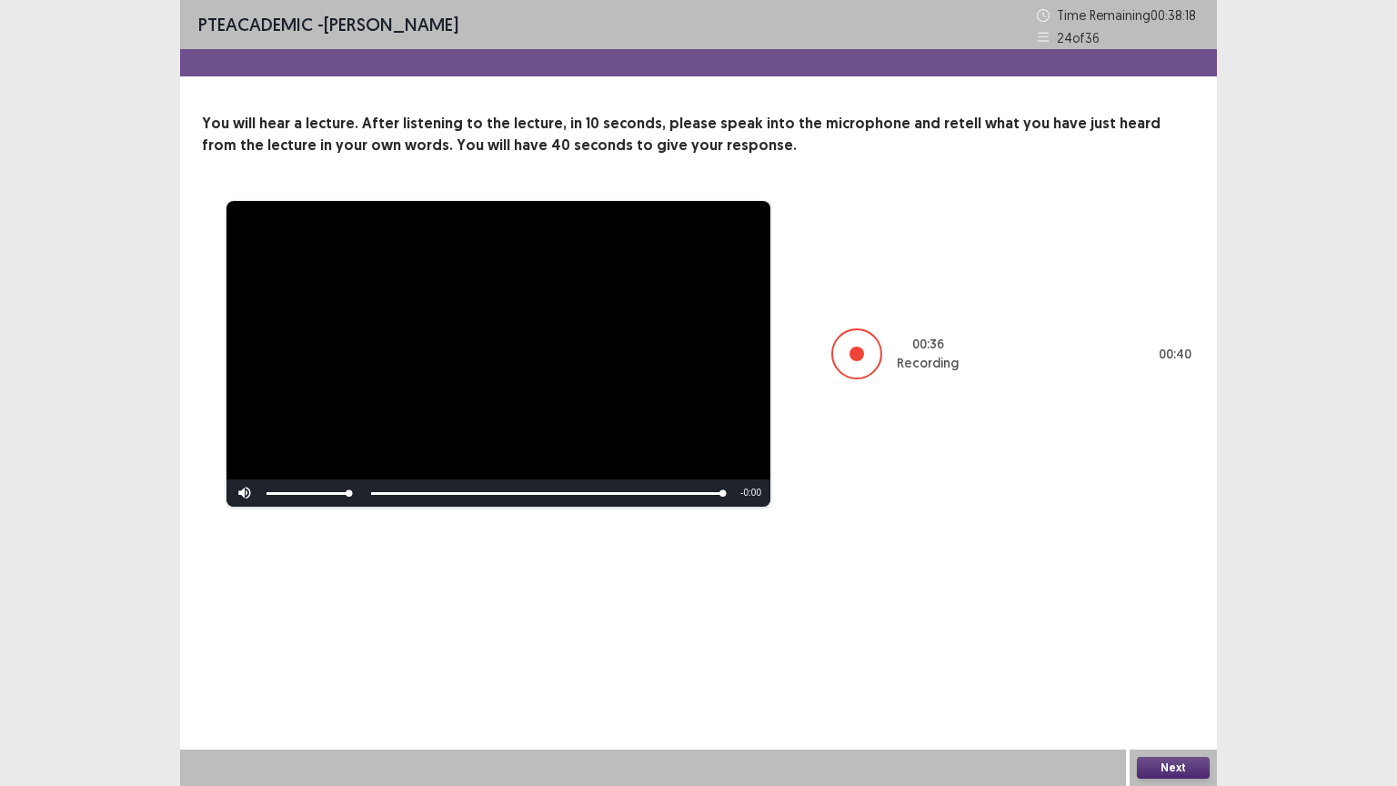
click at [1161, 631] on button "Next" at bounding box center [1173, 768] width 73 height 22
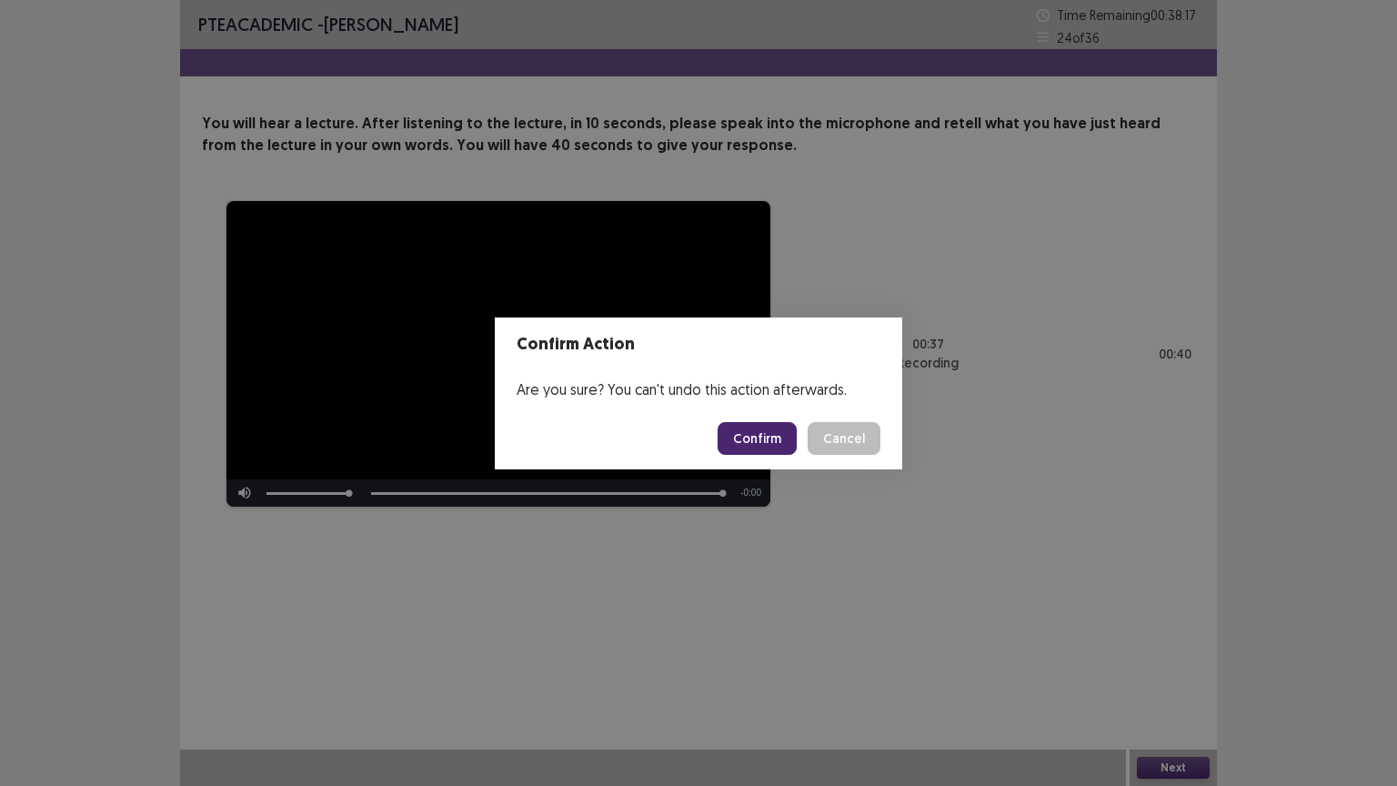
click at [786, 438] on button "Confirm" at bounding box center [757, 438] width 79 height 33
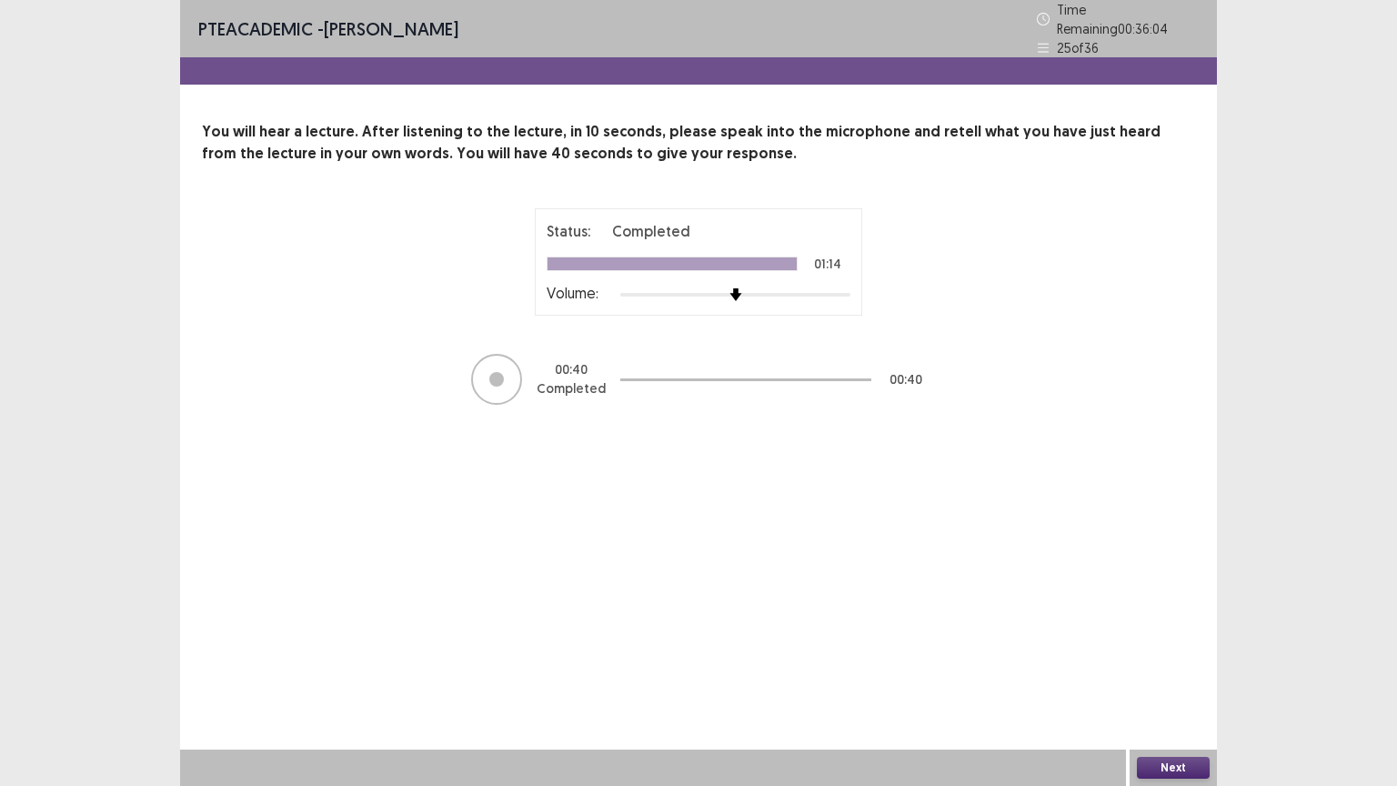
click at [1163, 631] on button "Next" at bounding box center [1173, 768] width 73 height 22
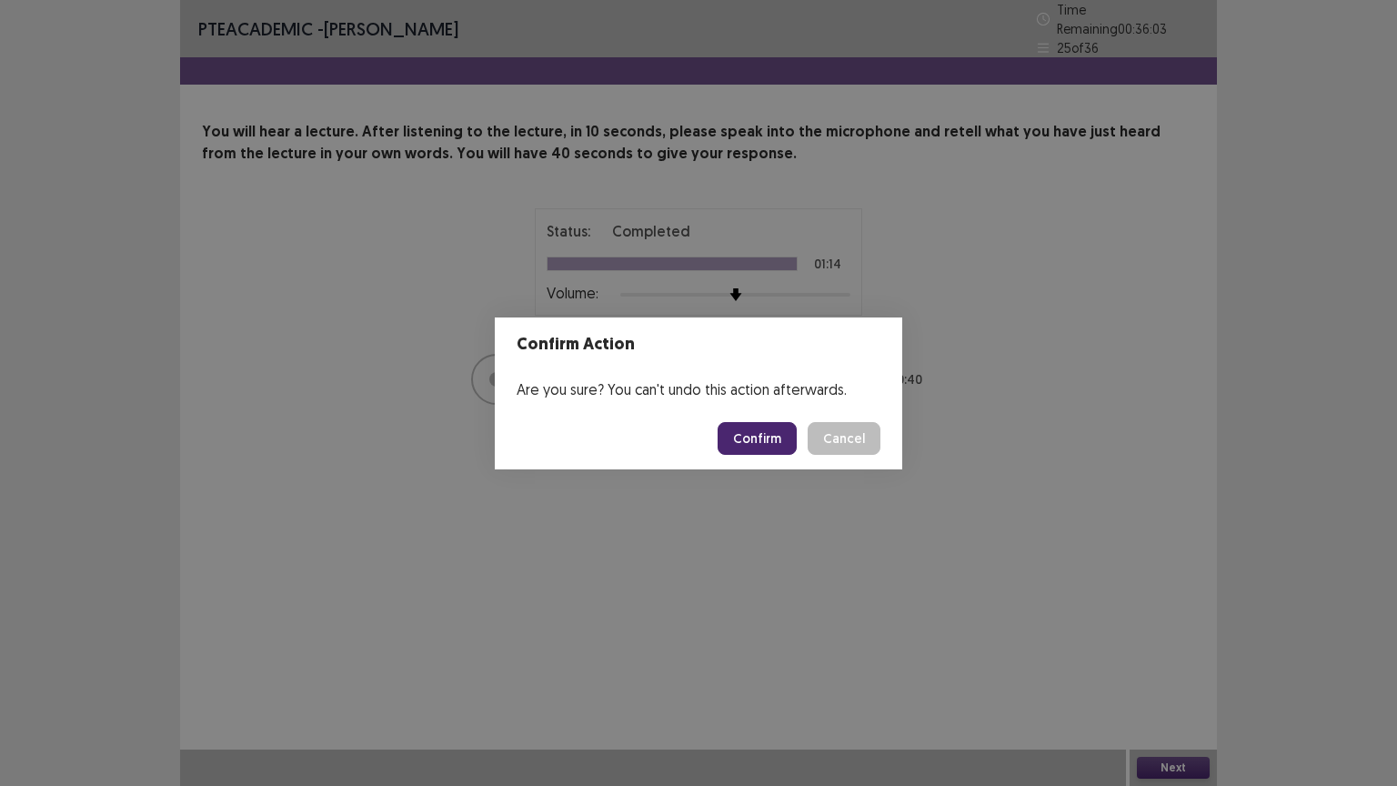
click at [757, 427] on button "Confirm" at bounding box center [757, 438] width 79 height 33
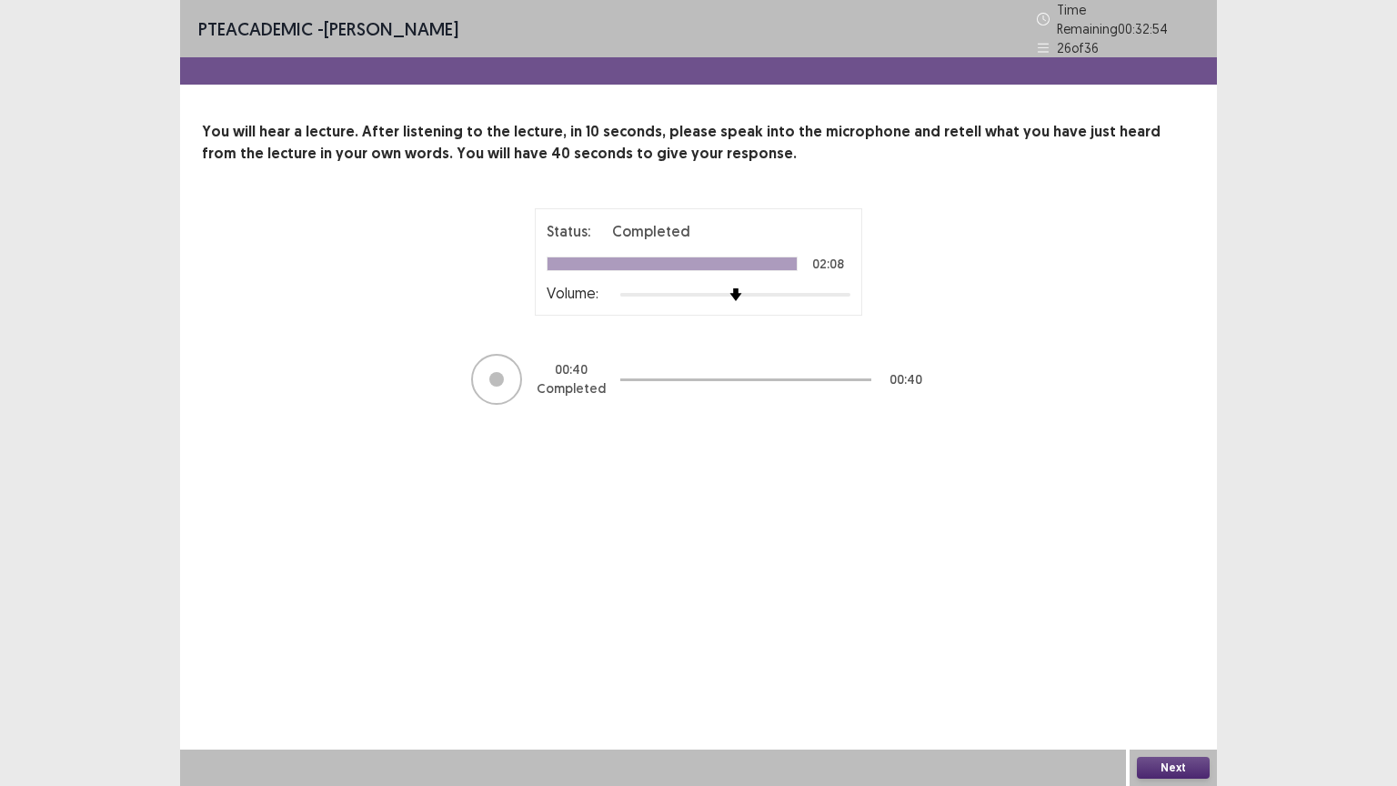
click at [1175, 631] on button "Next" at bounding box center [1173, 768] width 73 height 22
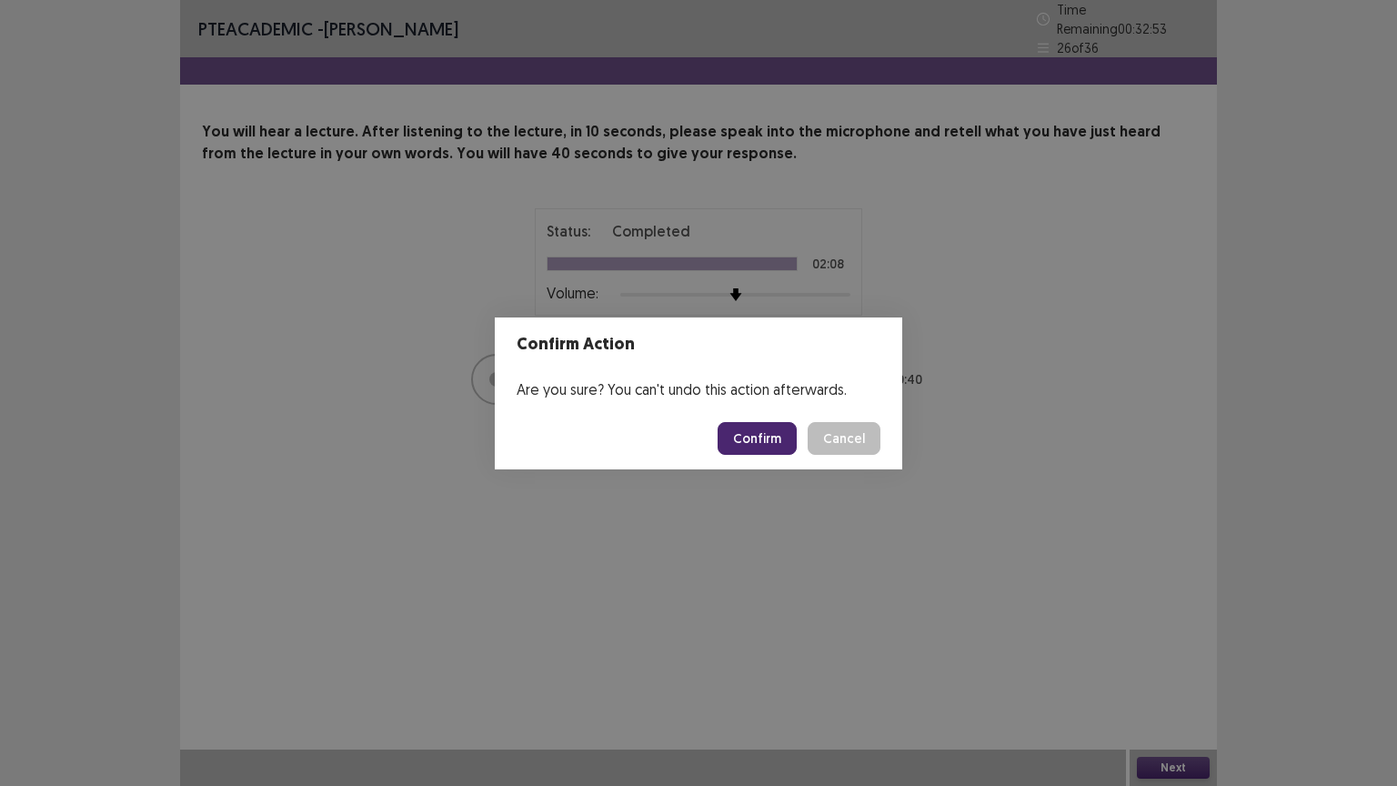
click at [768, 435] on button "Confirm" at bounding box center [757, 438] width 79 height 33
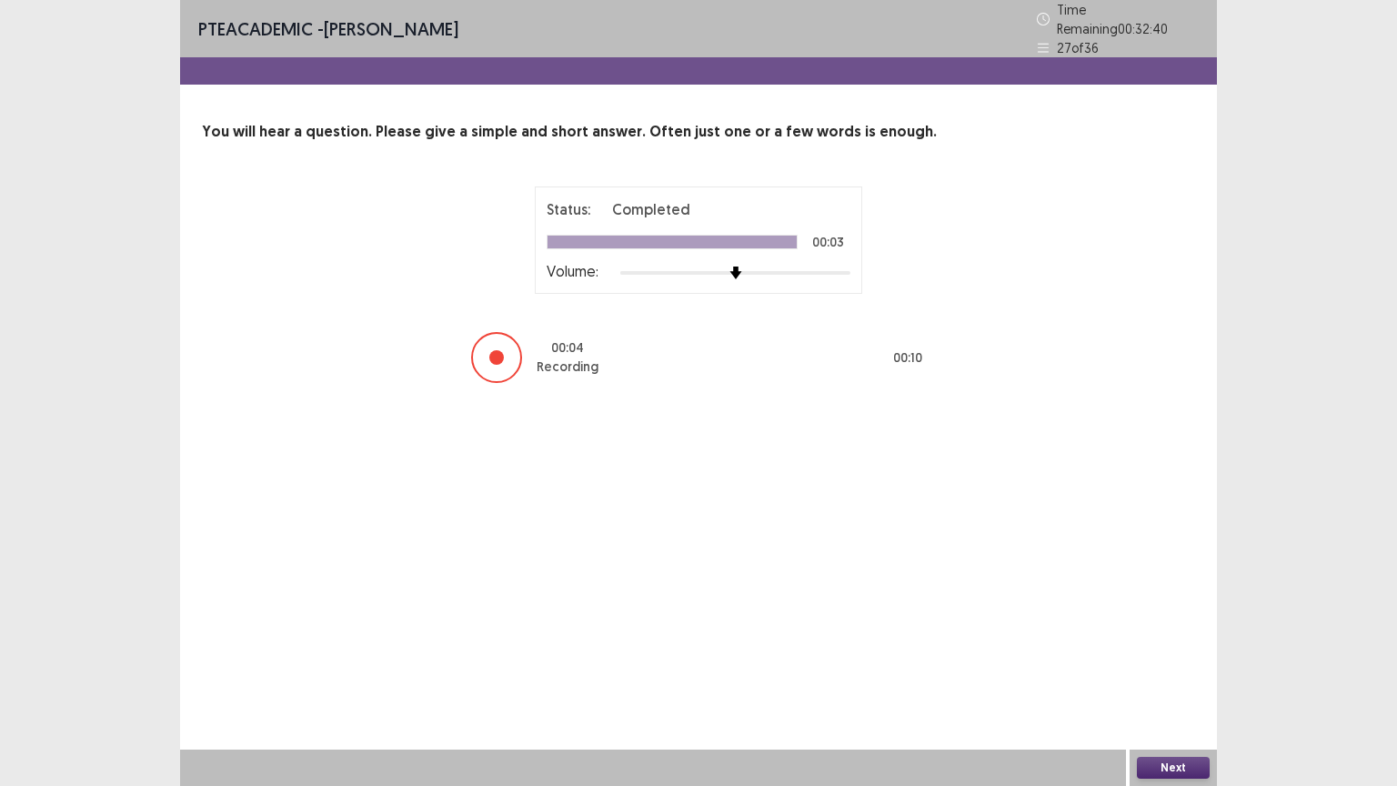
click at [1161, 631] on button "Next" at bounding box center [1173, 768] width 73 height 22
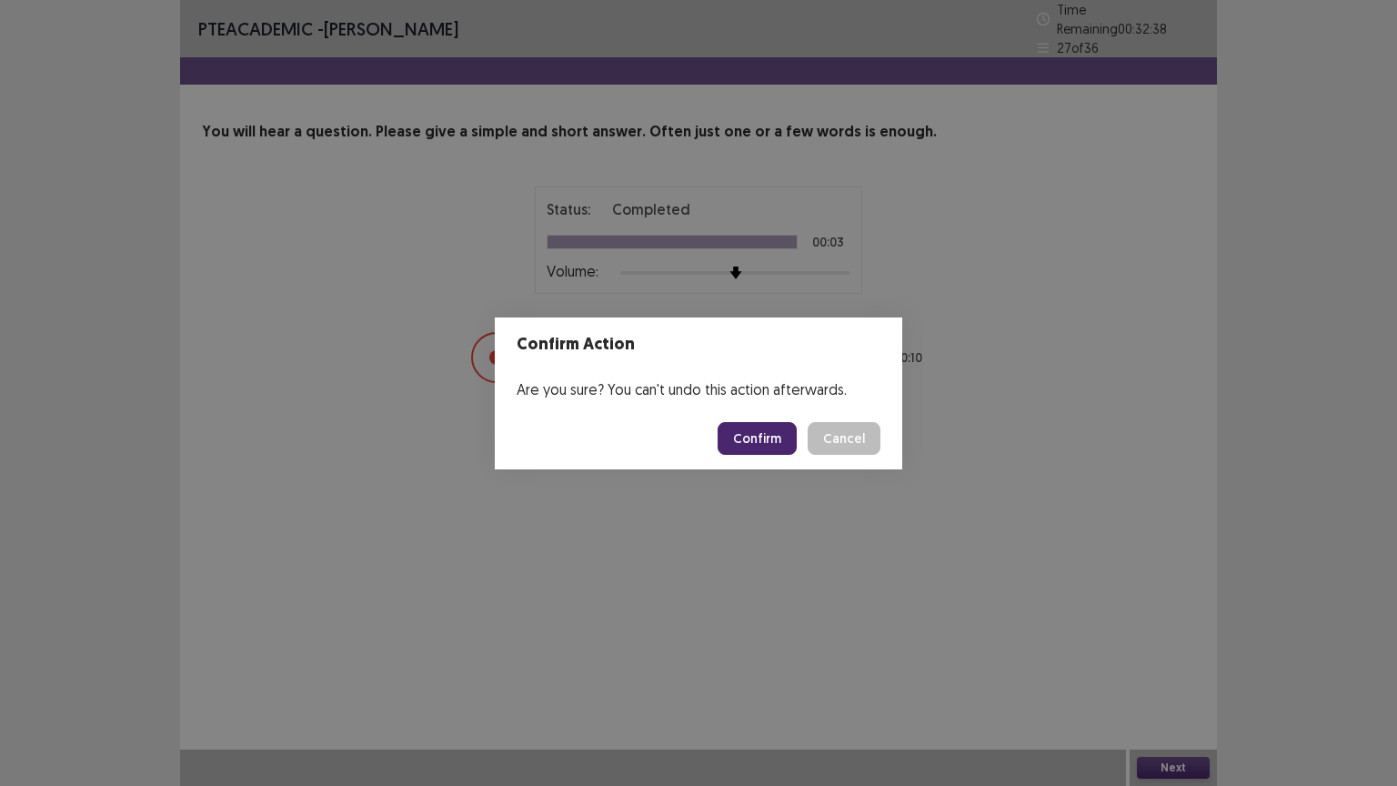
click at [766, 433] on button "Confirm" at bounding box center [757, 438] width 79 height 33
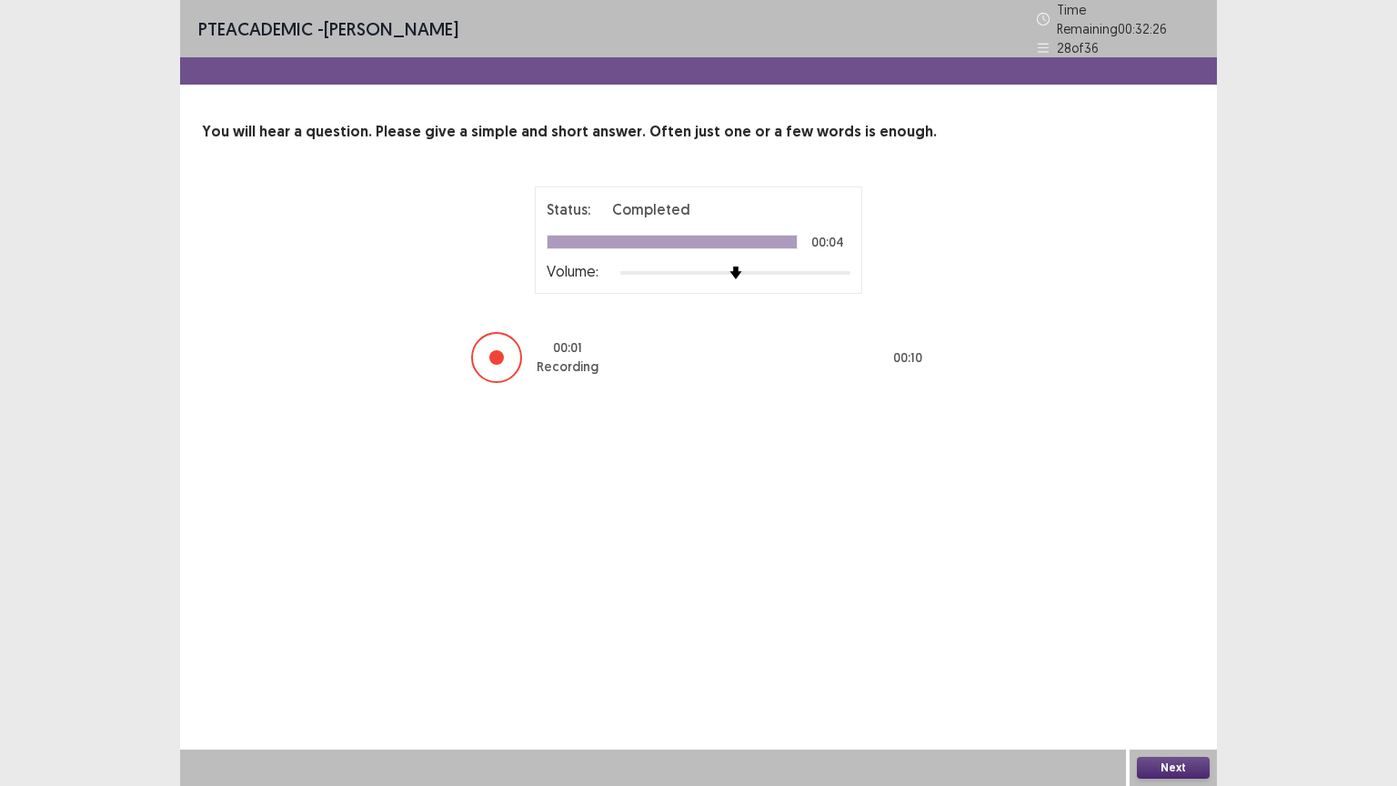
click at [1179, 631] on button "Next" at bounding box center [1173, 768] width 73 height 22
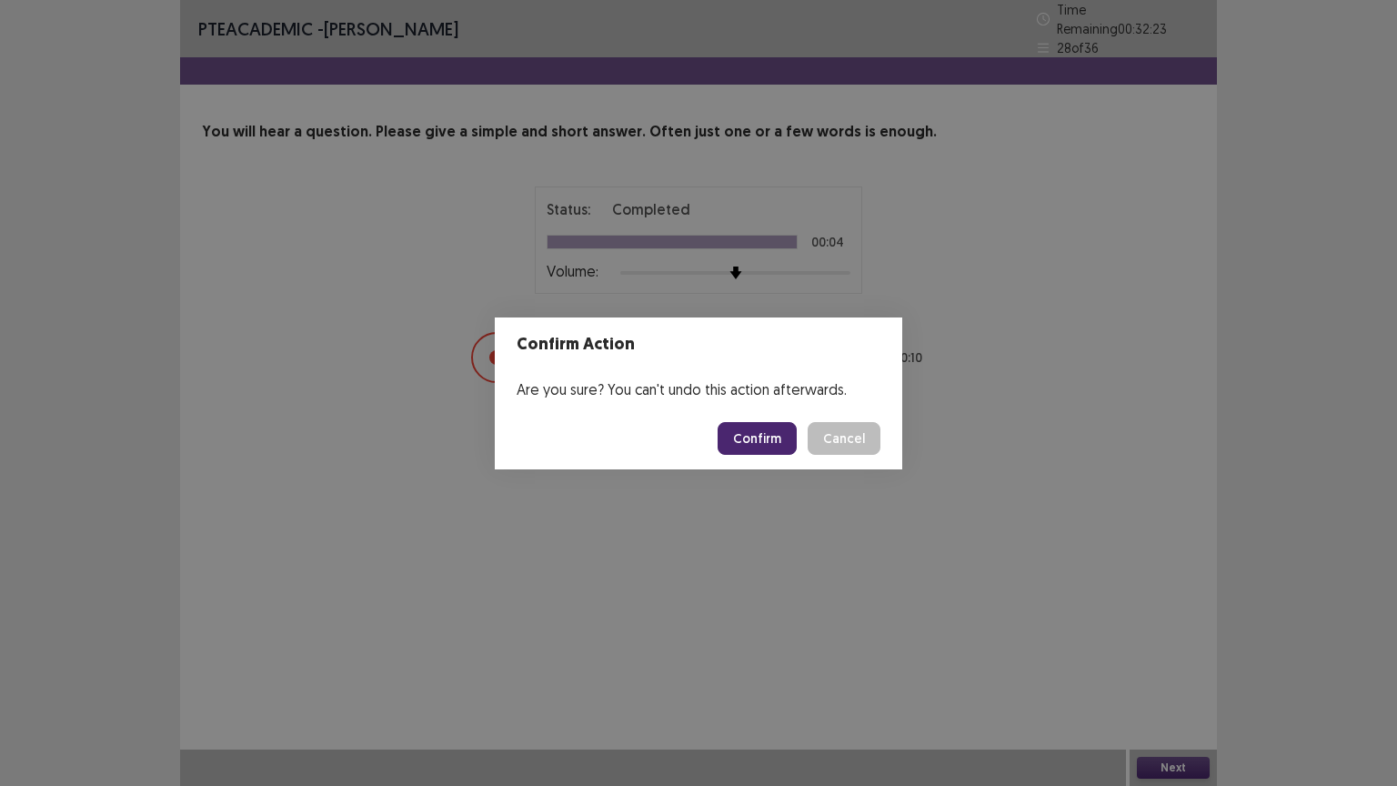
click at [768, 428] on button "Confirm" at bounding box center [757, 438] width 79 height 33
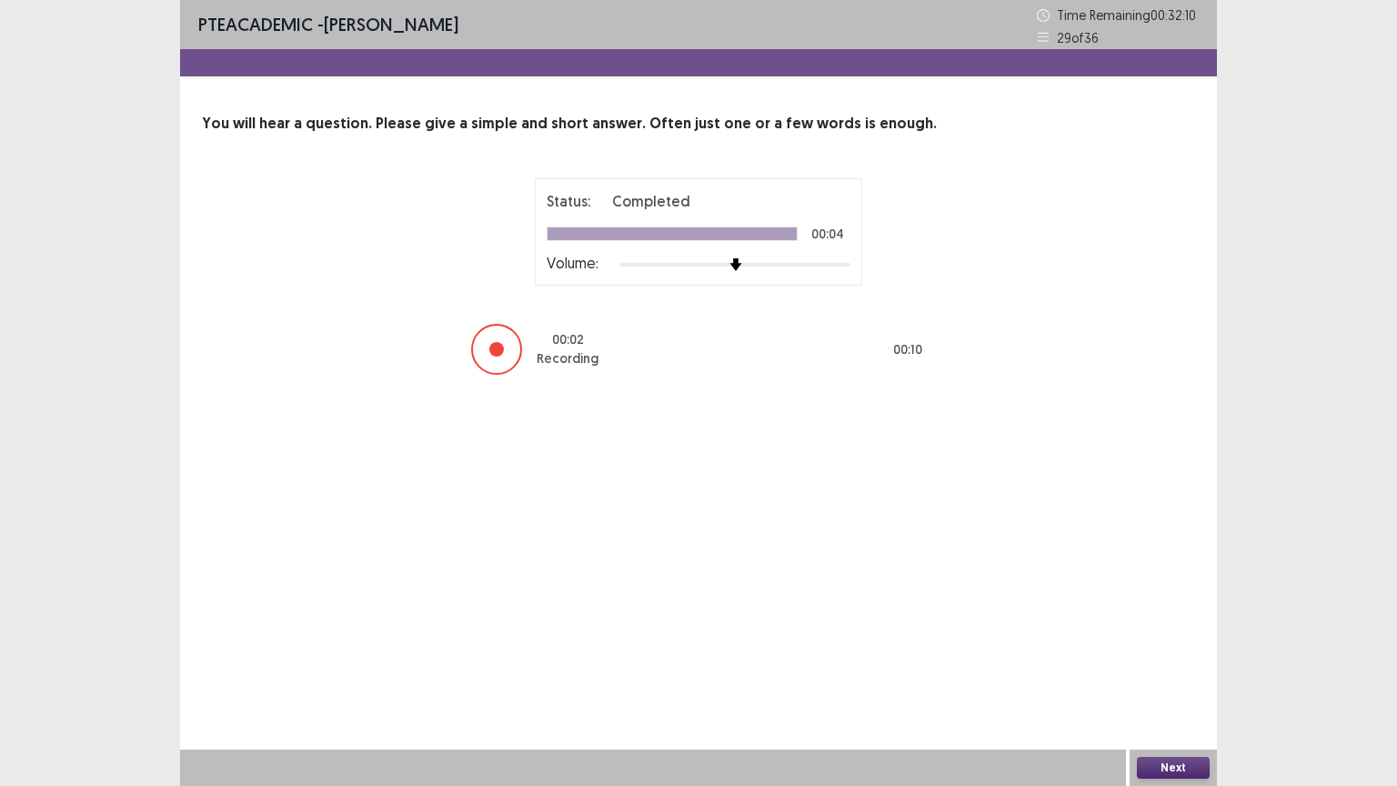
click at [1178, 631] on button "Next" at bounding box center [1173, 768] width 73 height 22
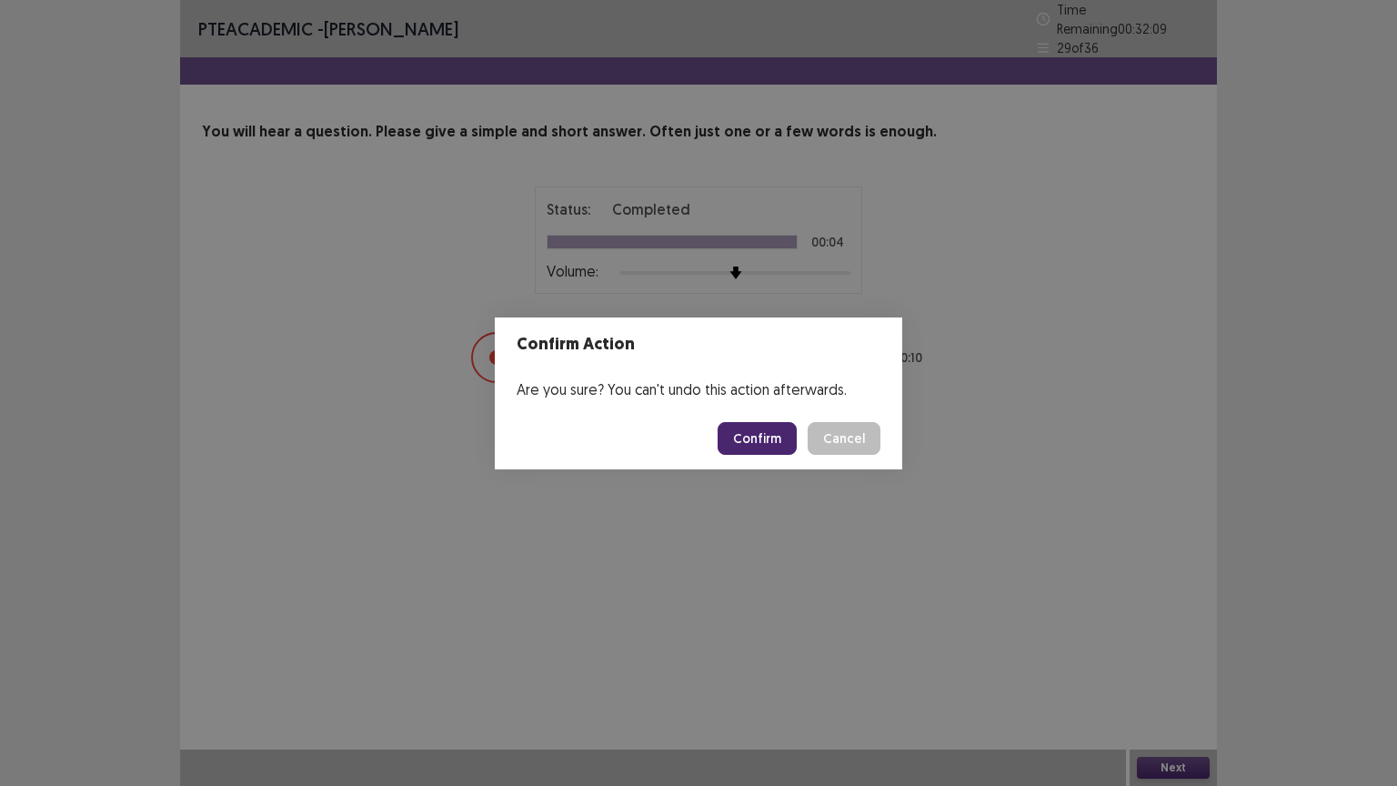
click at [760, 440] on button "Confirm" at bounding box center [757, 438] width 79 height 33
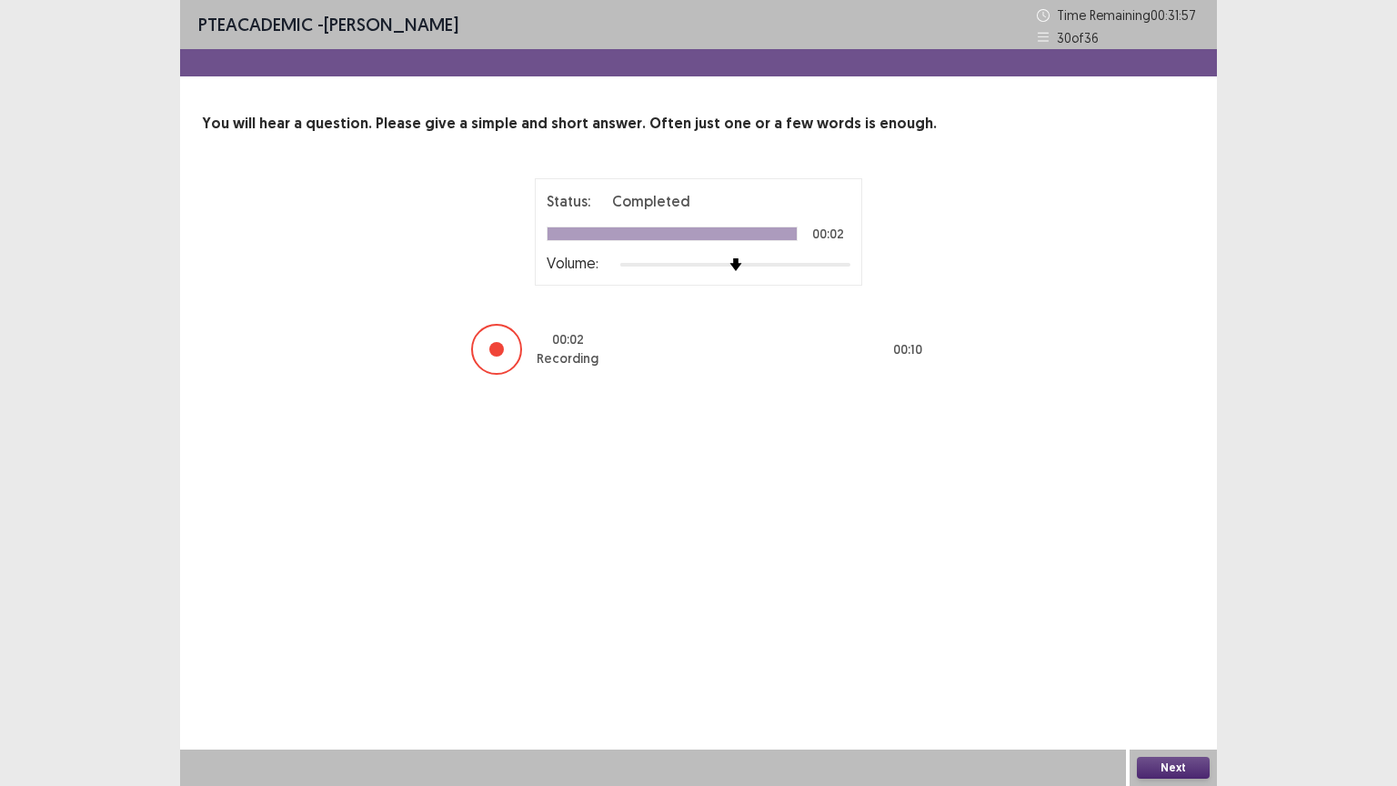
click at [1179, 631] on button "Next" at bounding box center [1173, 768] width 73 height 22
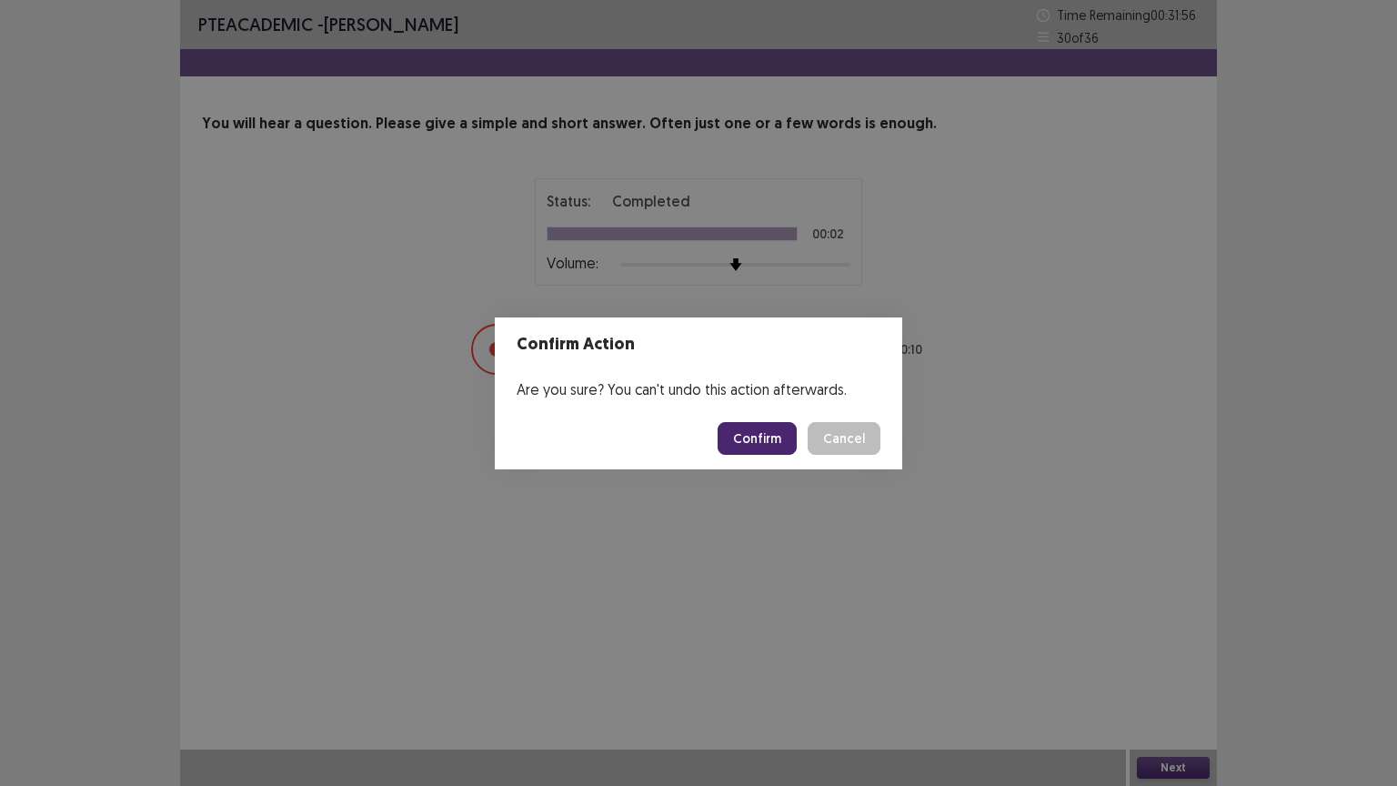
click at [778, 432] on button "Confirm" at bounding box center [757, 438] width 79 height 33
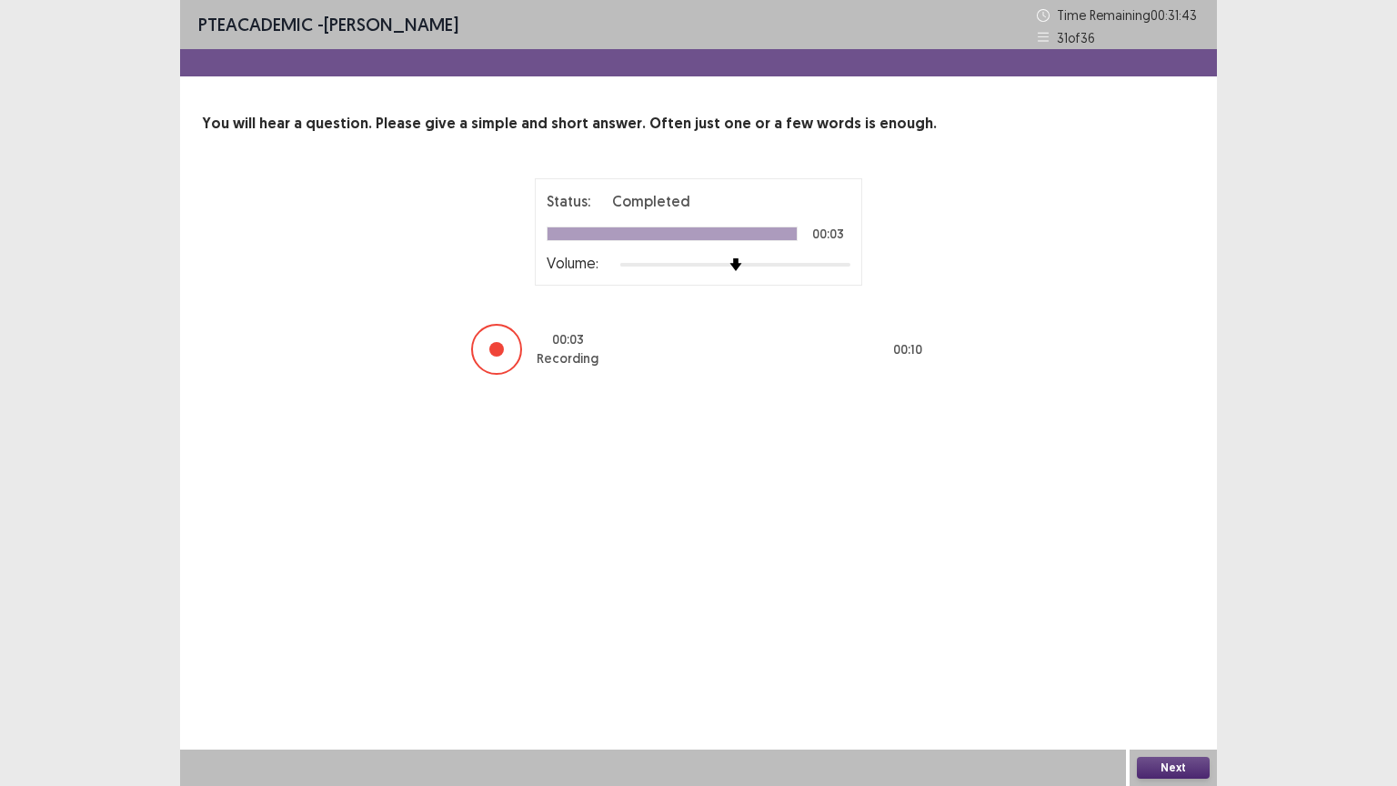
click at [1169, 631] on button "Next" at bounding box center [1173, 768] width 73 height 22
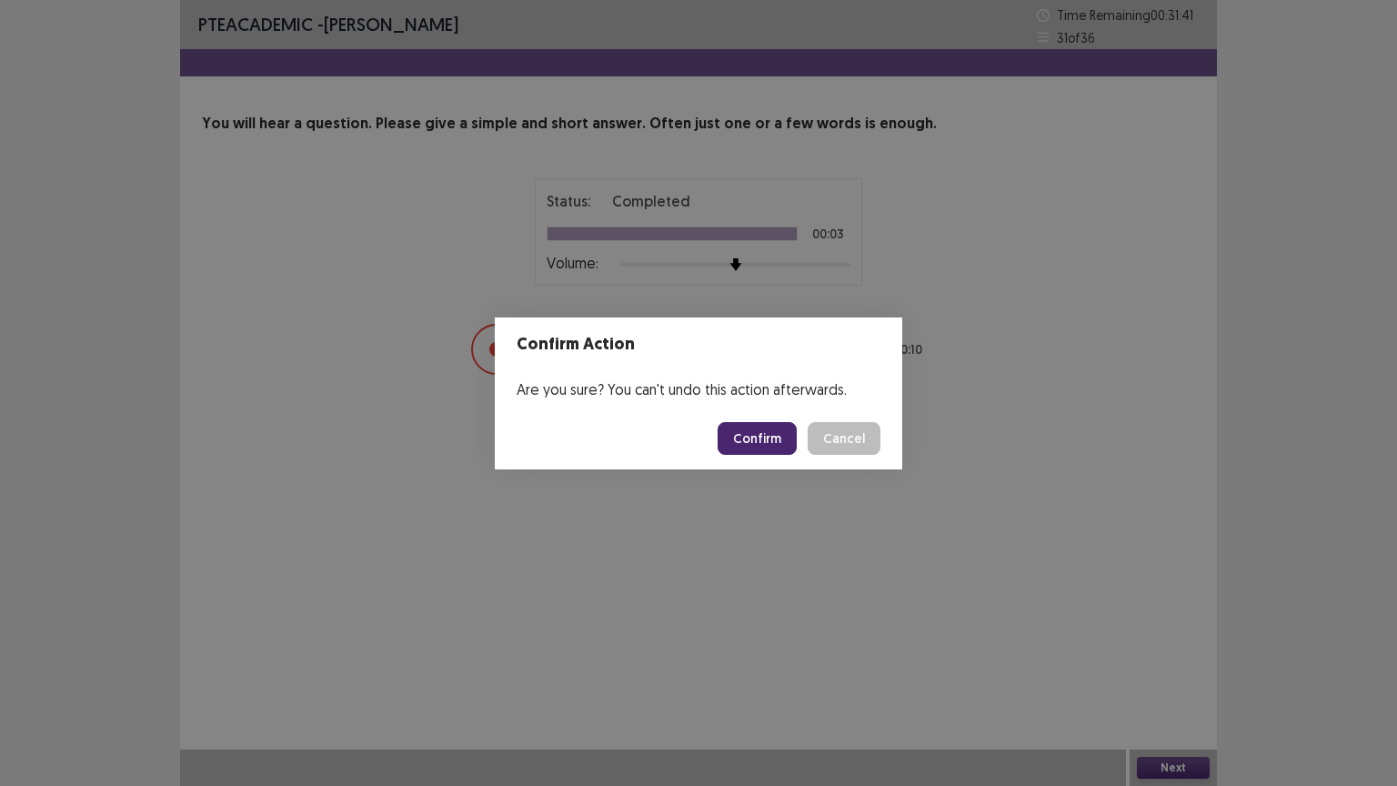
click at [747, 448] on button "Confirm" at bounding box center [757, 438] width 79 height 33
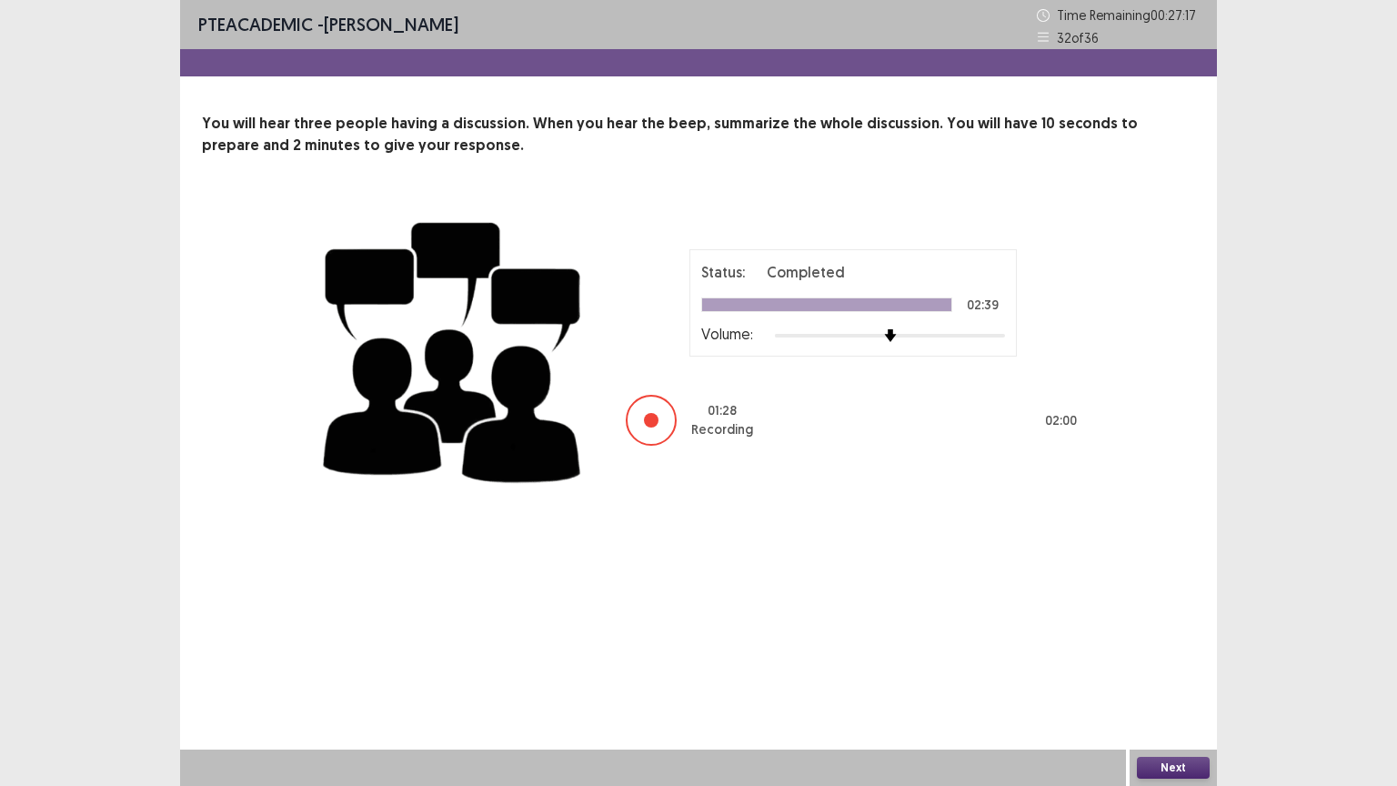
click at [1183, 631] on button "Next" at bounding box center [1173, 768] width 73 height 22
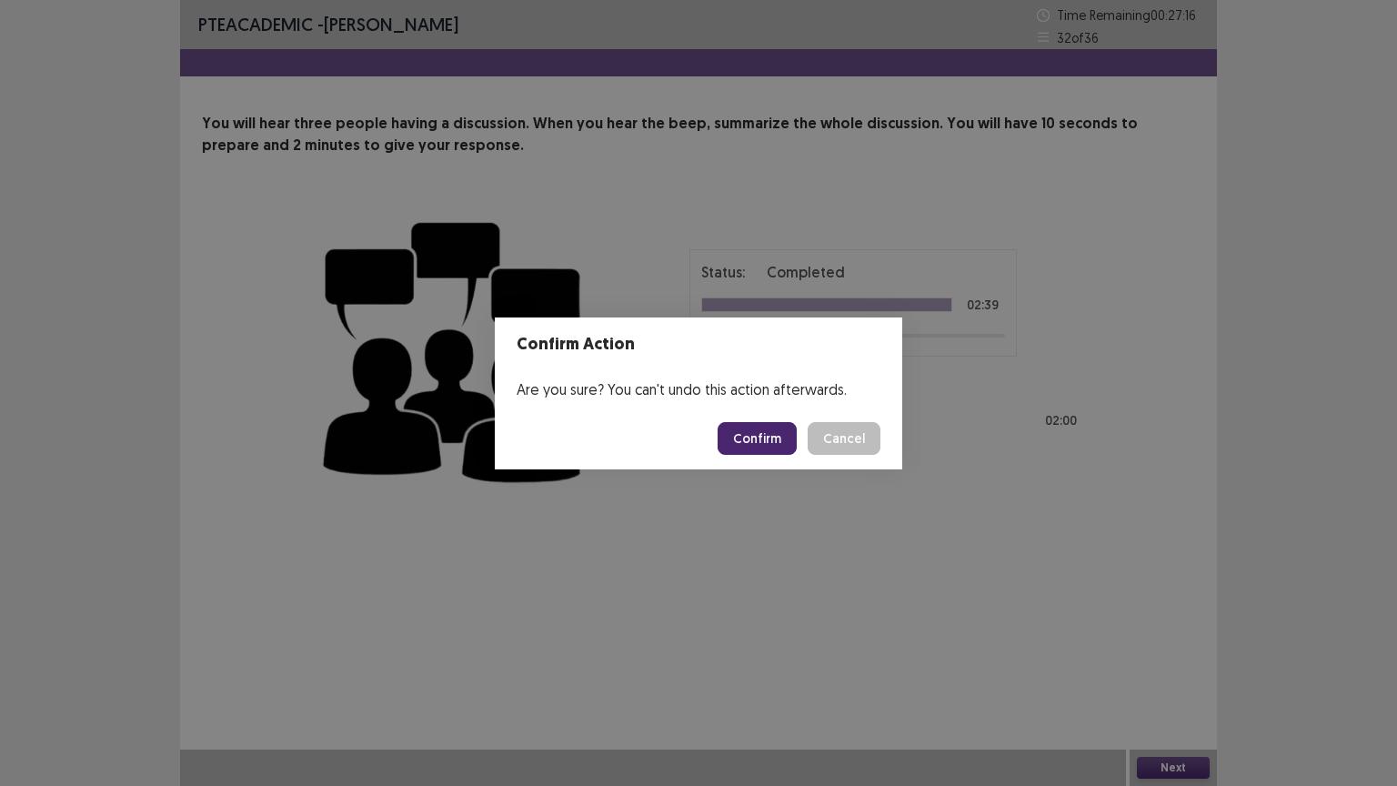
click at [754, 441] on button "Confirm" at bounding box center [757, 438] width 79 height 33
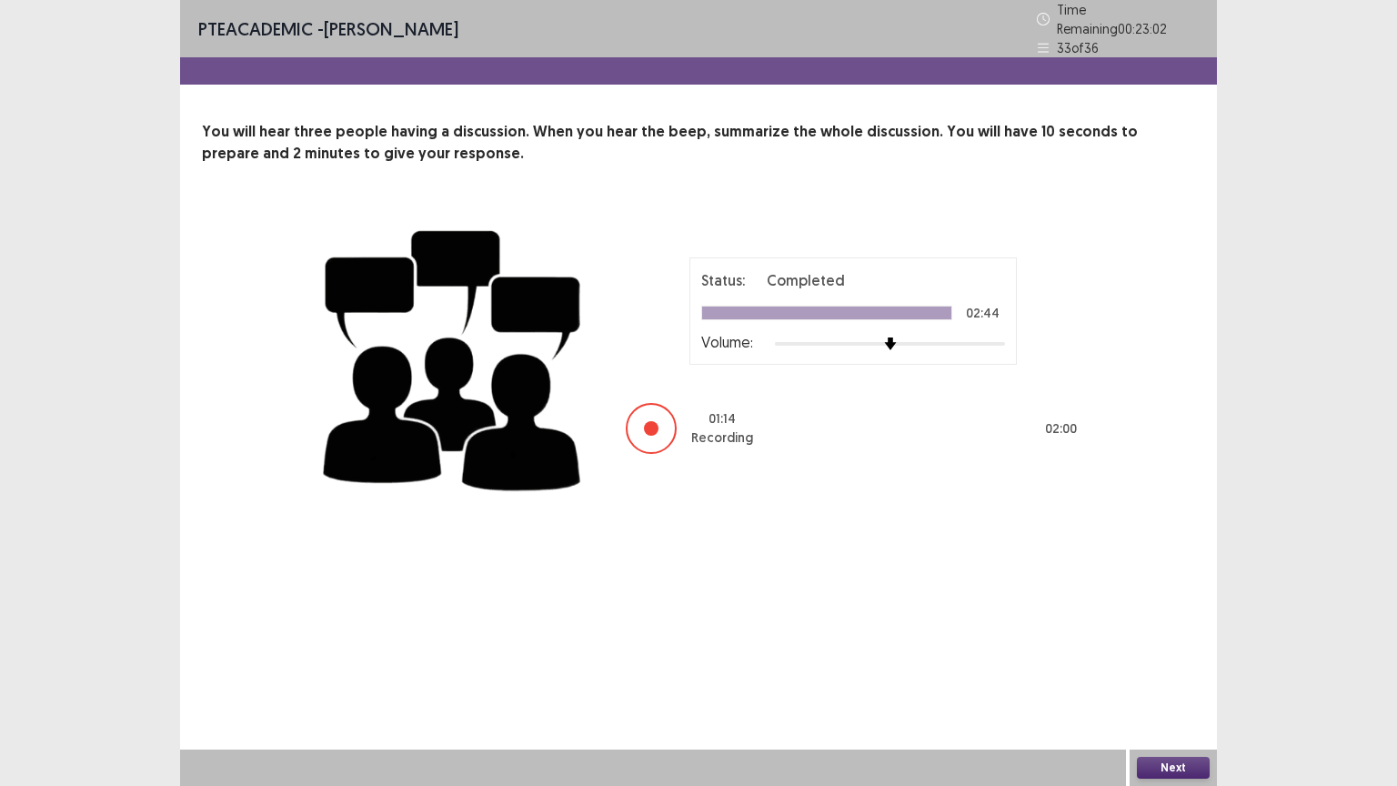
click at [1172, 631] on button "Next" at bounding box center [1173, 768] width 73 height 22
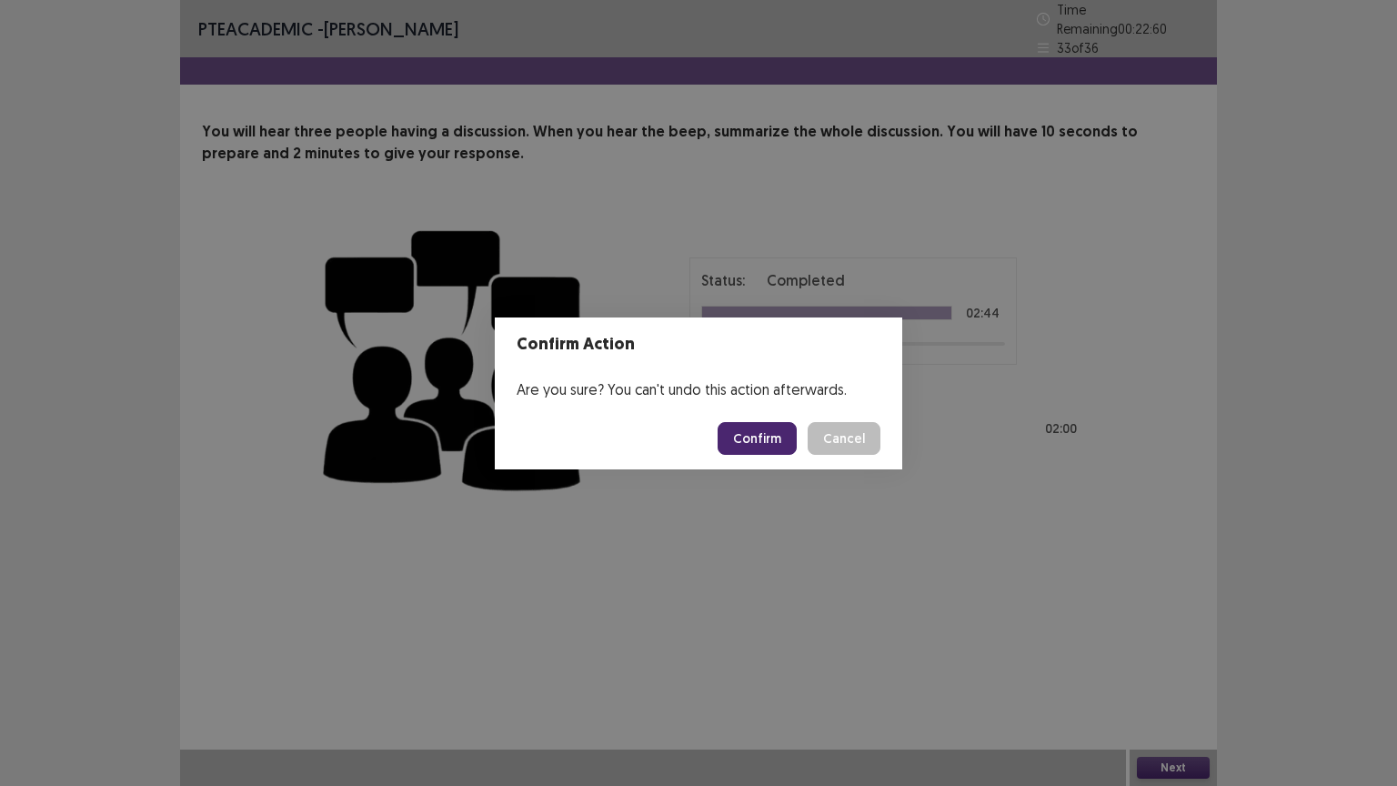
click at [763, 432] on button "Confirm" at bounding box center [757, 438] width 79 height 33
